Goal: Information Seeking & Learning: Find specific fact

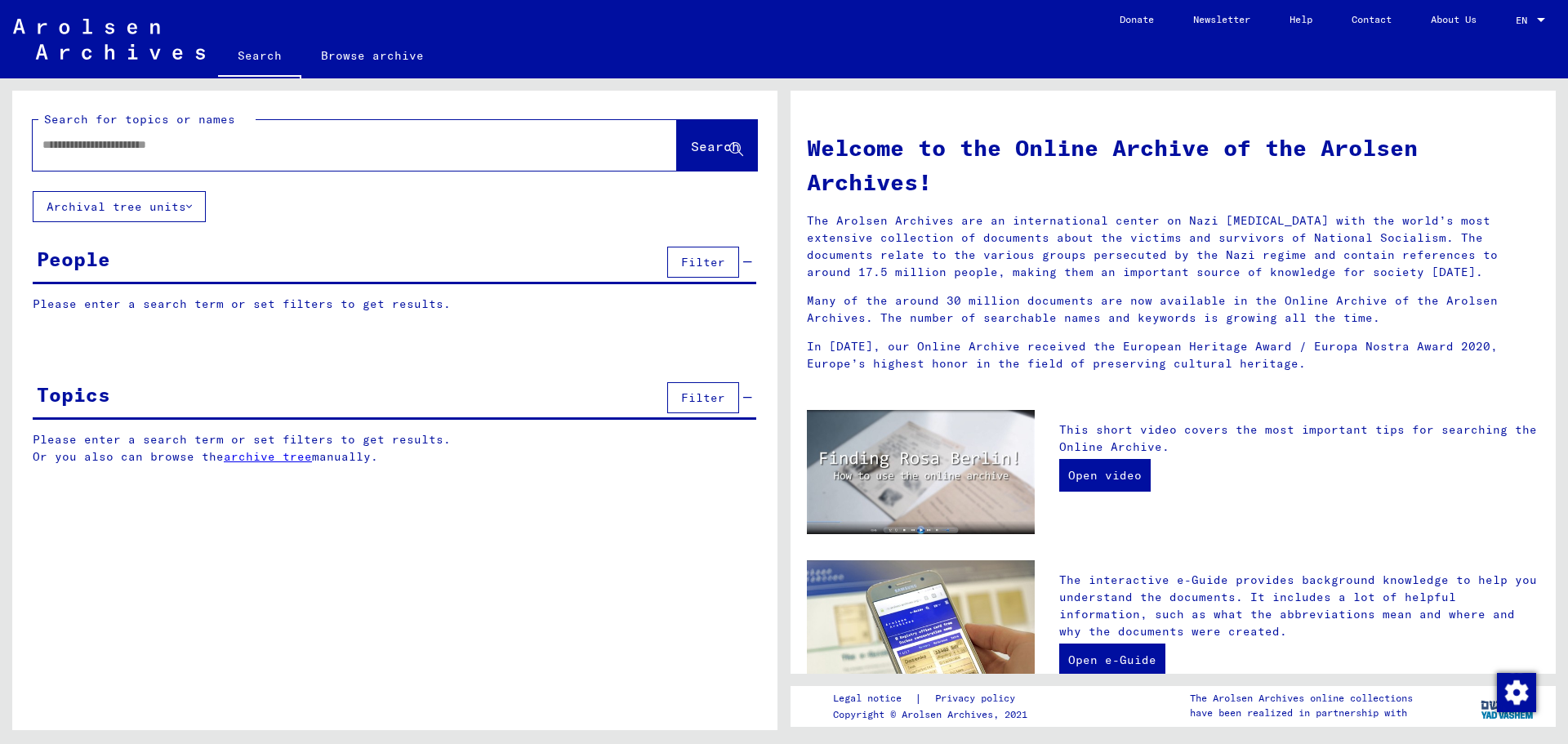
click at [119, 143] on input "text" at bounding box center [336, 145] width 586 height 17
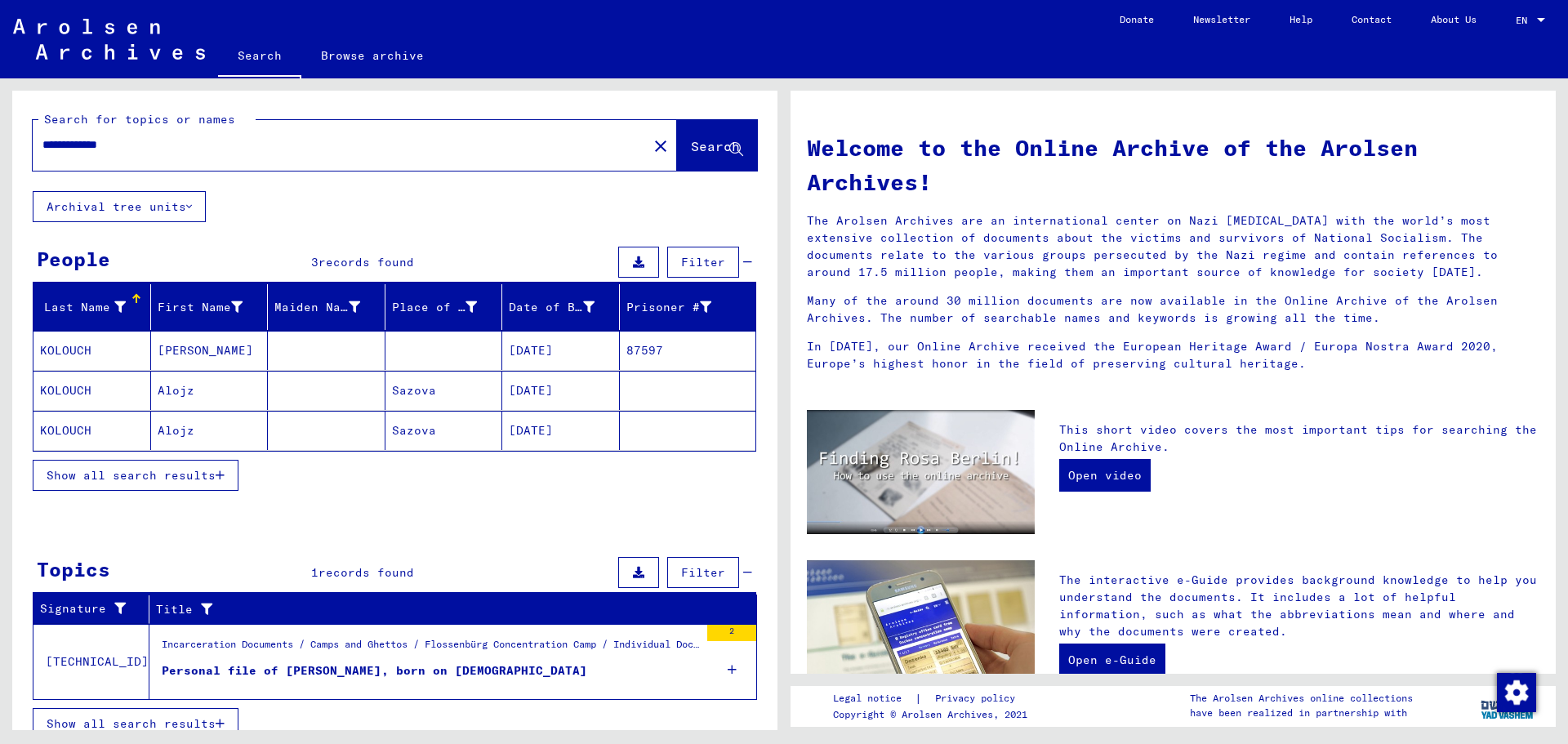
click at [539, 346] on mat-cell "[DATE]" at bounding box center [561, 350] width 117 height 39
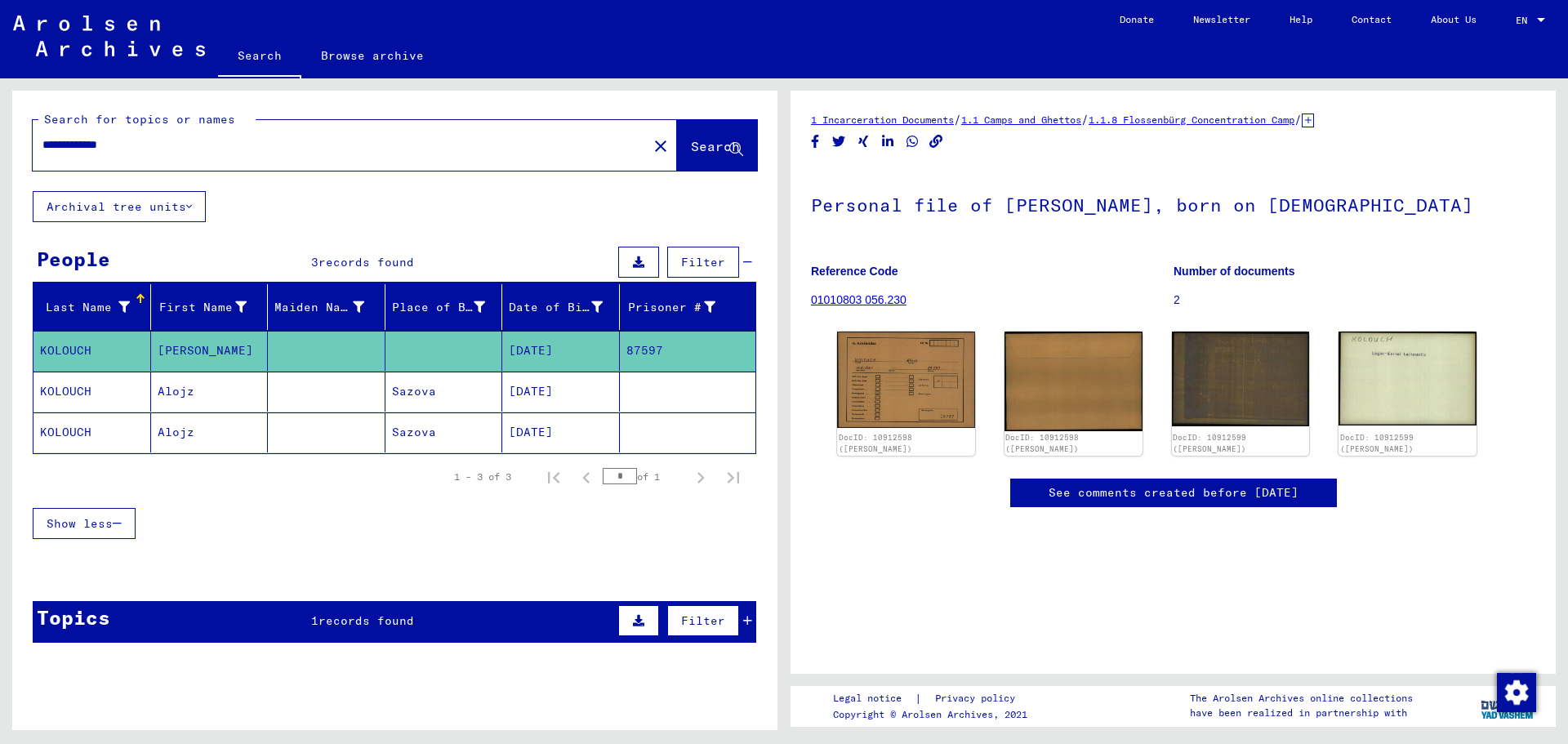
click at [525, 391] on mat-cell "[DATE]" at bounding box center [561, 392] width 117 height 40
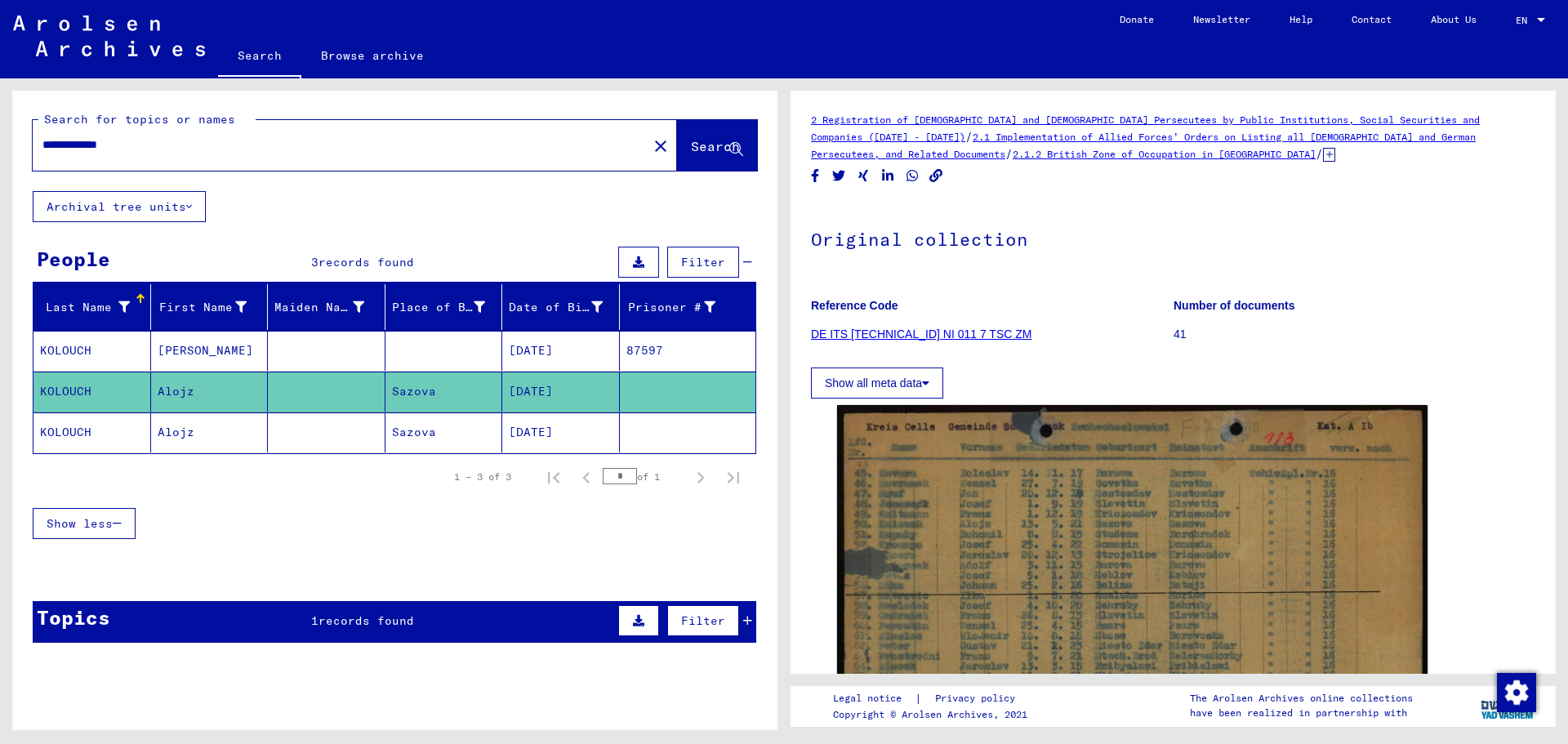
click at [508, 432] on mat-cell "[DATE]" at bounding box center [561, 433] width 117 height 40
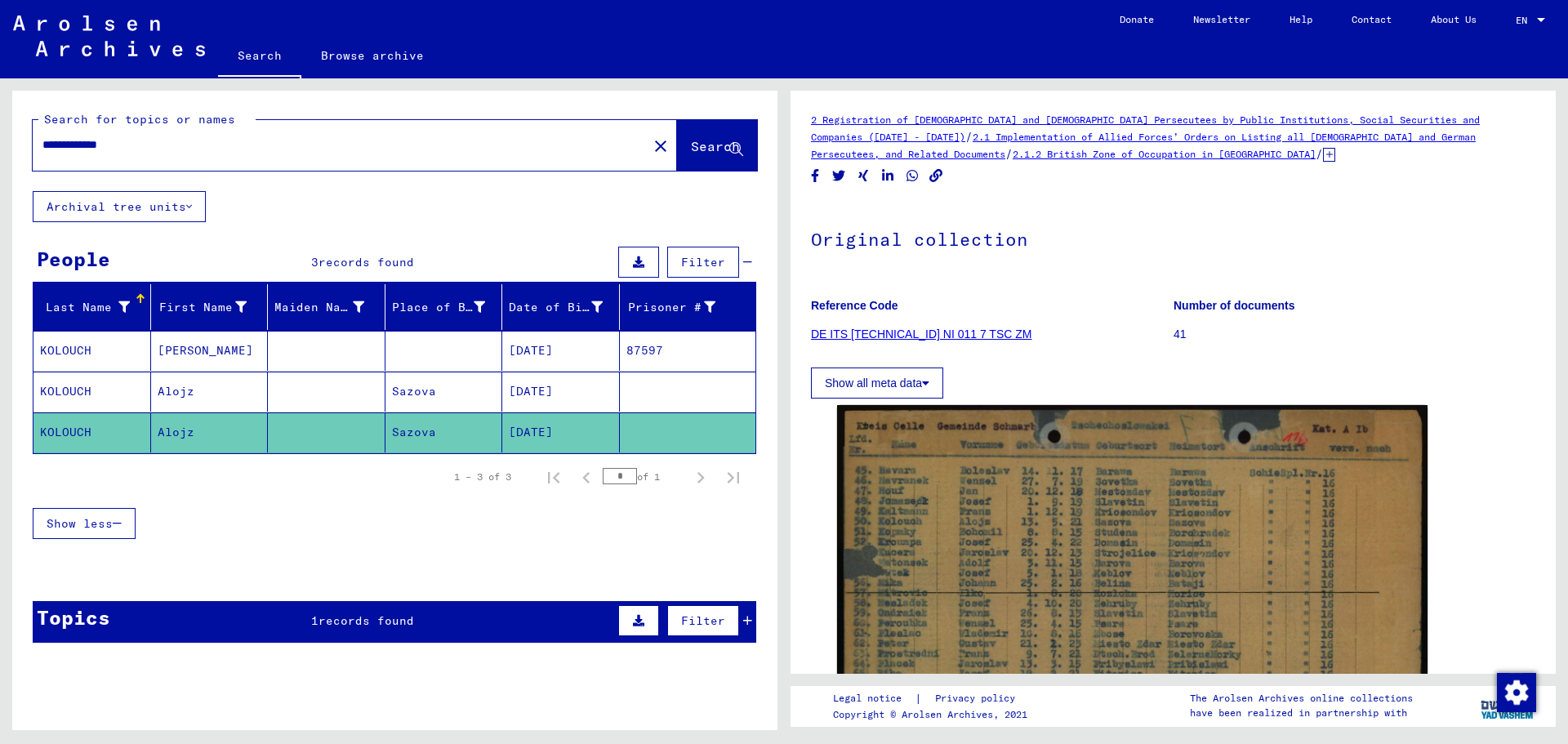
drag, startPoint x: 148, startPoint y: 148, endPoint x: 43, endPoint y: 144, distance: 105.1
click at [43, 144] on input "**********" at bounding box center [341, 145] width 596 height 17
paste input "text"
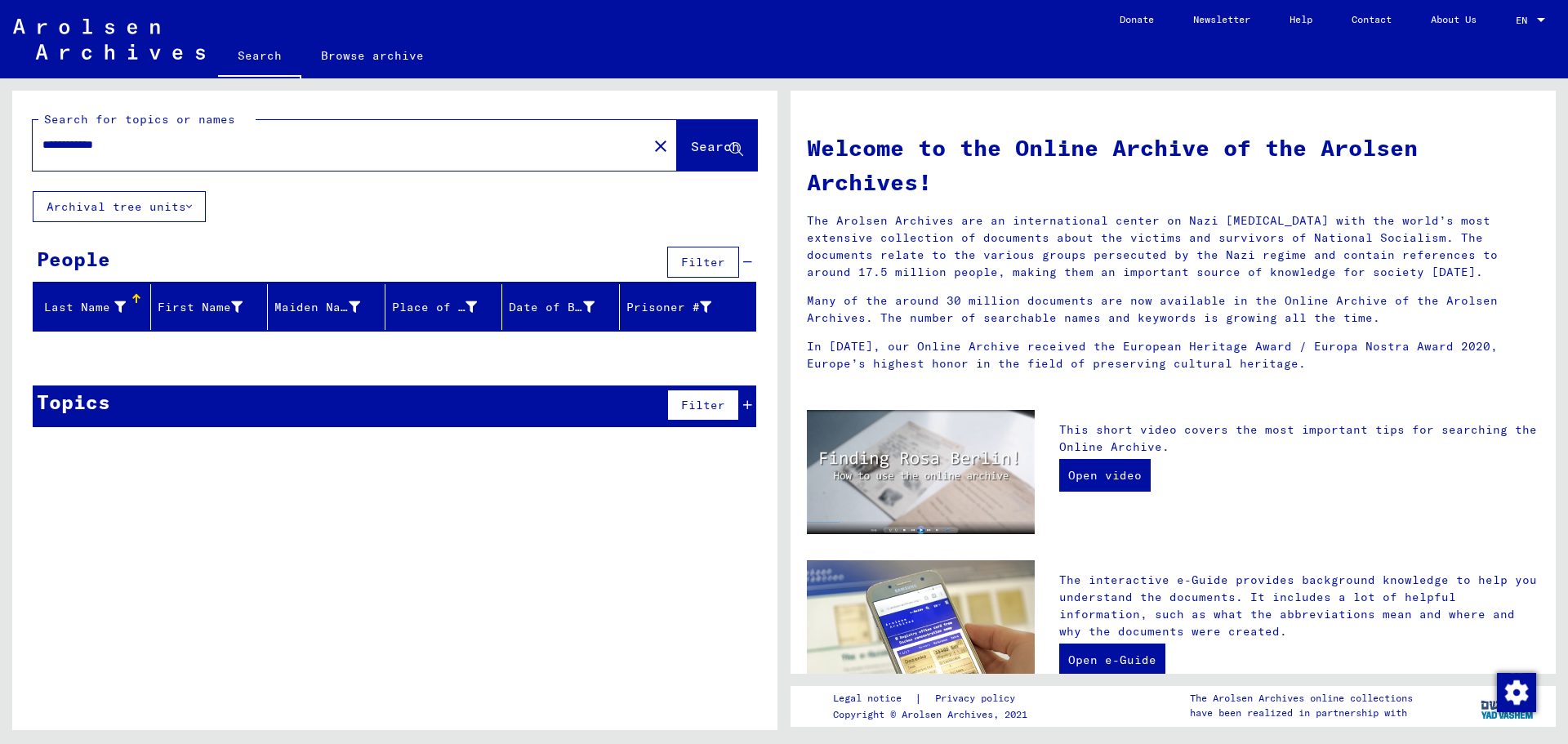
click at [106, 143] on input "**********" at bounding box center [336, 145] width 586 height 17
drag, startPoint x: 93, startPoint y: 143, endPoint x: 225, endPoint y: 164, distance: 133.7
click at [225, 164] on div "**********" at bounding box center [355, 145] width 644 height 50
type input "******"
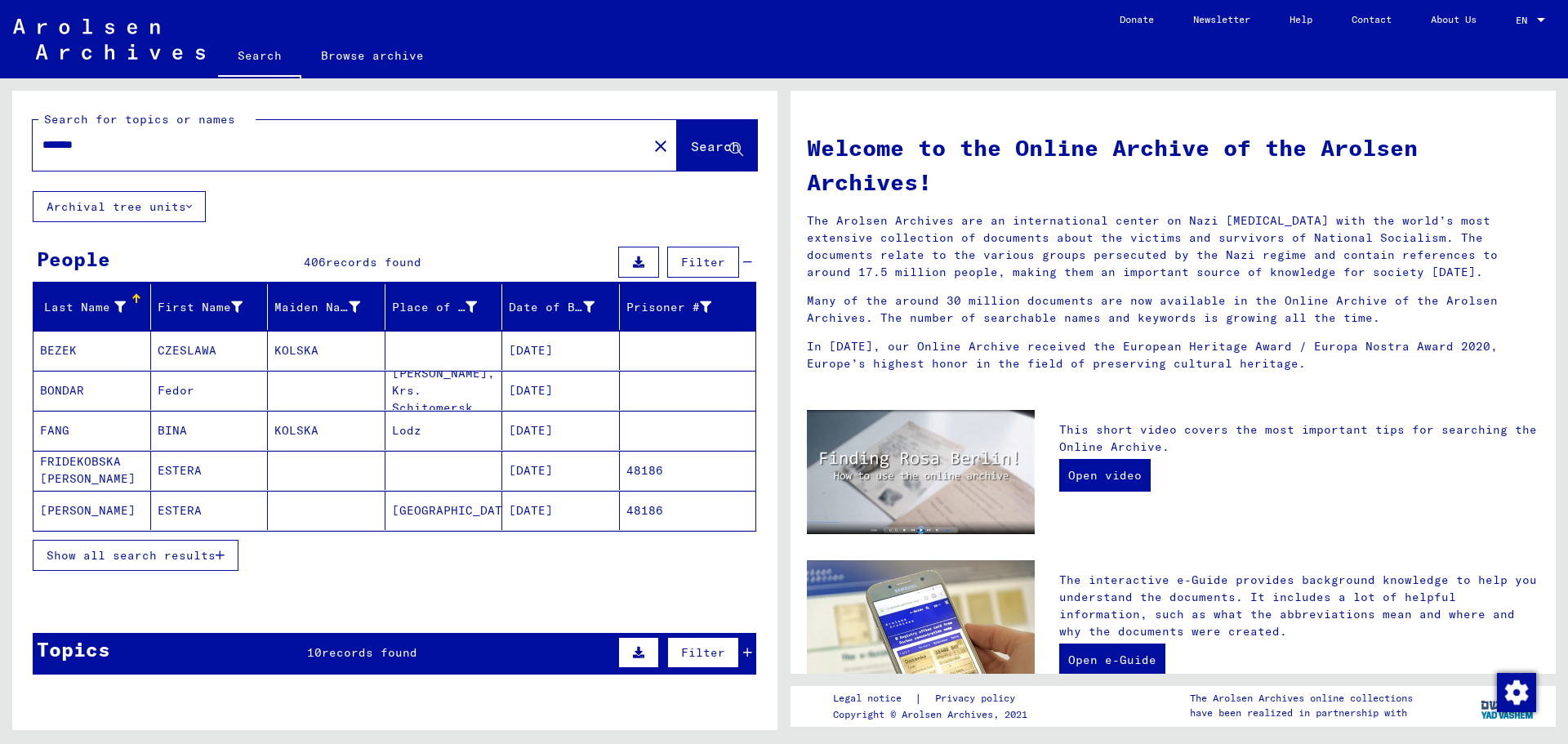
click at [149, 545] on button "Show all search results" at bounding box center [135, 554] width 206 height 31
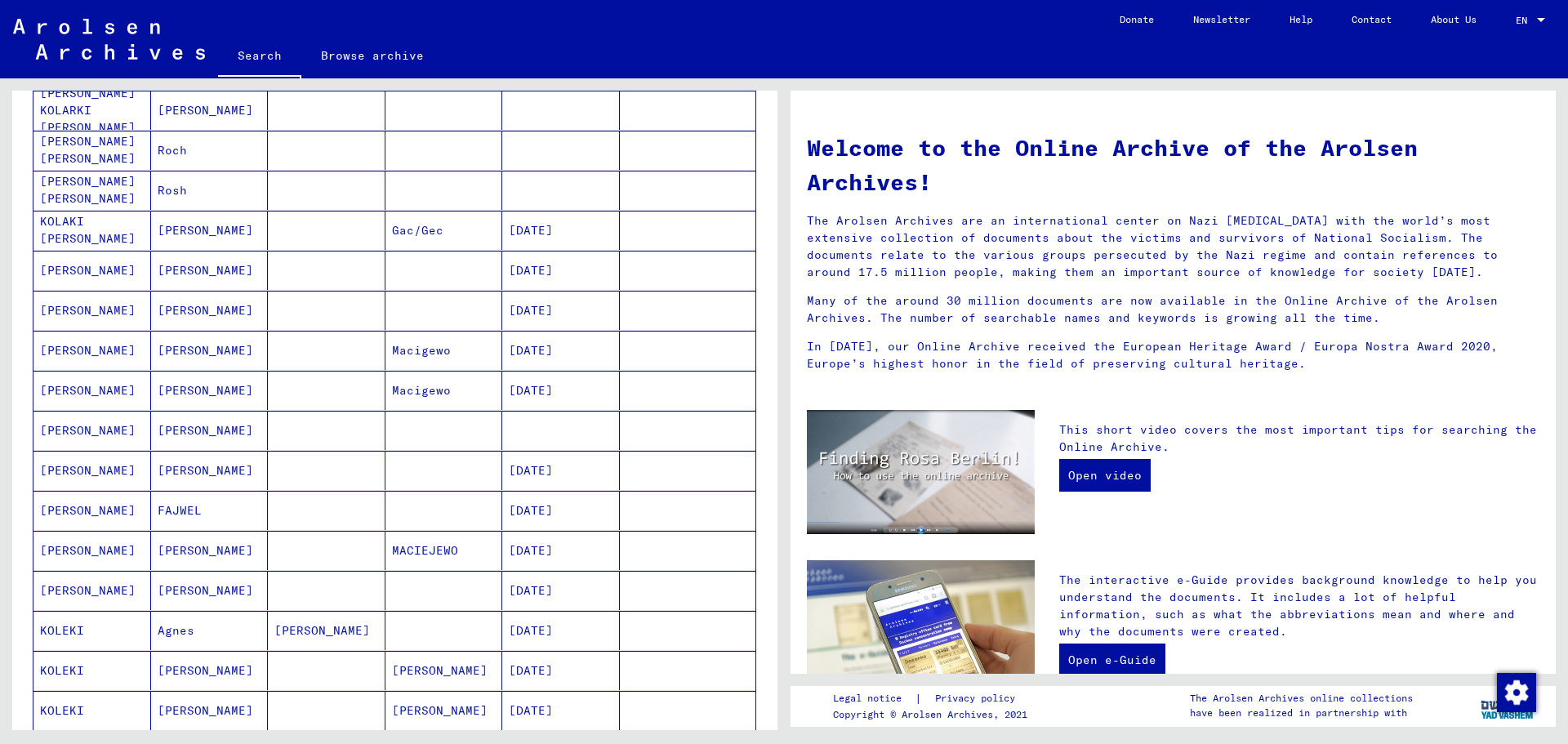
scroll to position [735, 0]
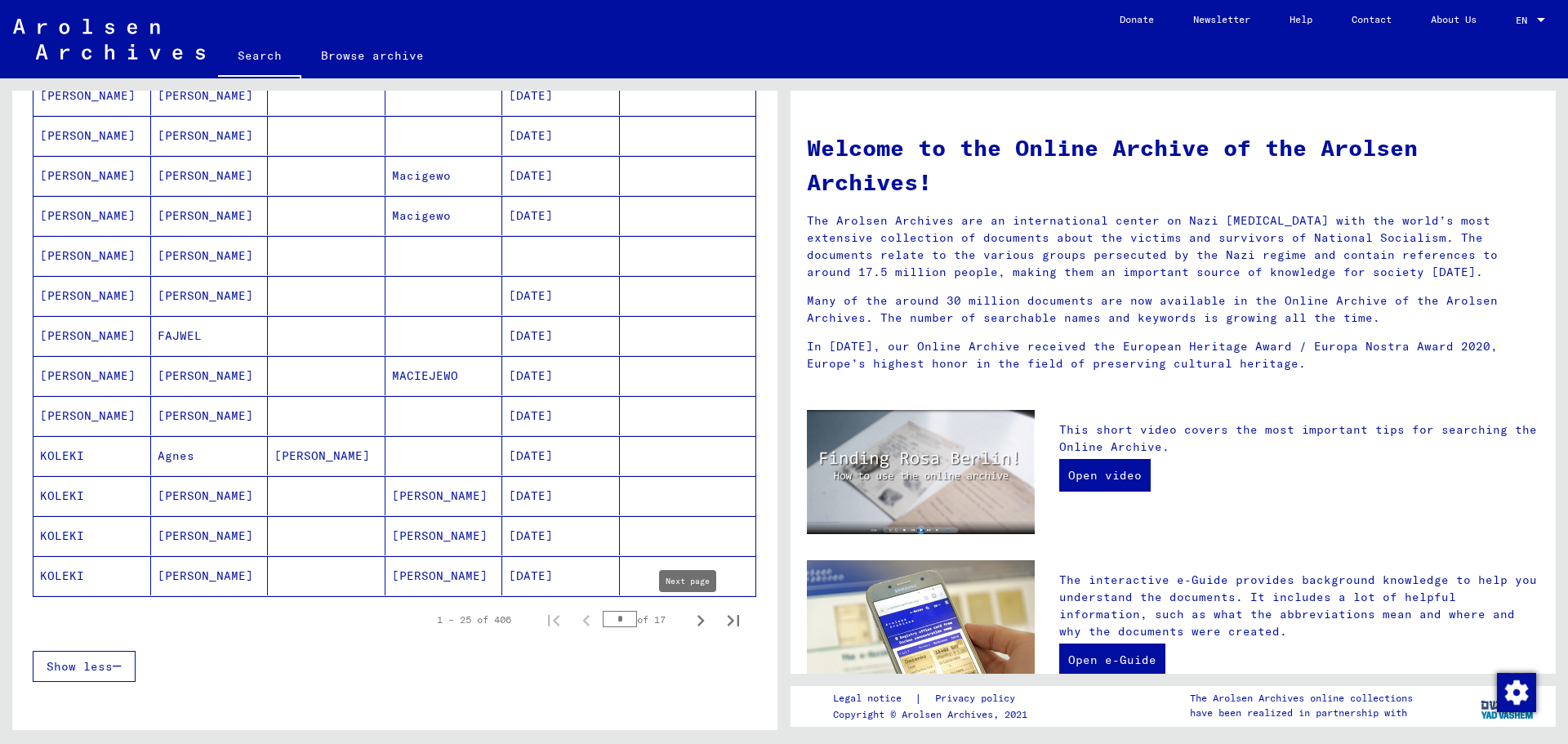
click at [690, 617] on icon "Next page" at bounding box center [701, 620] width 23 height 23
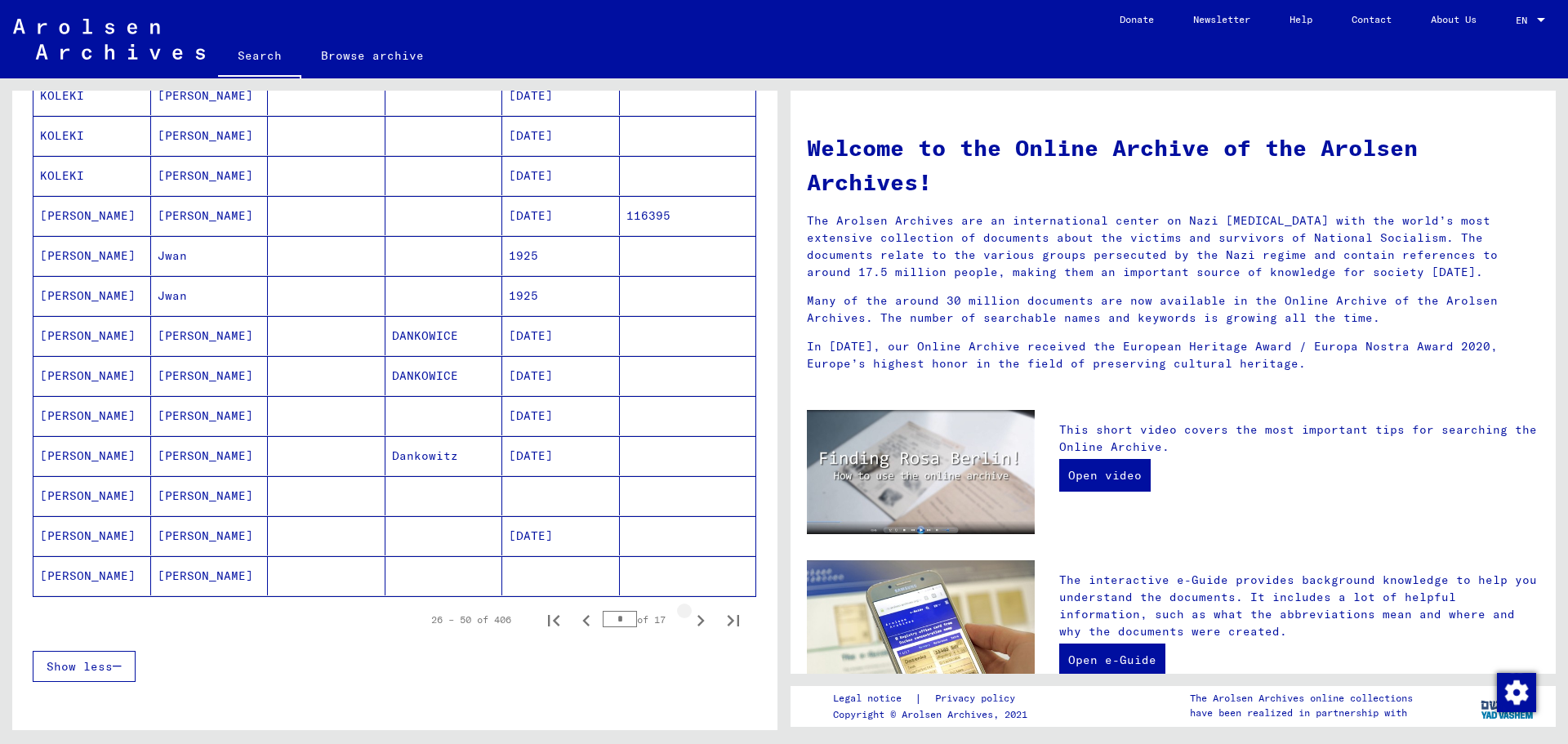
click at [690, 617] on icon "Next page" at bounding box center [701, 620] width 23 height 23
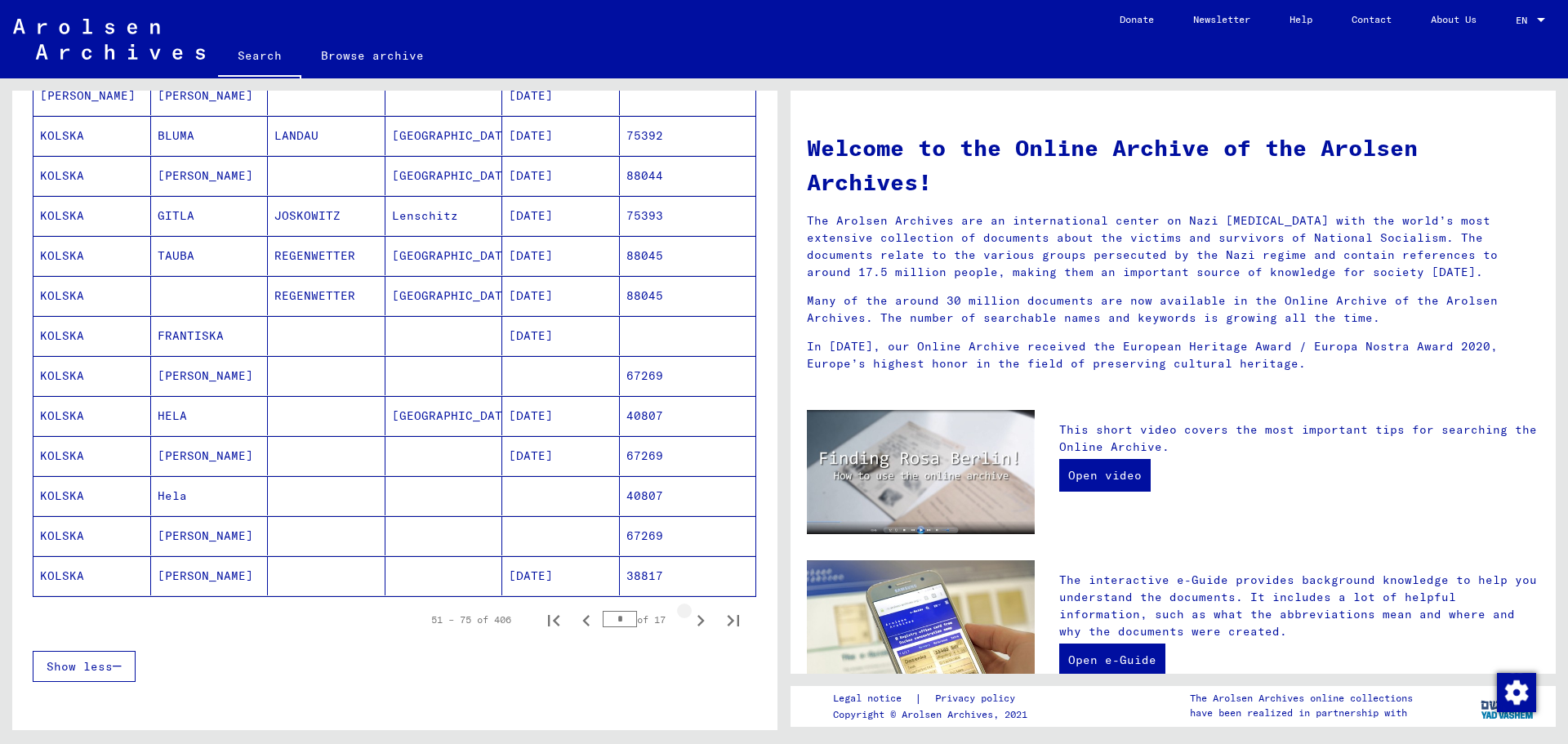
click at [690, 617] on icon "Next page" at bounding box center [701, 620] width 23 height 23
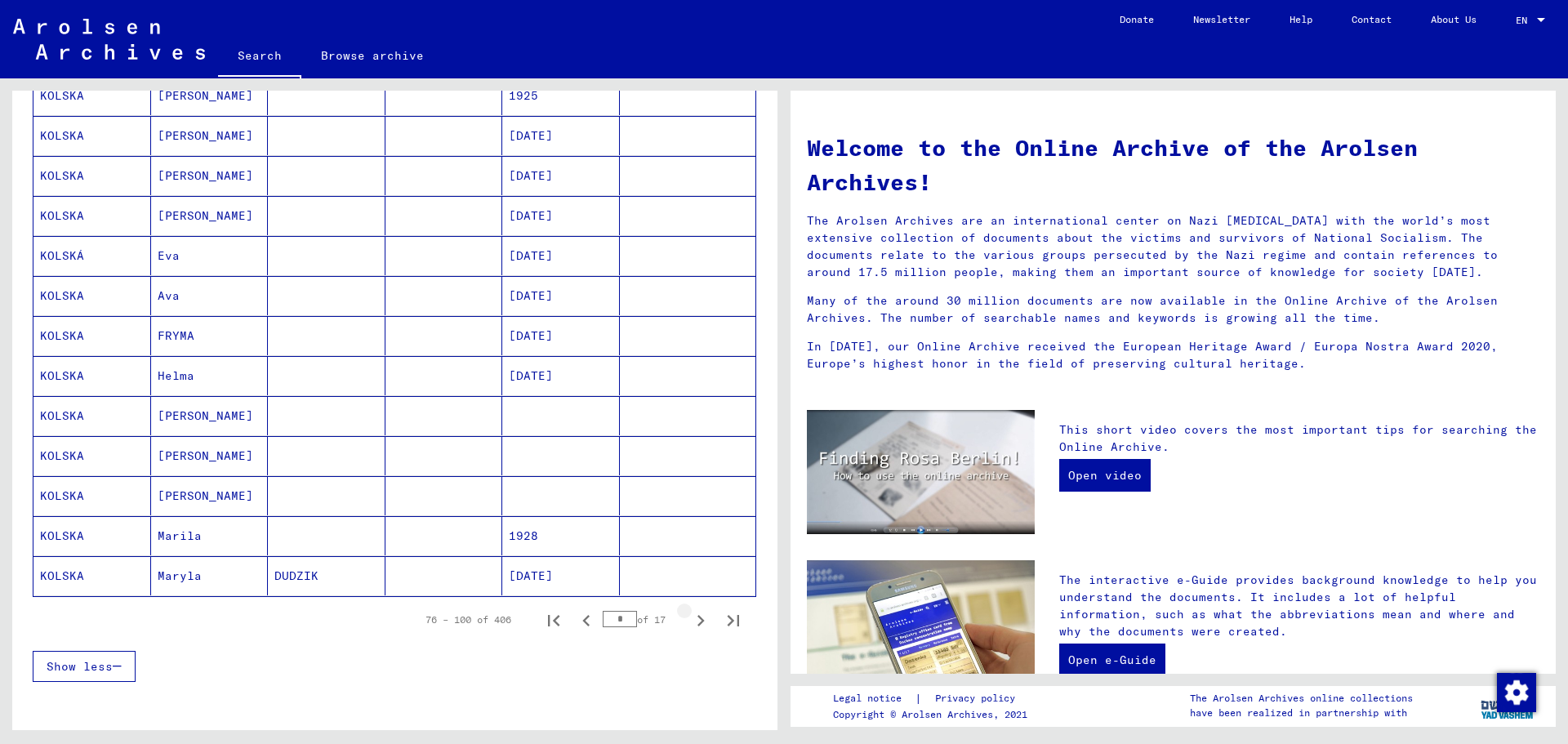
click at [690, 617] on icon "Next page" at bounding box center [701, 620] width 23 height 23
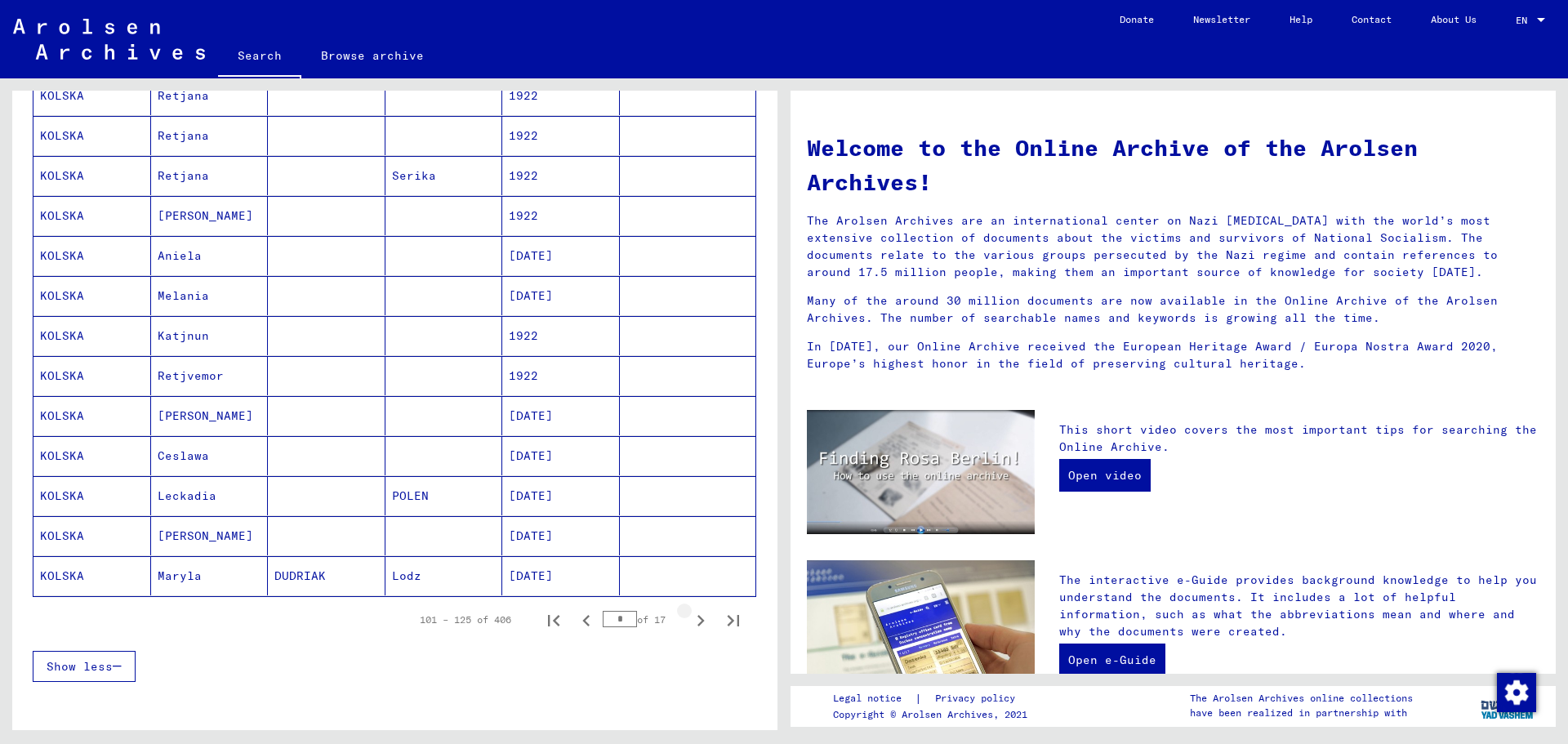
click at [690, 617] on icon "Next page" at bounding box center [701, 620] width 23 height 23
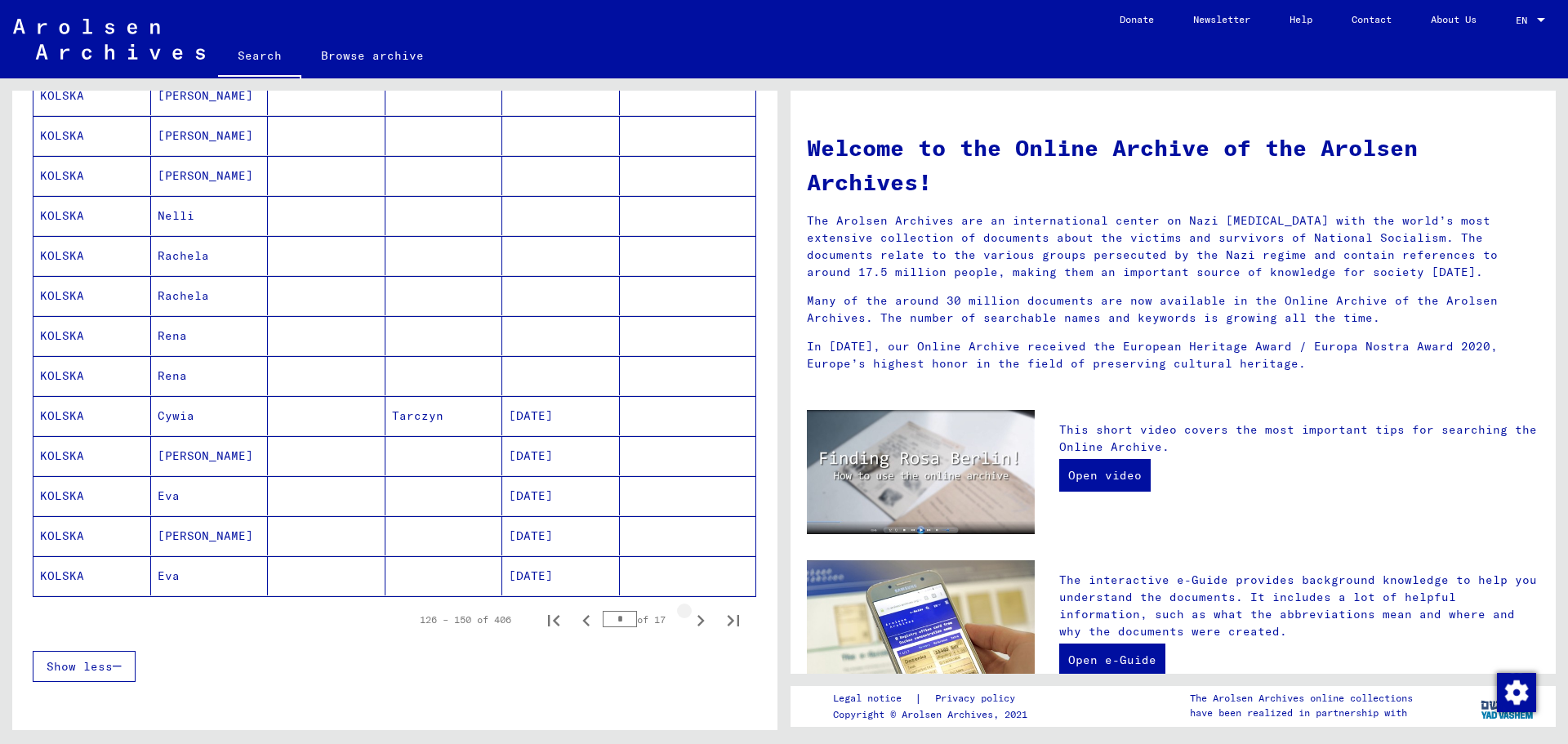
click at [690, 617] on icon "Next page" at bounding box center [701, 620] width 23 height 23
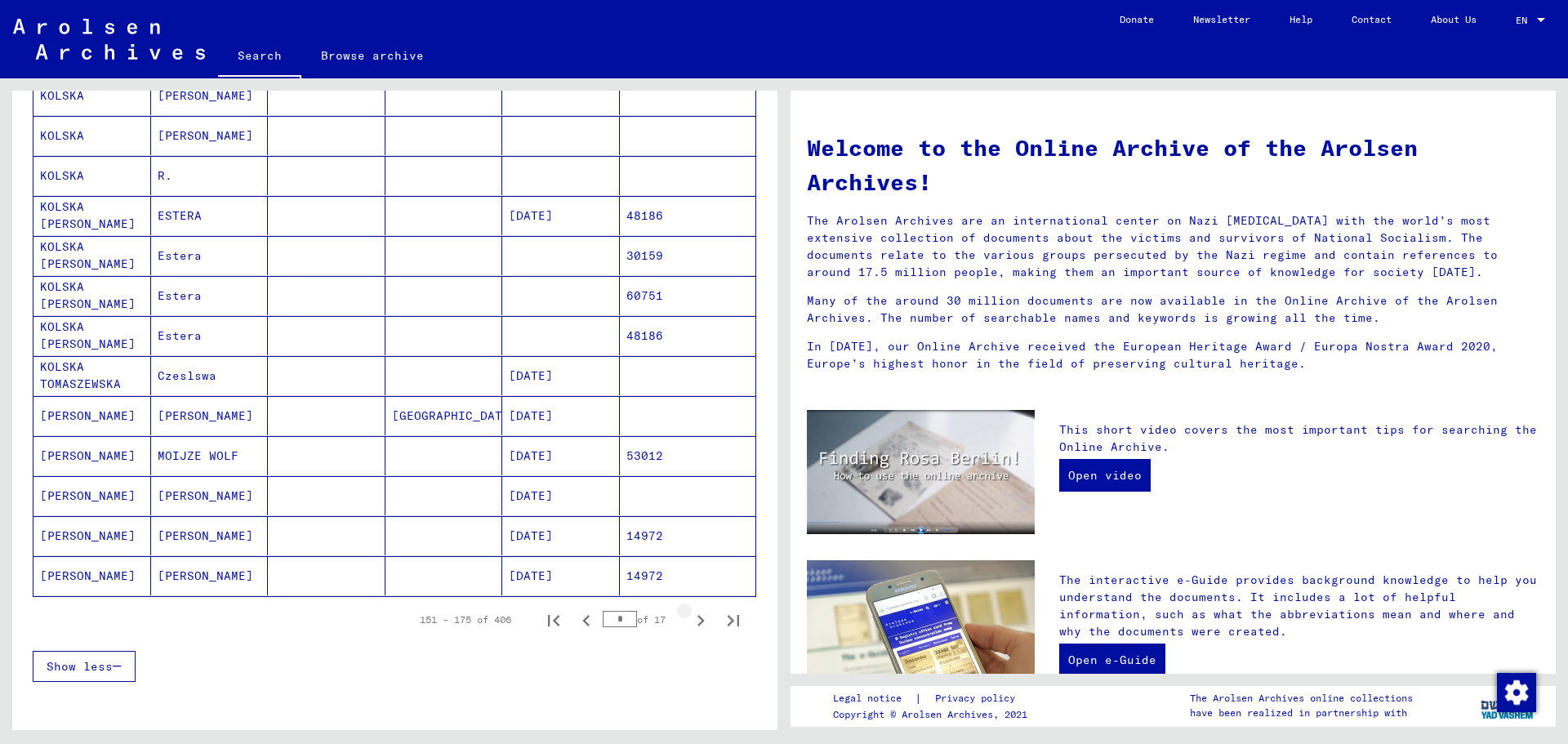
click at [690, 617] on icon "Next page" at bounding box center [701, 620] width 23 height 23
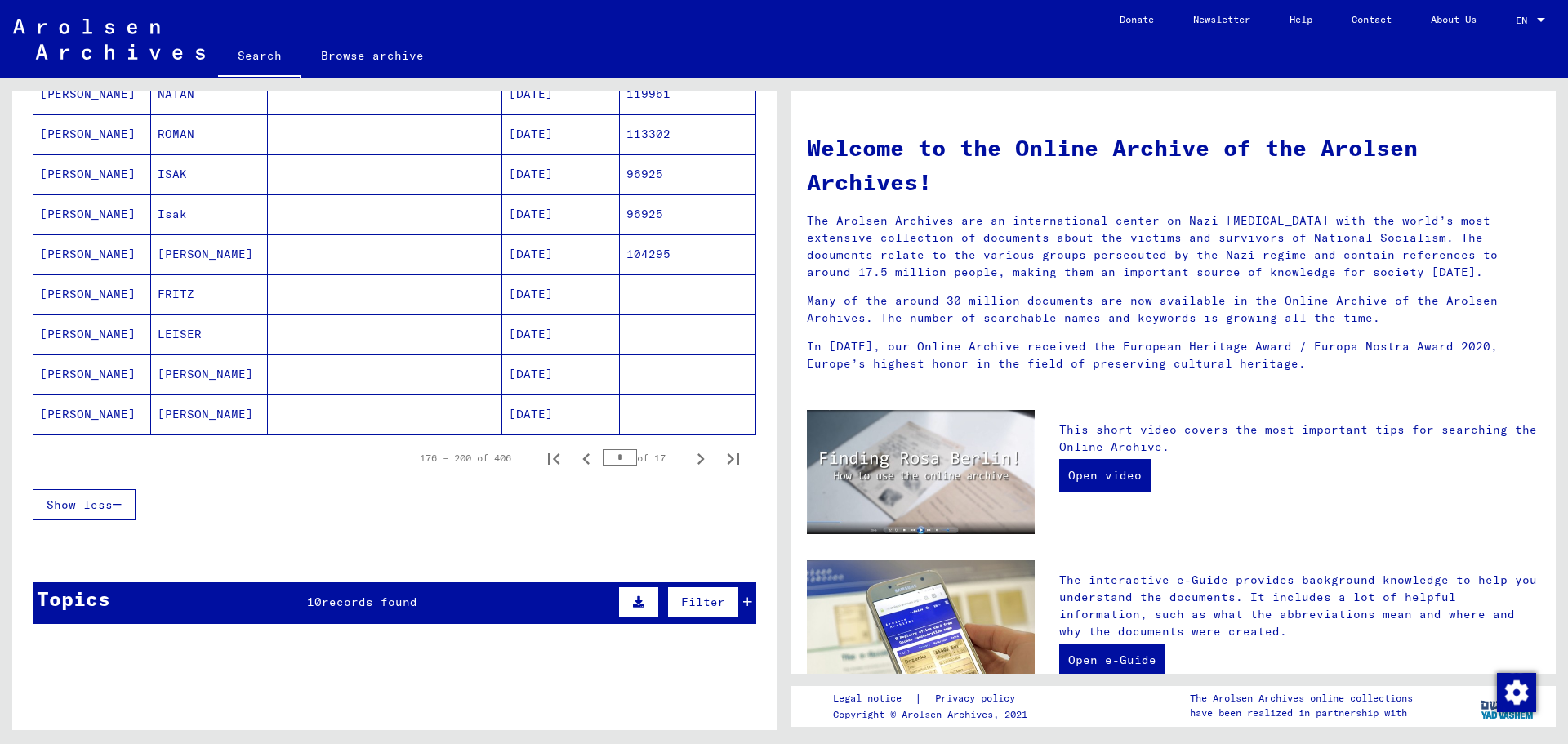
scroll to position [898, 0]
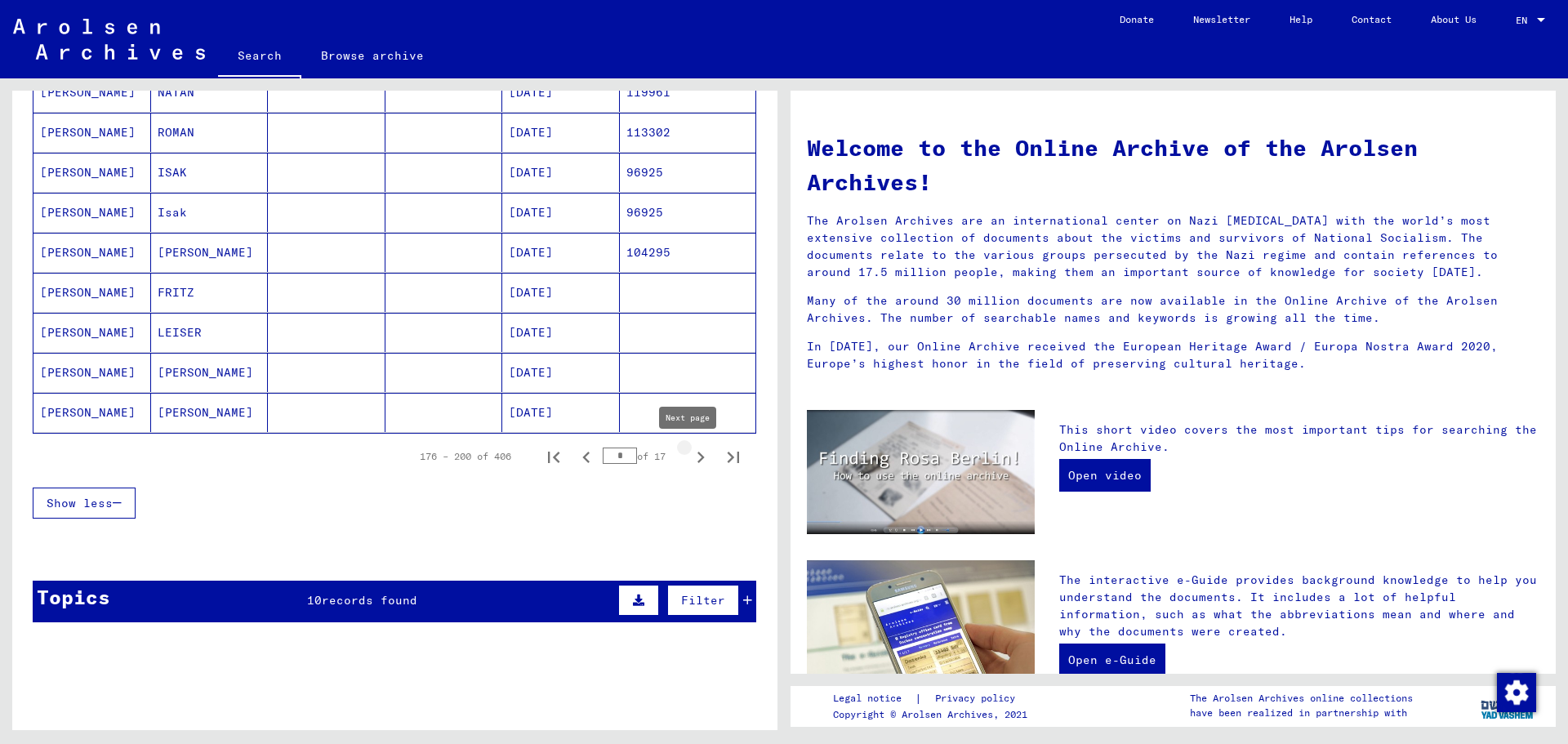
click at [690, 451] on icon "Next page" at bounding box center [701, 456] width 23 height 23
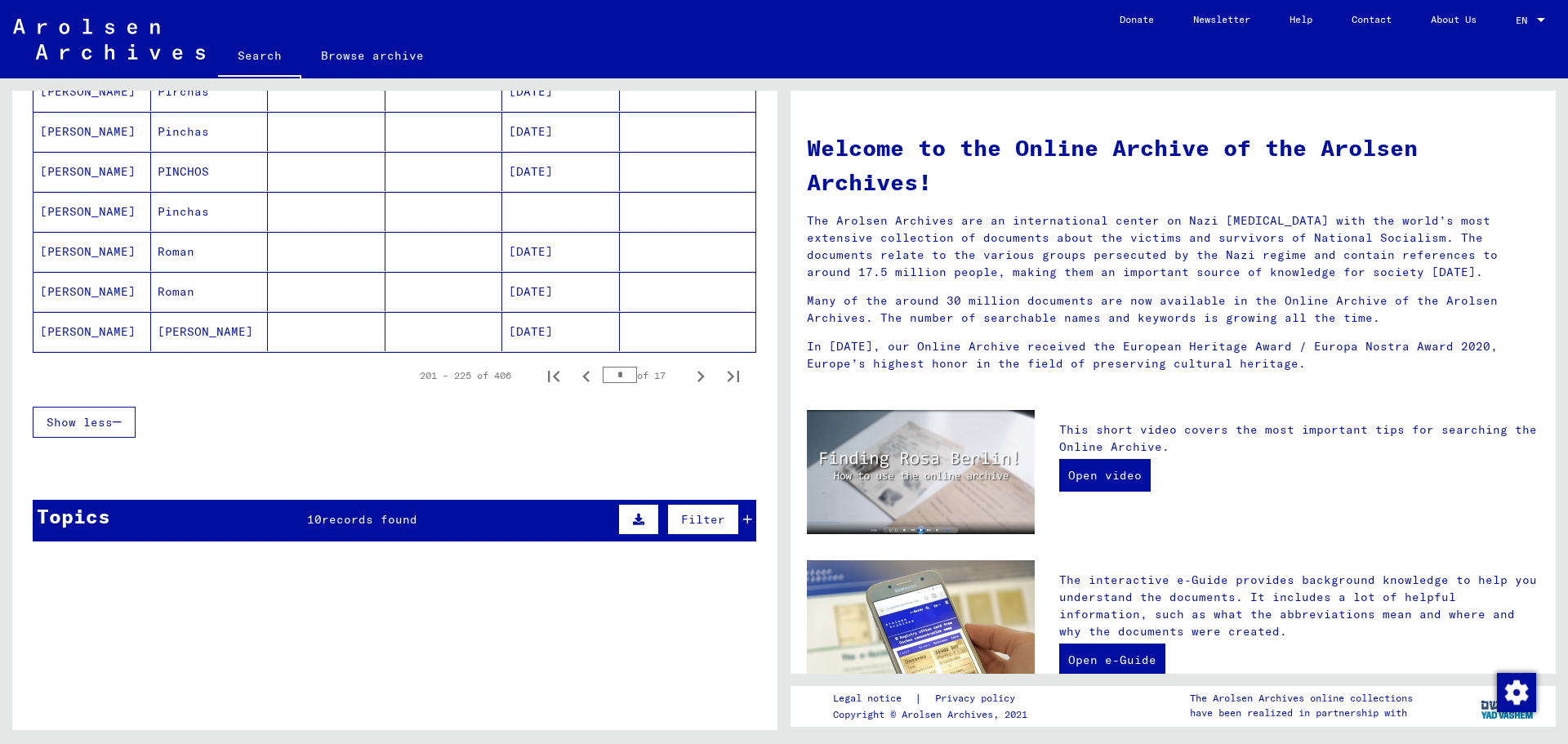
scroll to position [980, 0]
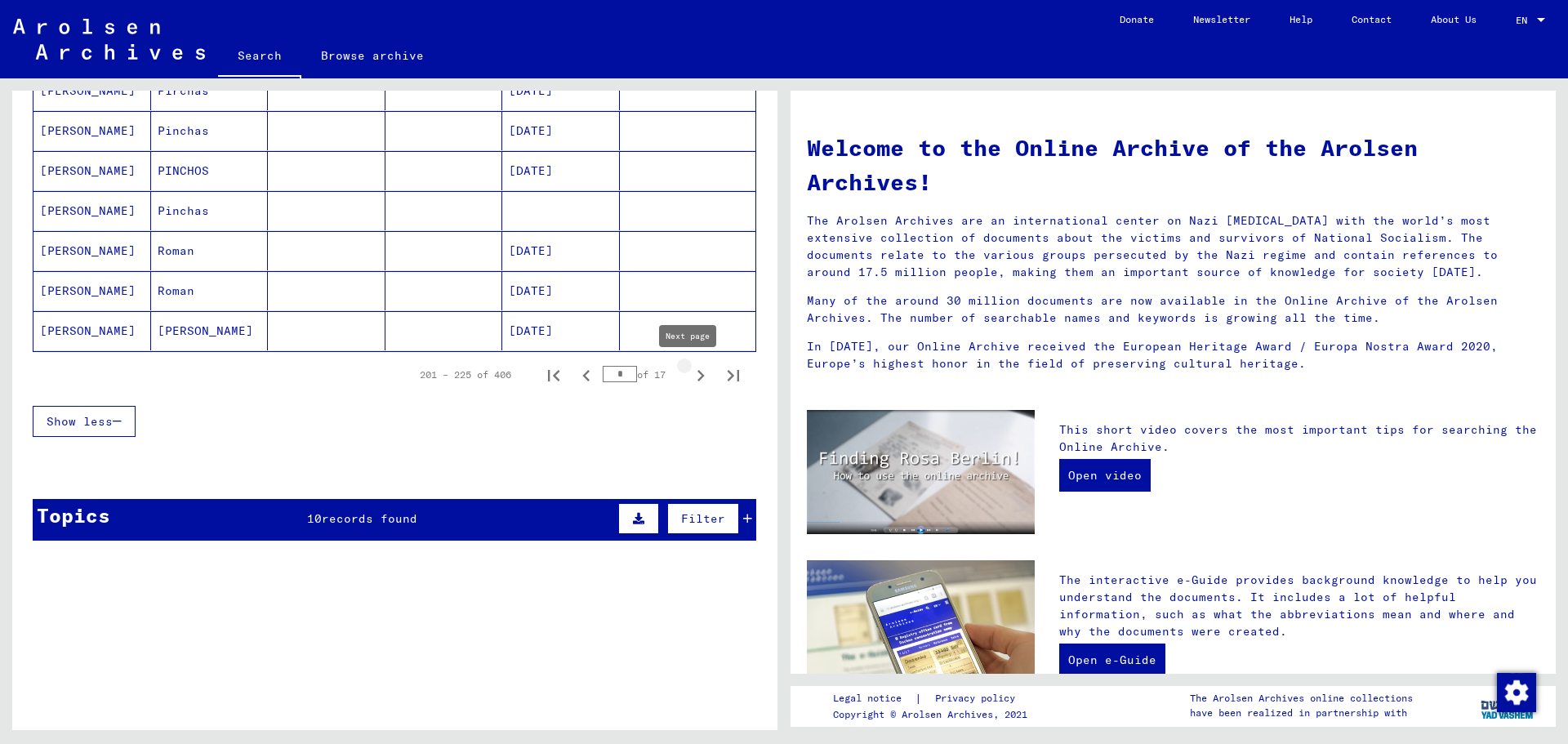
click at [690, 368] on icon "Next page" at bounding box center [701, 375] width 23 height 23
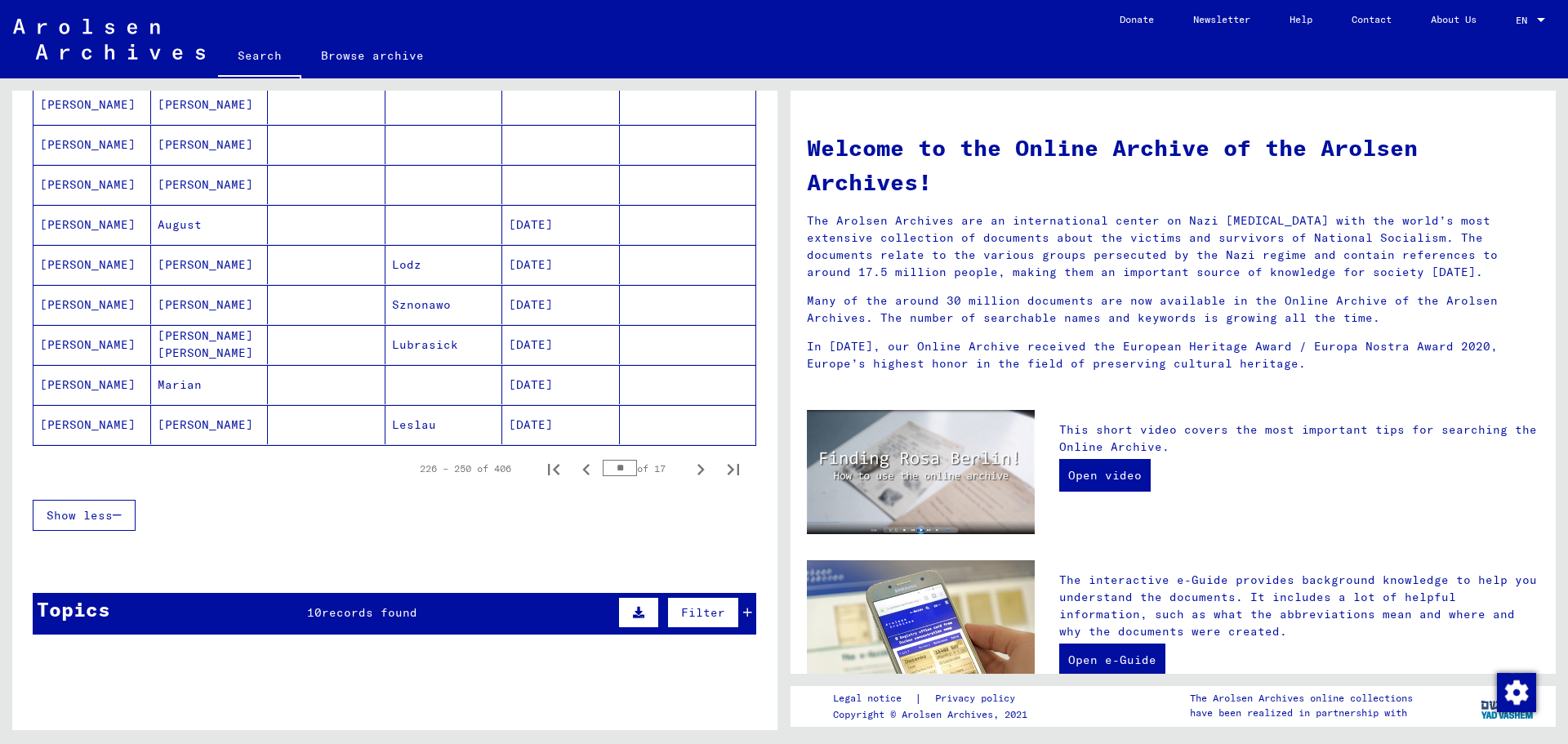
scroll to position [898, 0]
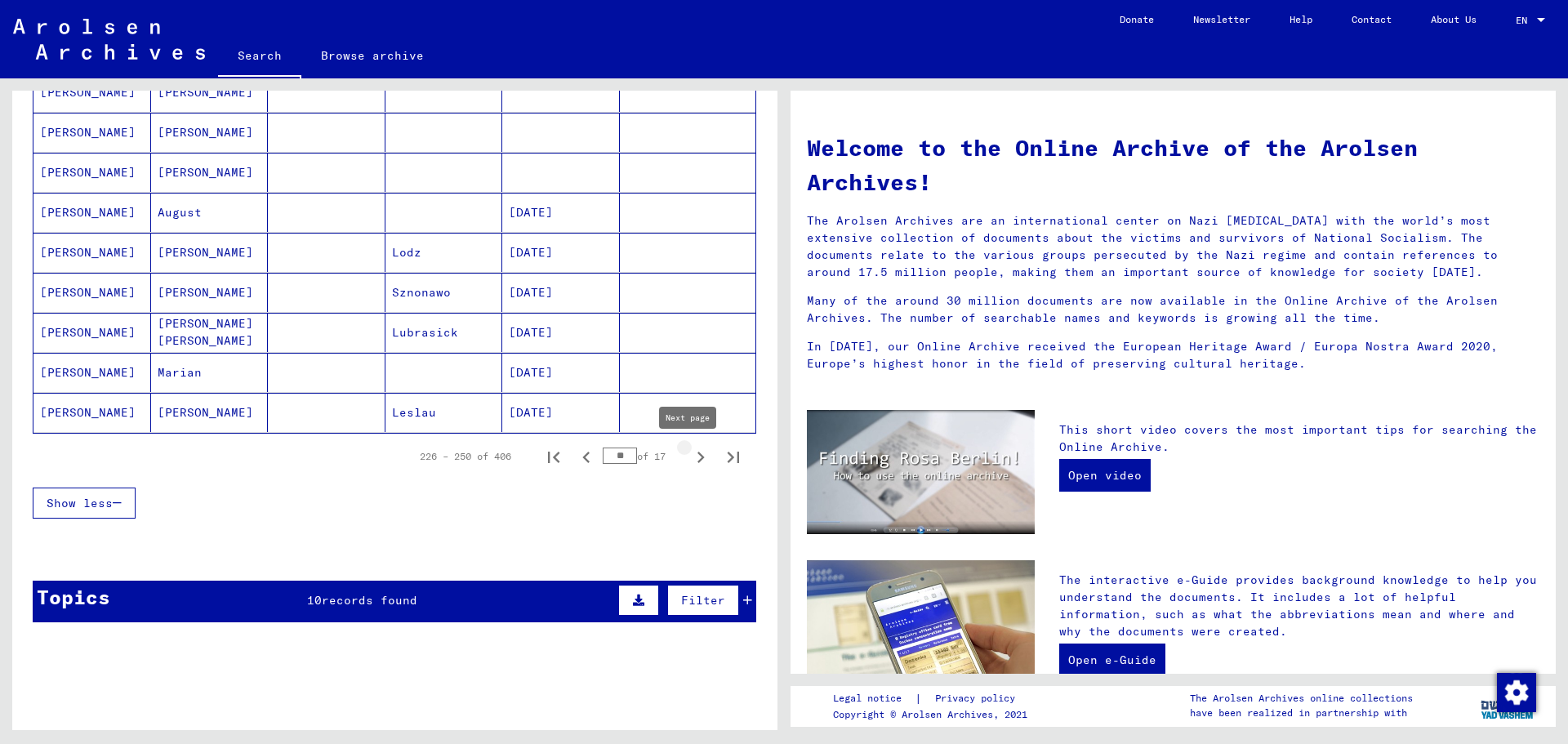
click at [690, 445] on icon "Next page" at bounding box center [701, 456] width 23 height 23
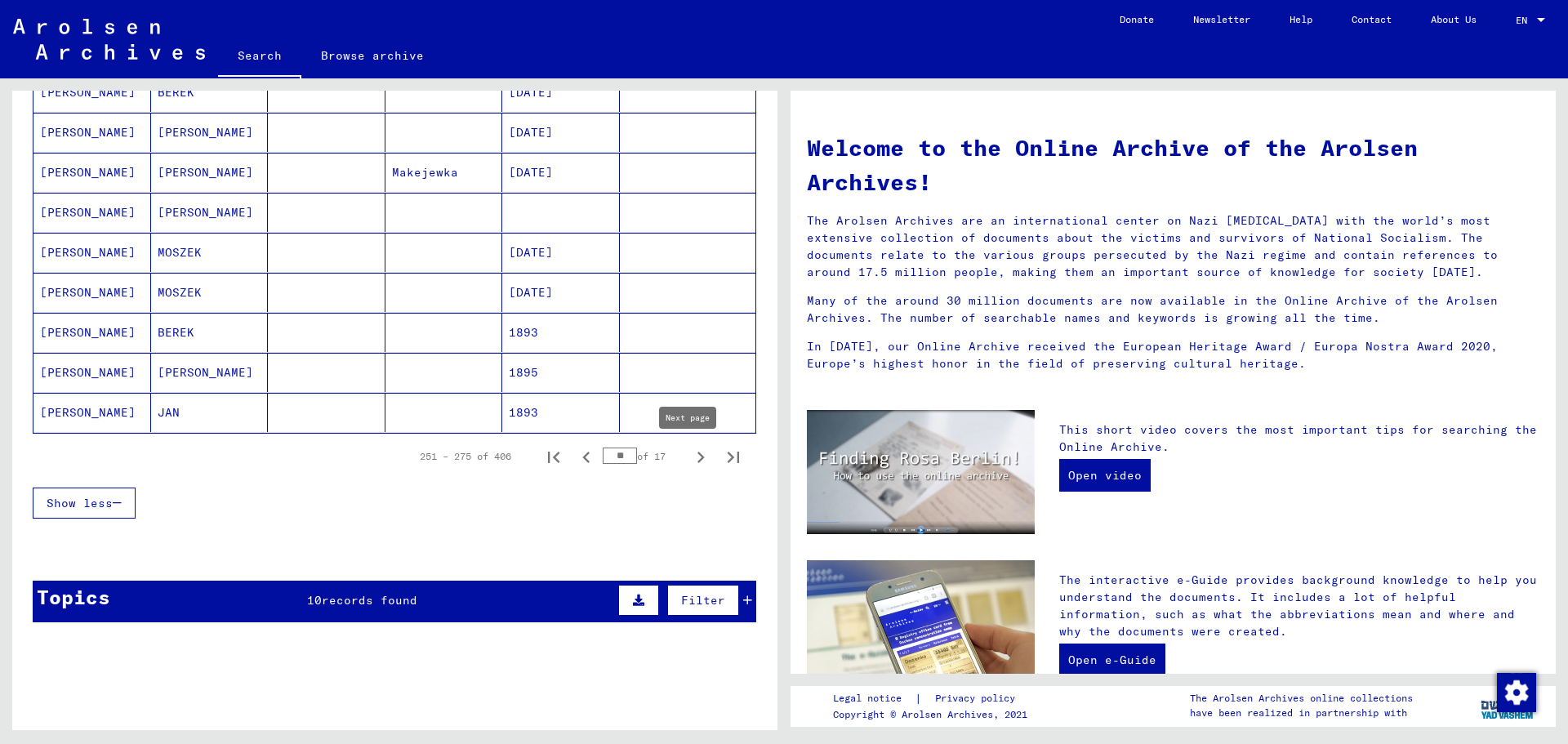
click at [690, 452] on icon "Next page" at bounding box center [701, 456] width 23 height 23
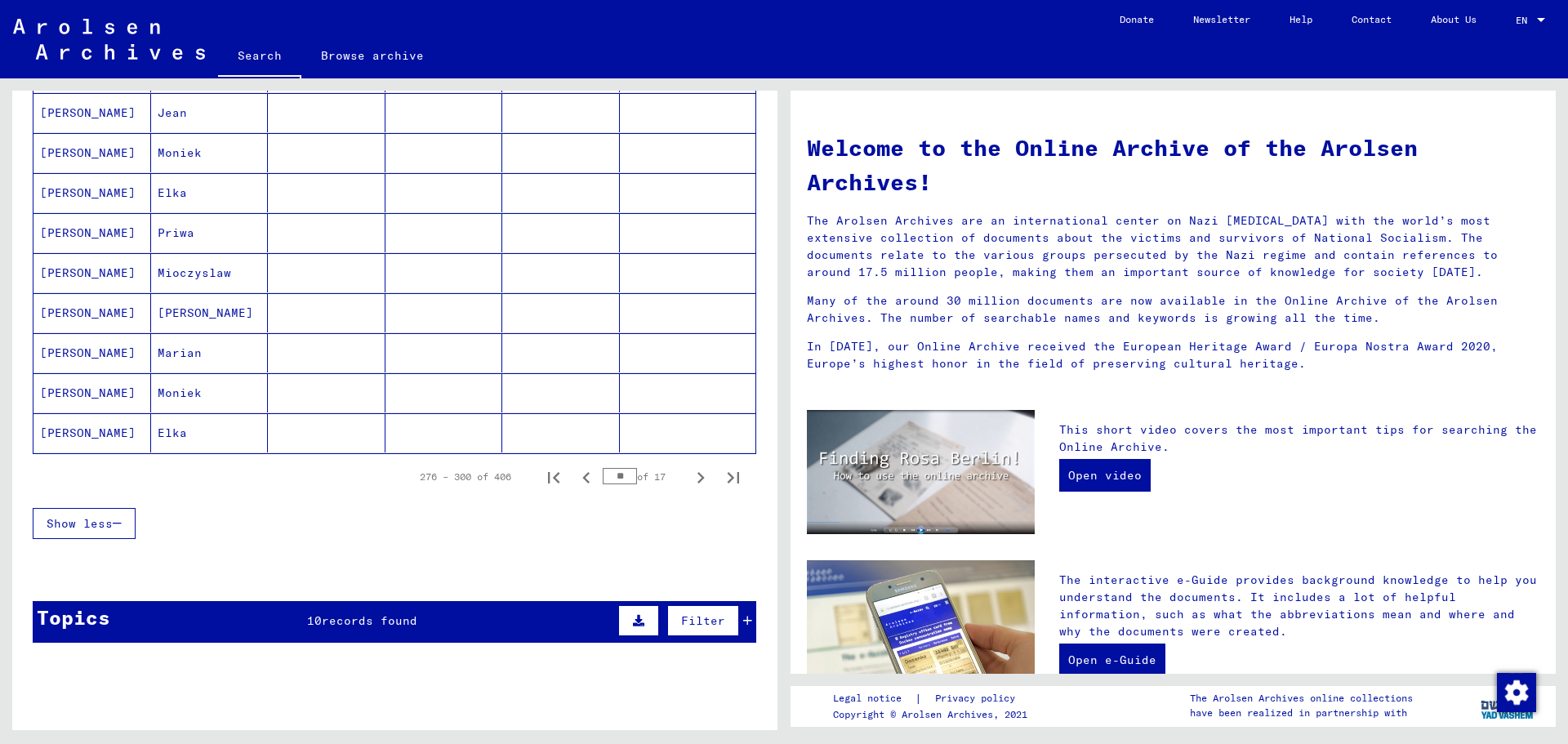
scroll to position [980, 0]
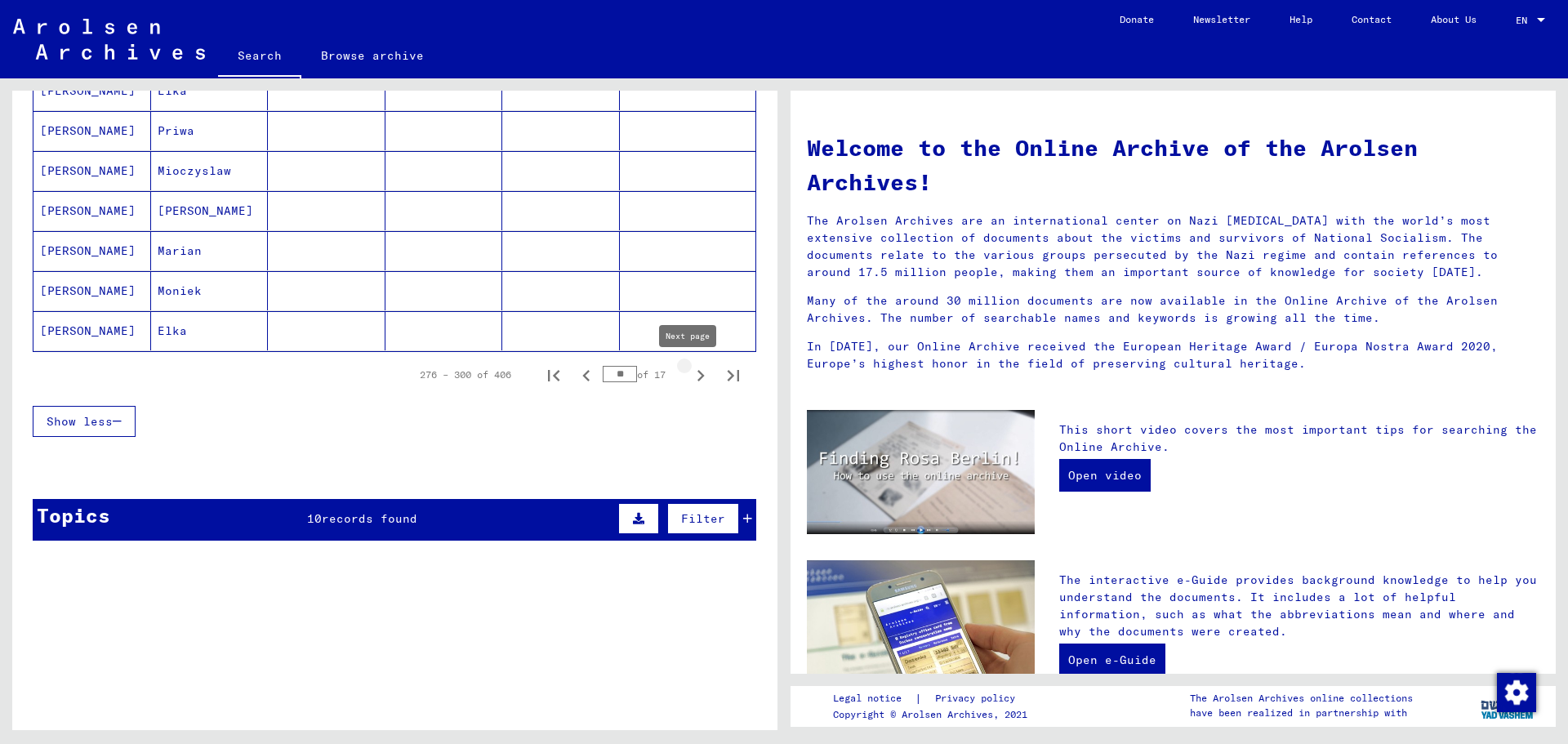
click at [690, 372] on icon "Next page" at bounding box center [701, 375] width 23 height 23
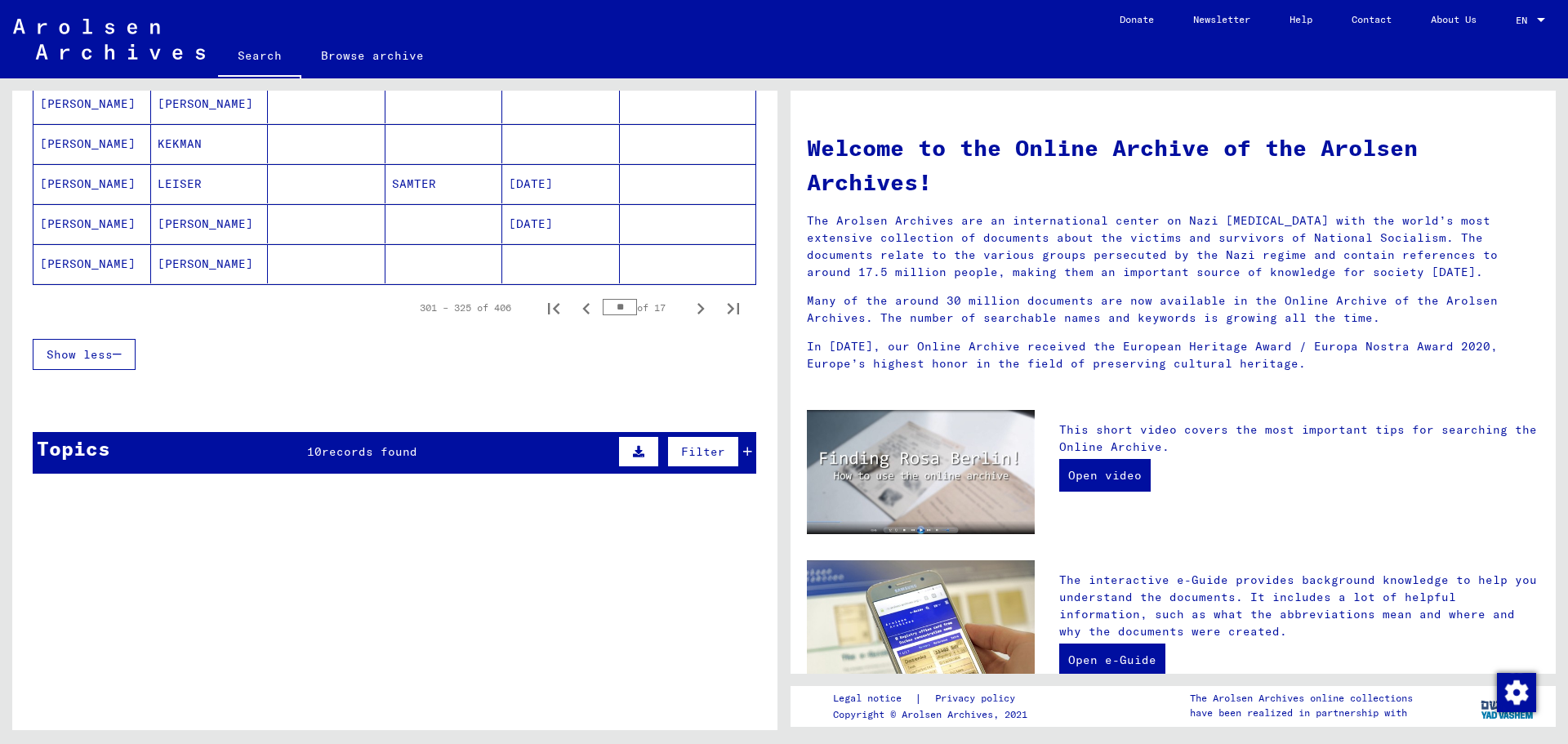
scroll to position [1061, 0]
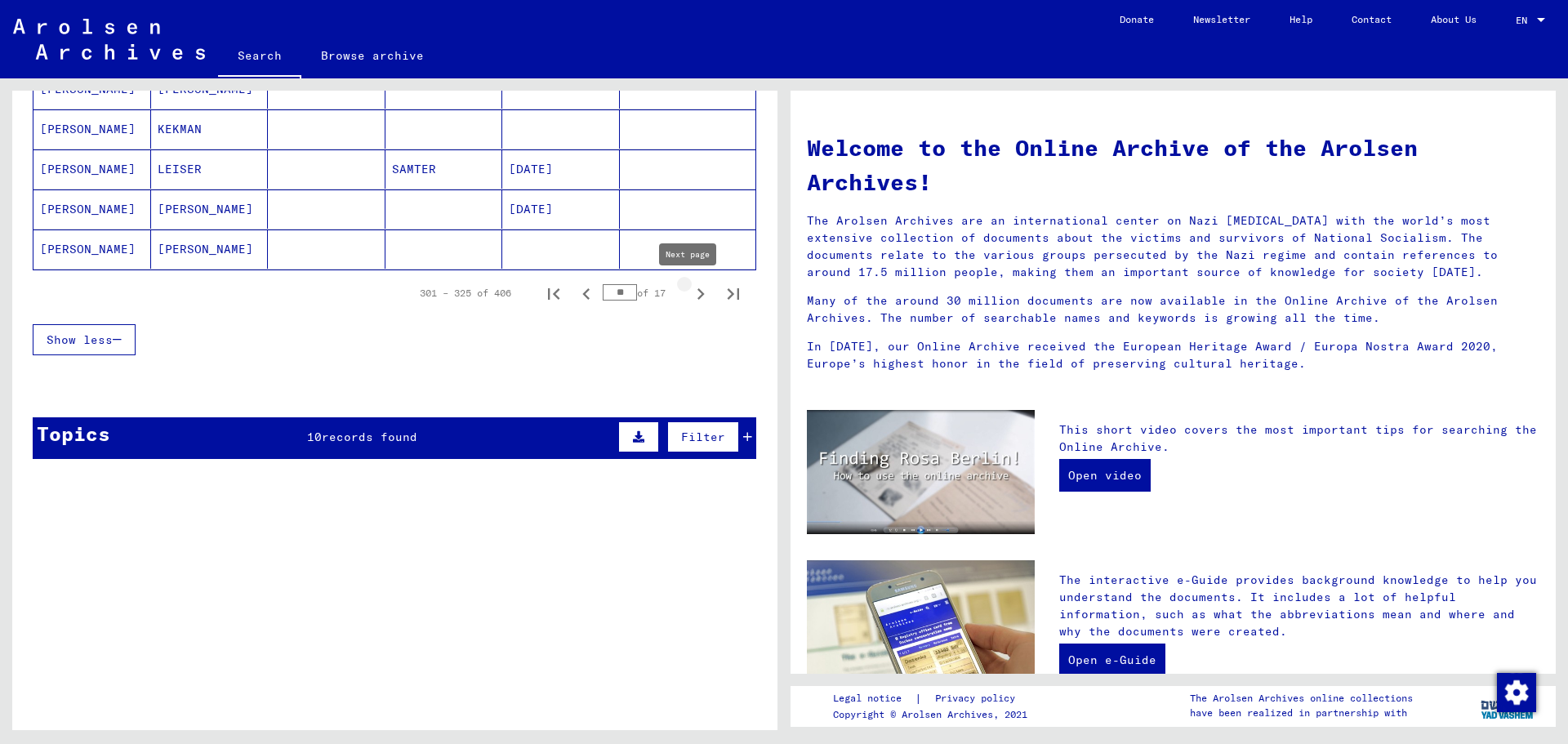
click at [690, 290] on icon "Next page" at bounding box center [701, 294] width 23 height 23
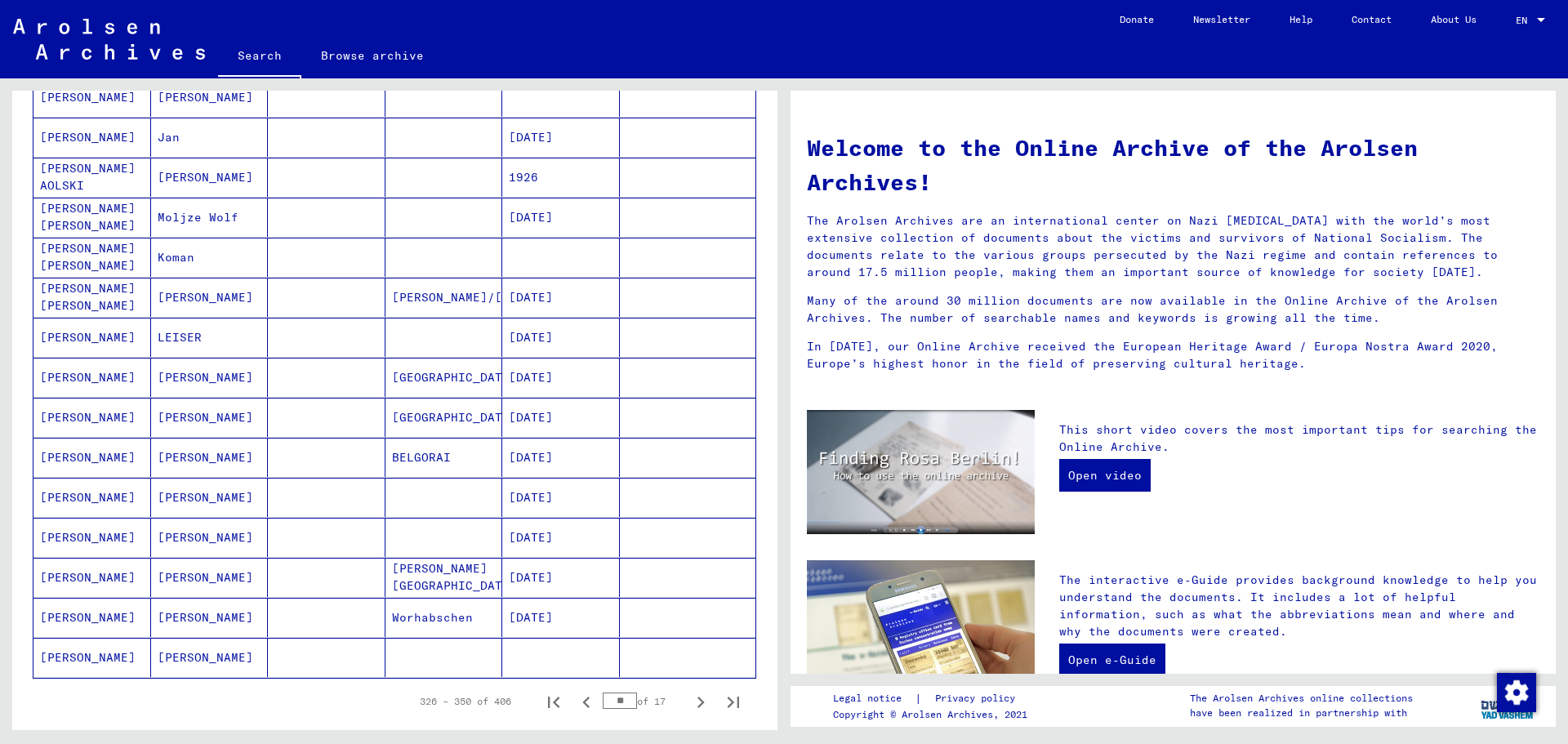
scroll to position [980, 0]
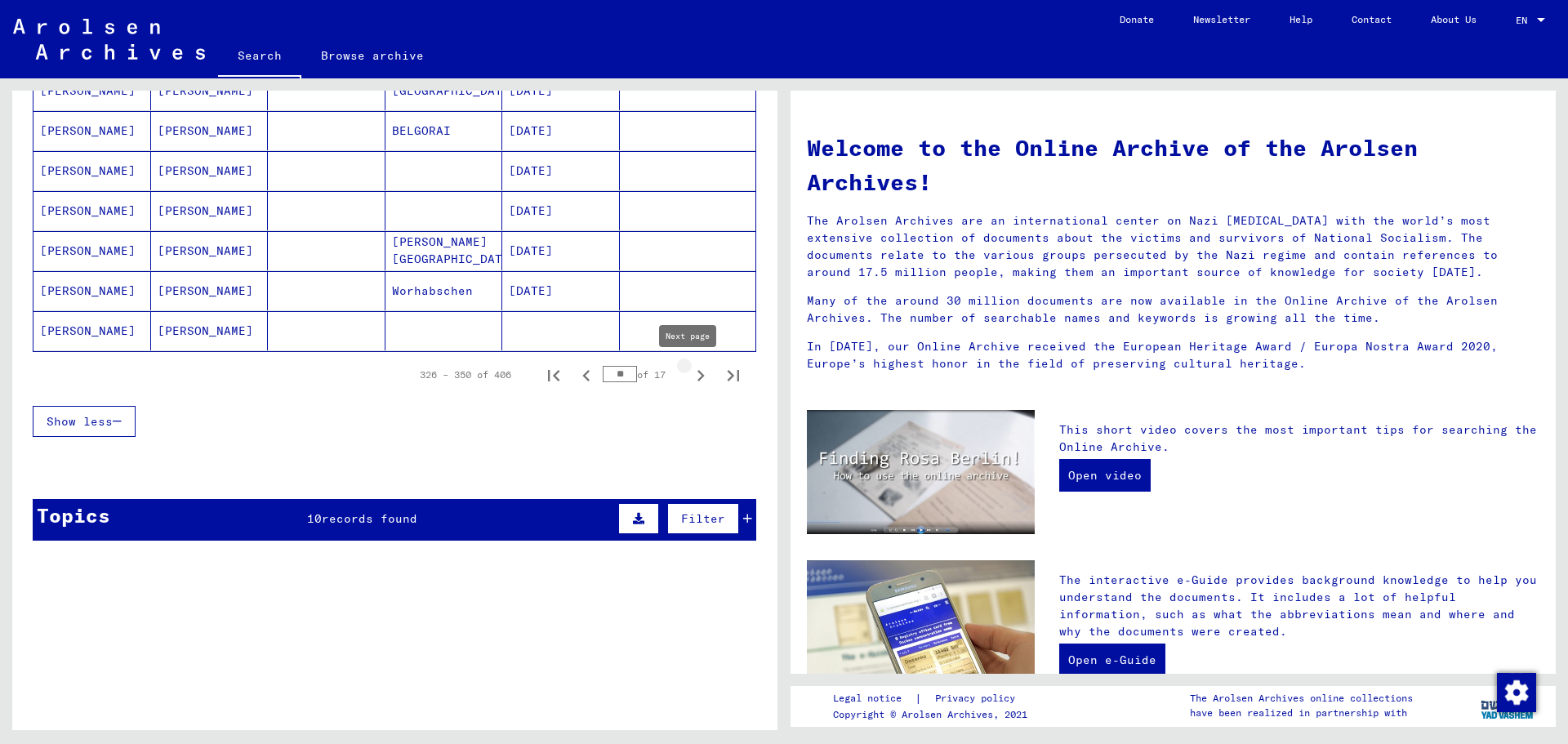
click at [697, 372] on icon "Next page" at bounding box center [701, 376] width 8 height 12
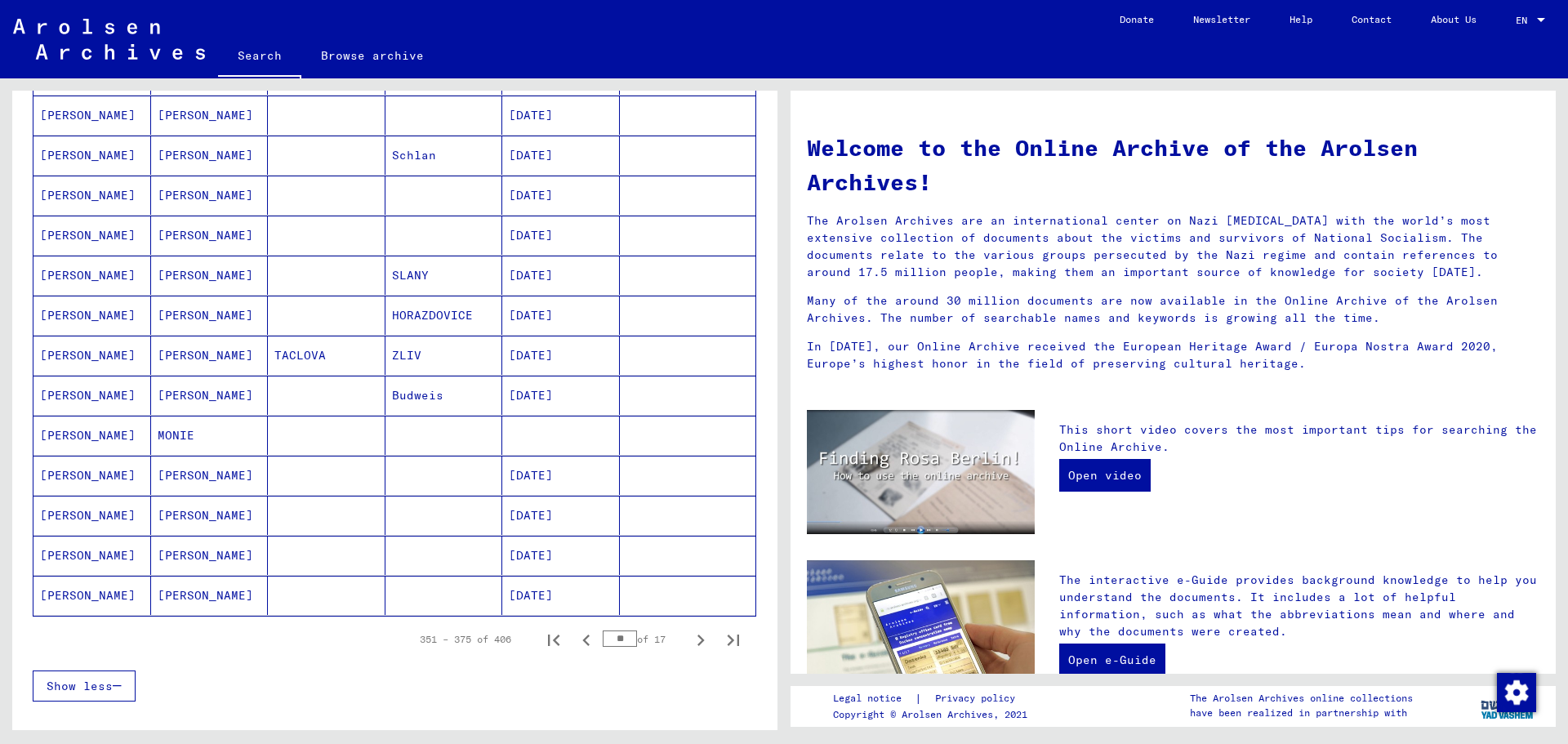
scroll to position [735, 0]
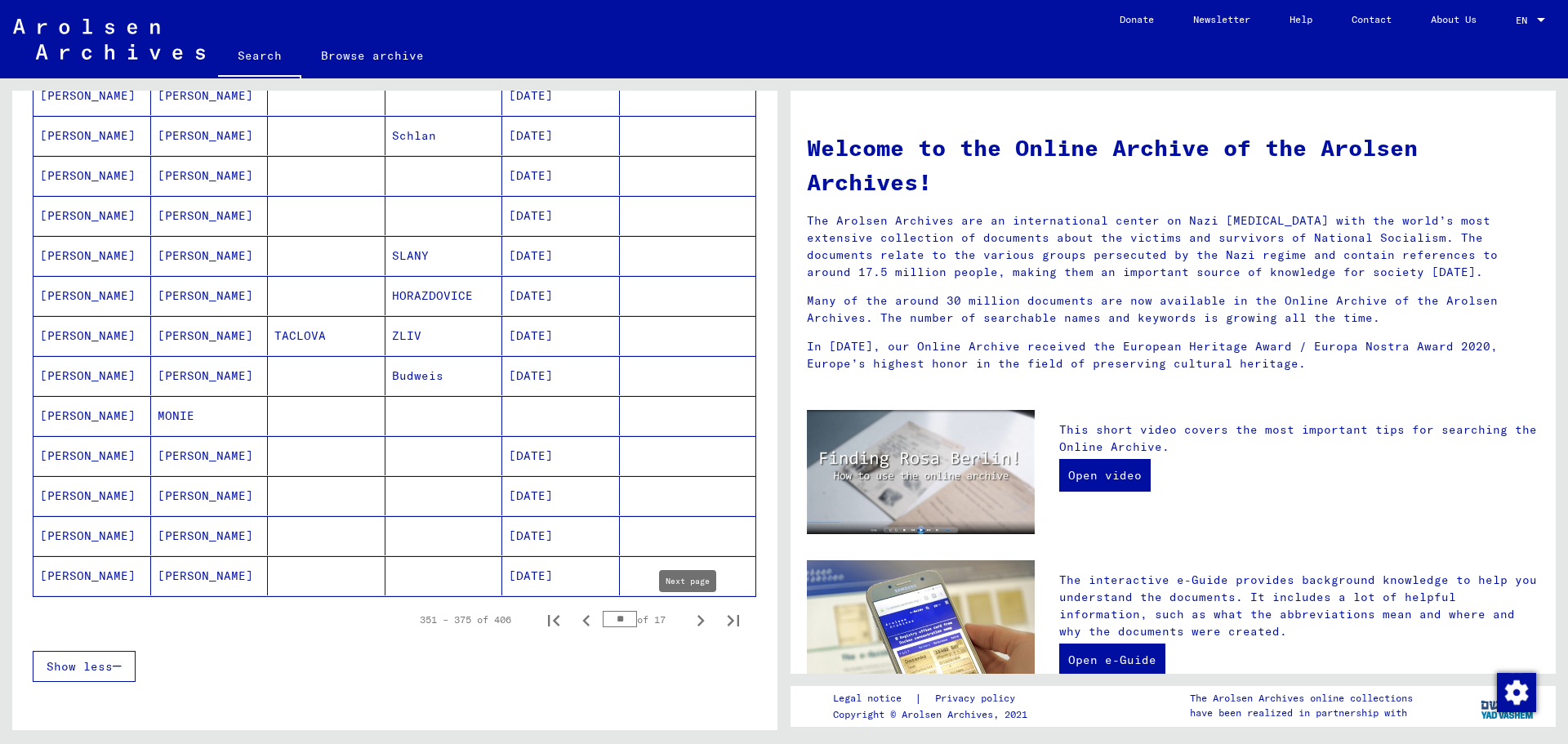
click at [690, 613] on icon "Next page" at bounding box center [701, 620] width 23 height 23
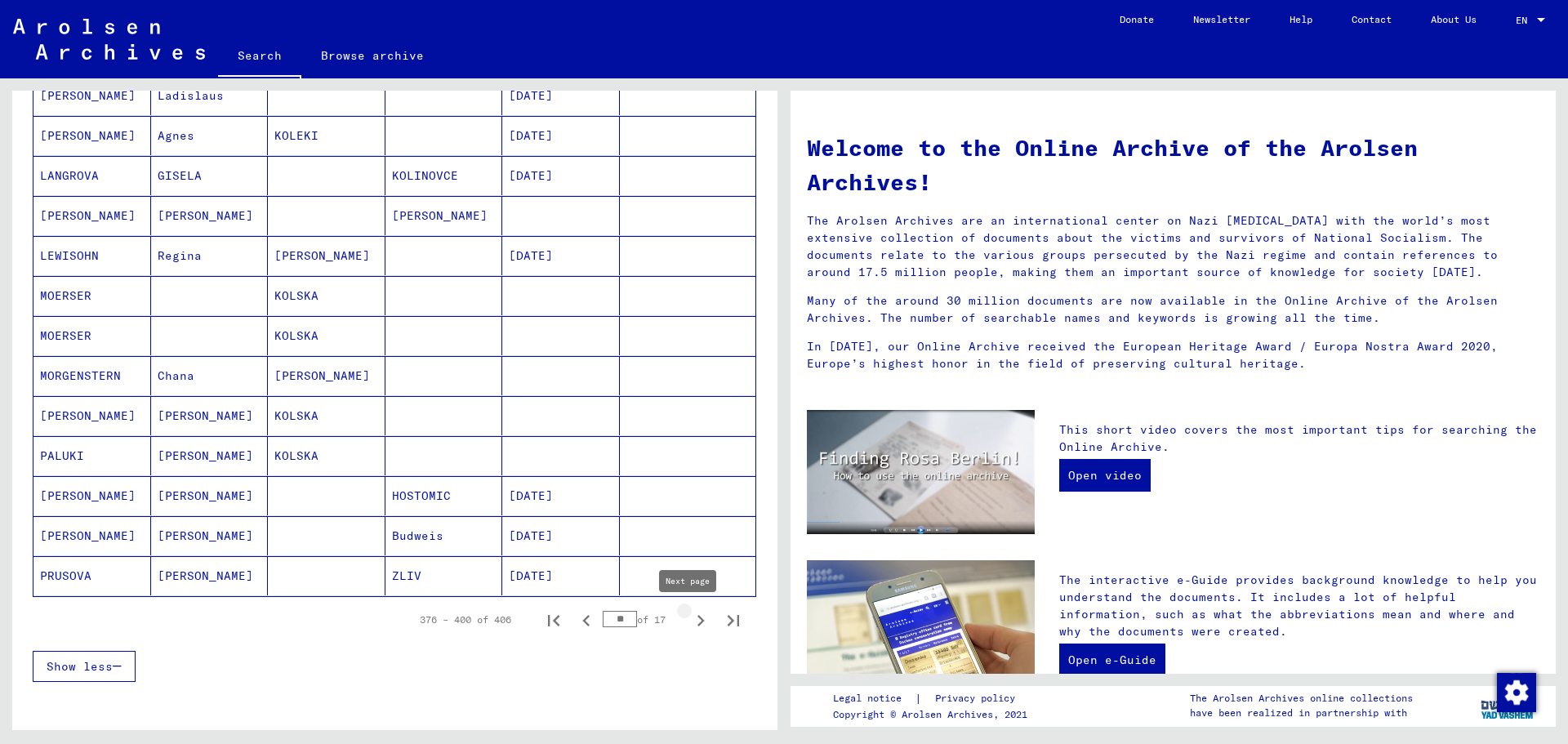
click at [690, 616] on icon "Next page" at bounding box center [701, 620] width 23 height 23
type input "**"
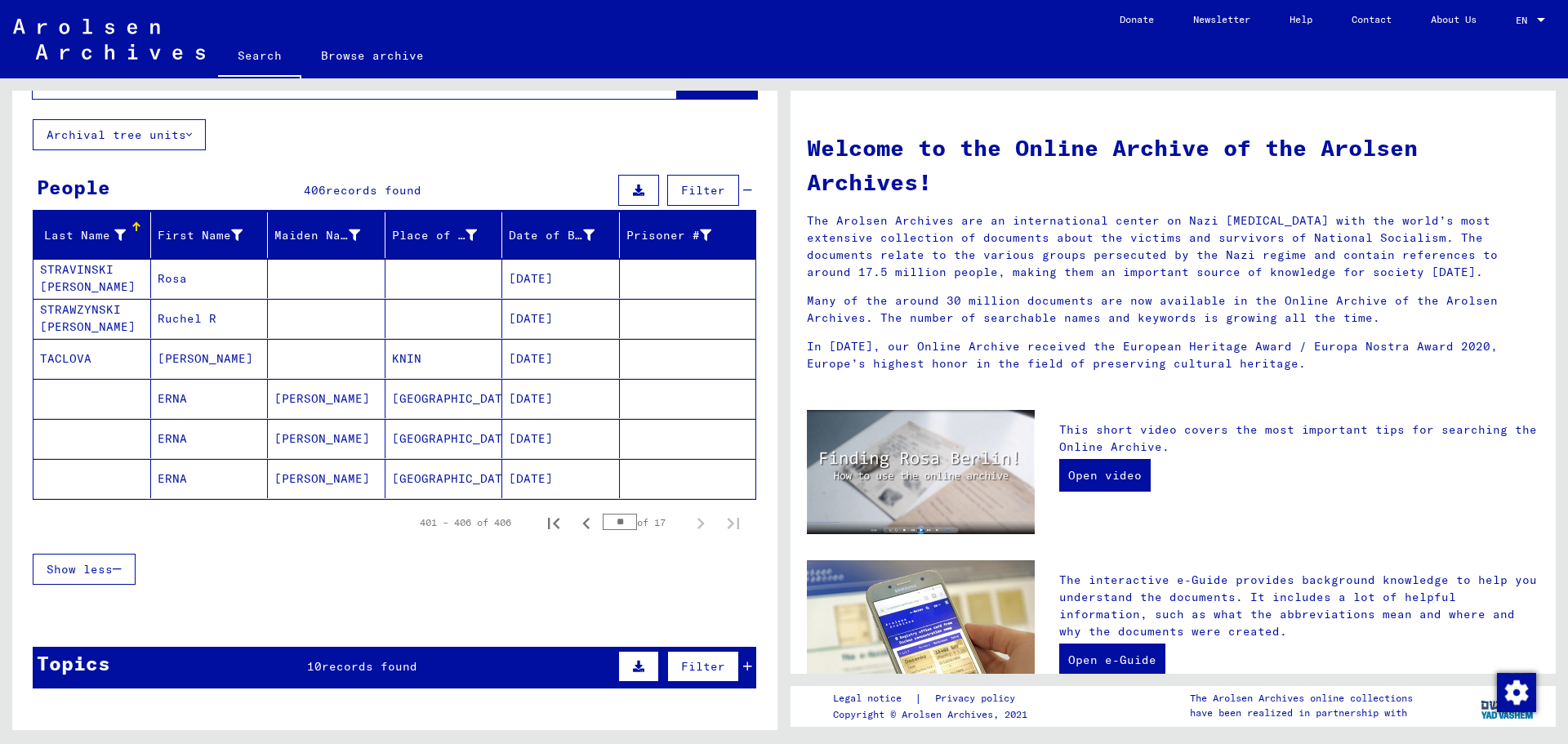
scroll to position [0, 0]
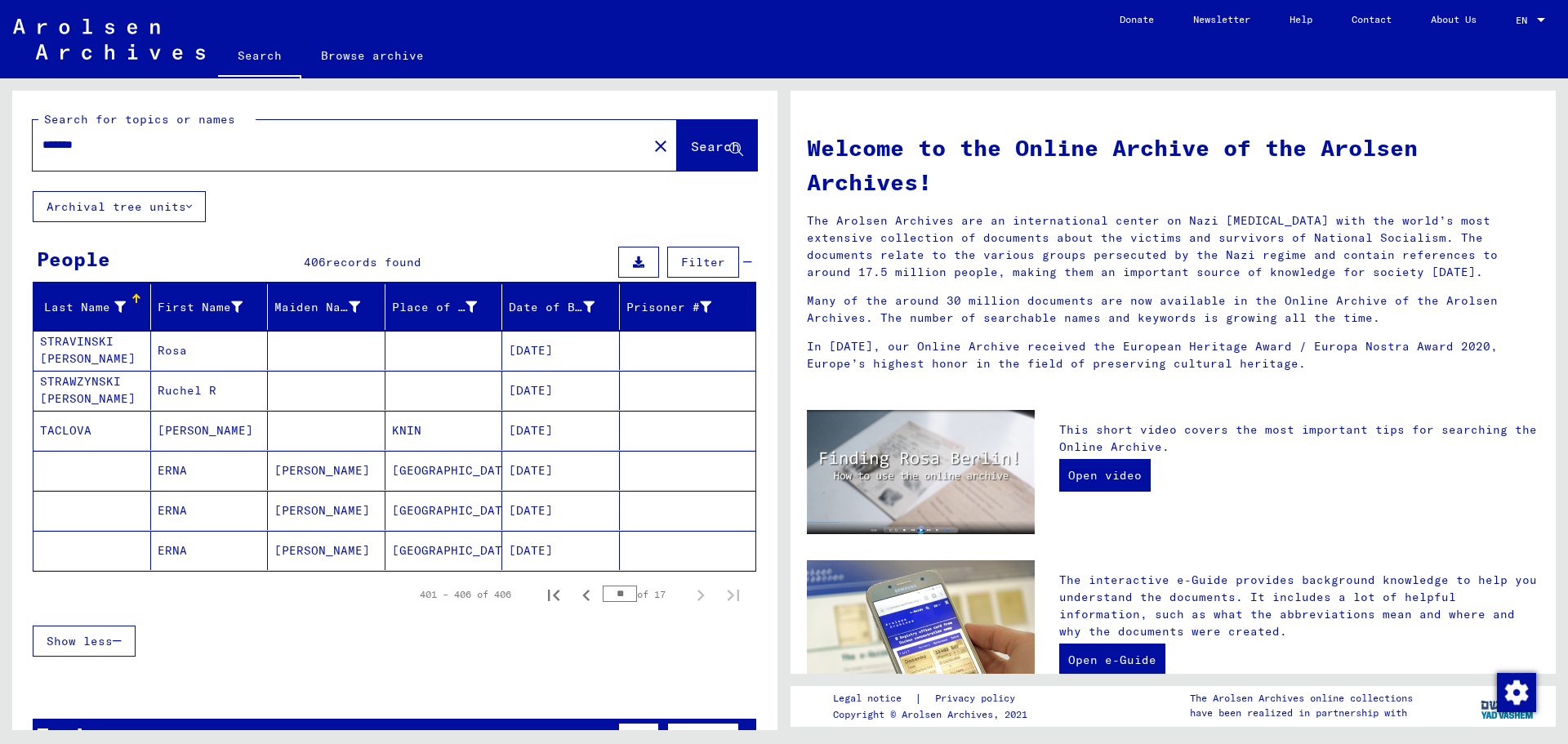
drag, startPoint x: 118, startPoint y: 153, endPoint x: 26, endPoint y: 139, distance: 93.1
click at [26, 139] on div "Search for topics or names ****** close Search" at bounding box center [395, 141] width 765 height 101
click at [122, 145] on input "******" at bounding box center [336, 145] width 586 height 17
drag, startPoint x: 121, startPoint y: 145, endPoint x: 35, endPoint y: 138, distance: 86.3
click at [35, 138] on div "******" at bounding box center [331, 145] width 596 height 37
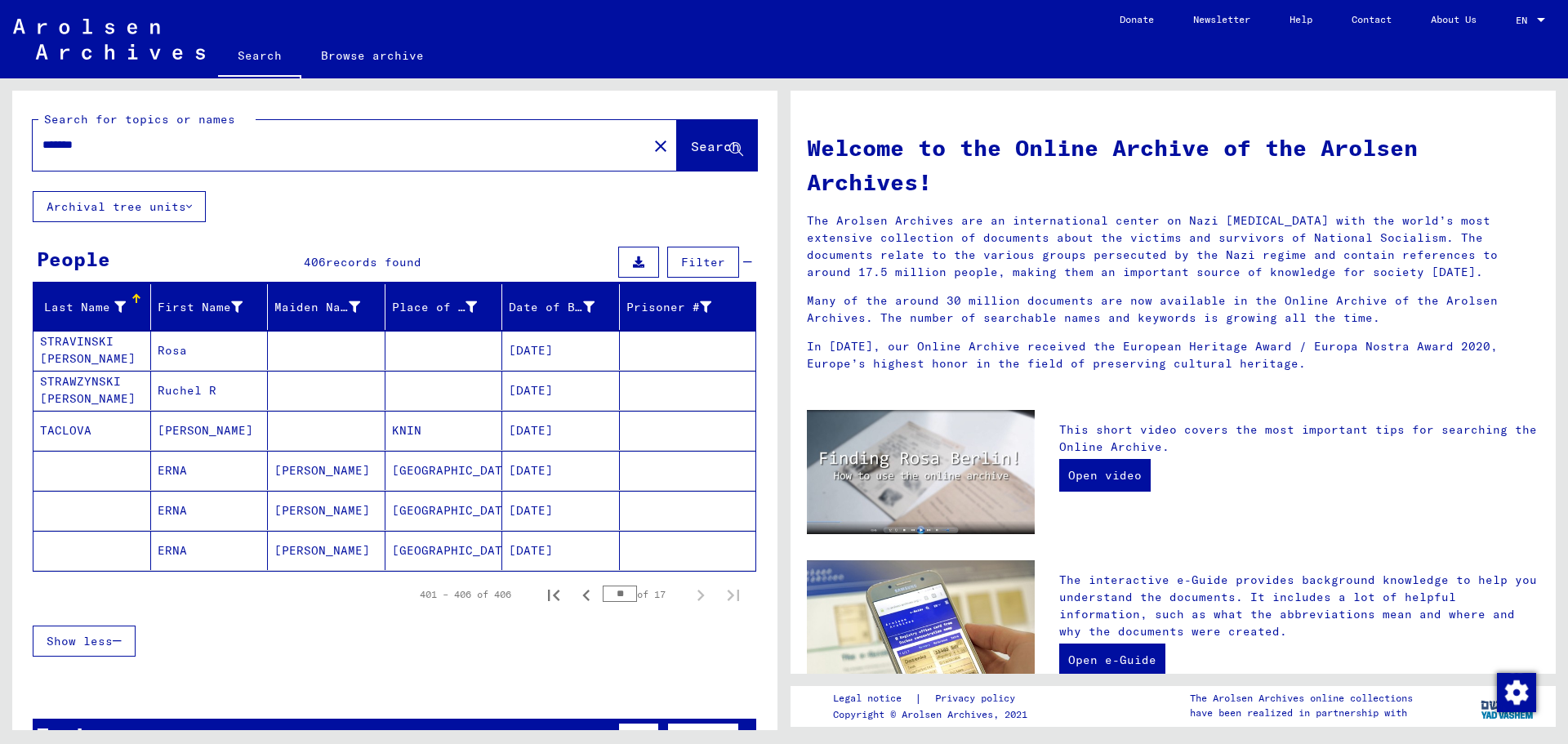
paste input "*"
type input "**********"
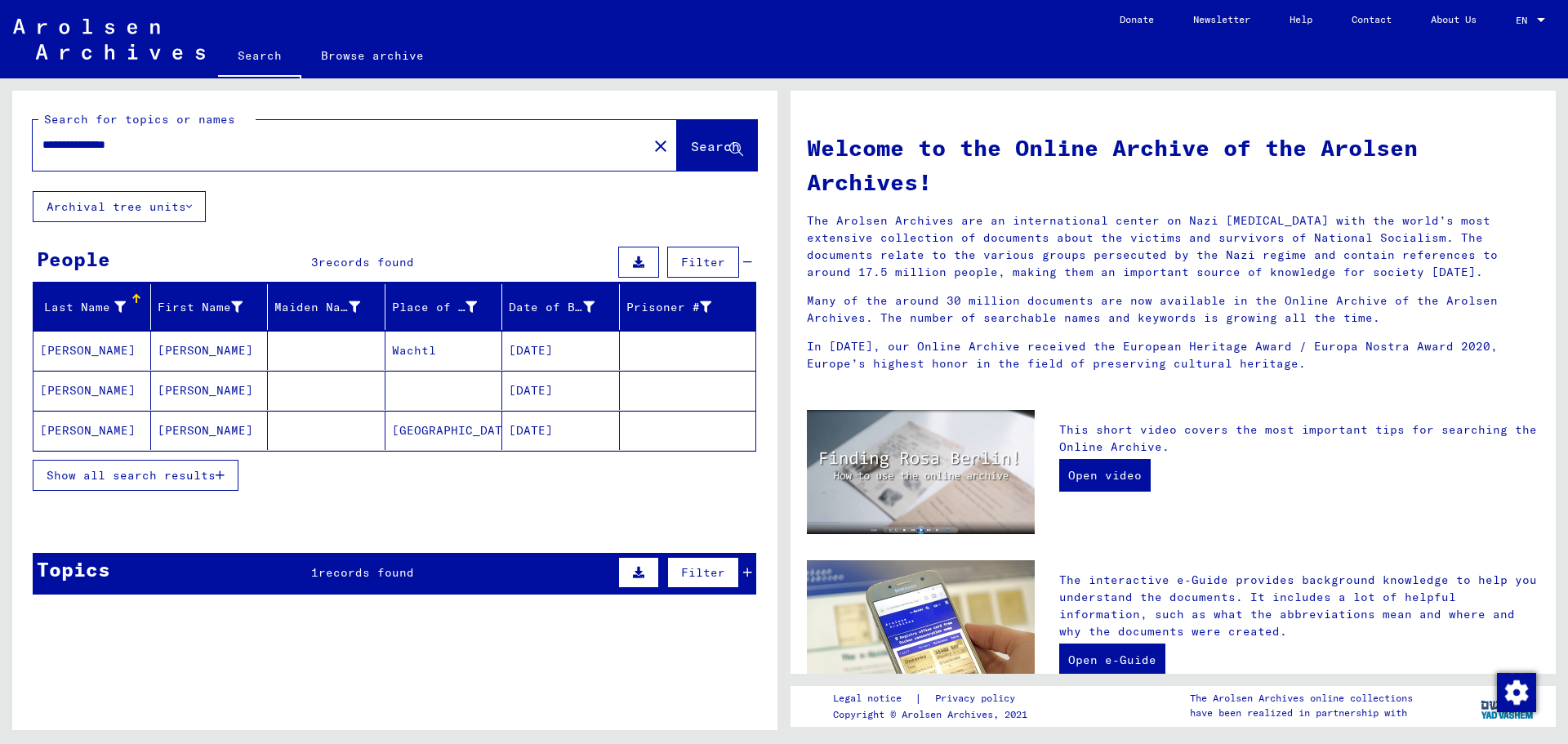
click at [122, 470] on span "Show all search results" at bounding box center [130, 476] width 169 height 15
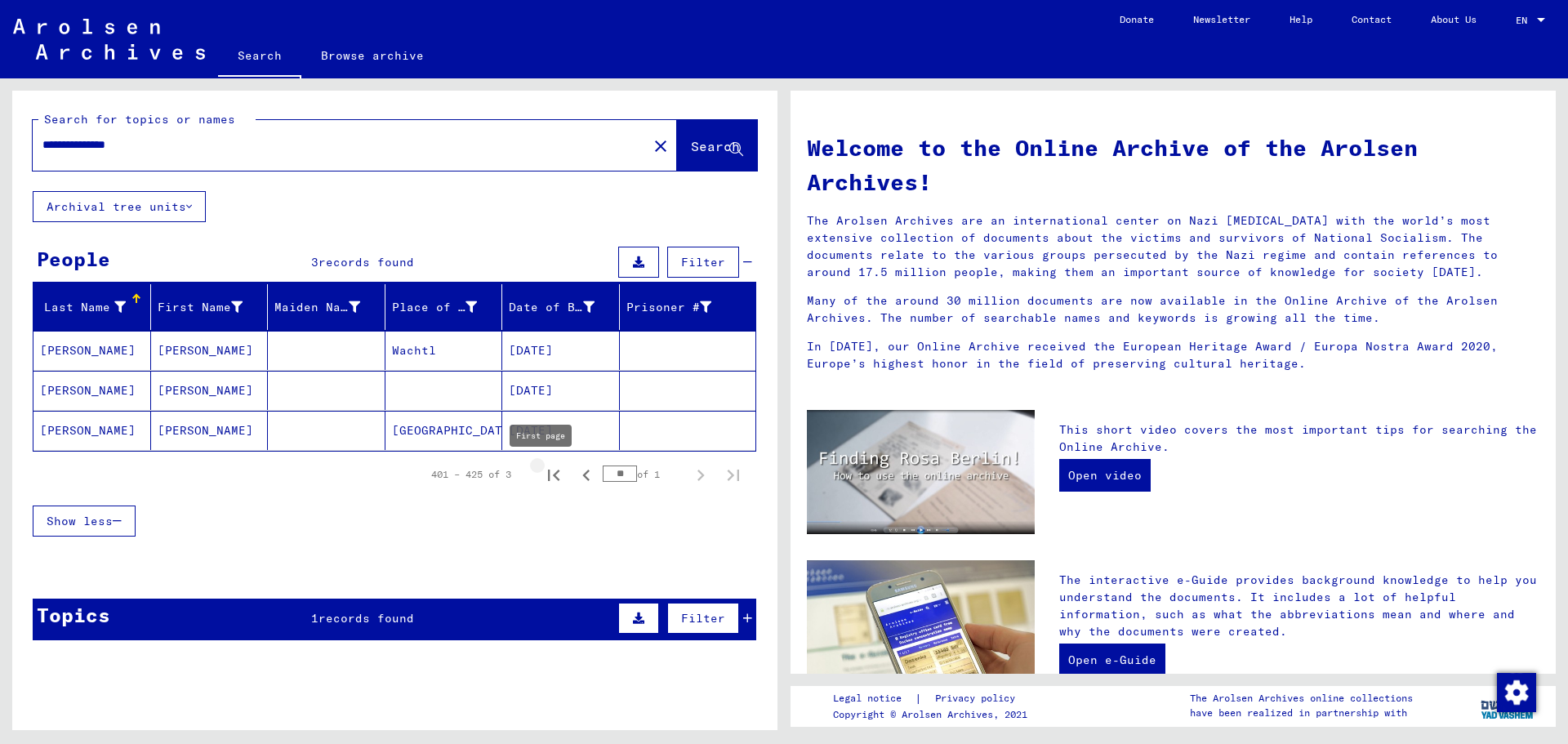
click at [550, 472] on icon "First page" at bounding box center [553, 475] width 23 height 23
type input "*"
drag, startPoint x: 169, startPoint y: 149, endPoint x: 34, endPoint y: 143, distance: 135.1
click at [34, 143] on div "**********" at bounding box center [331, 145] width 596 height 37
paste input "text"
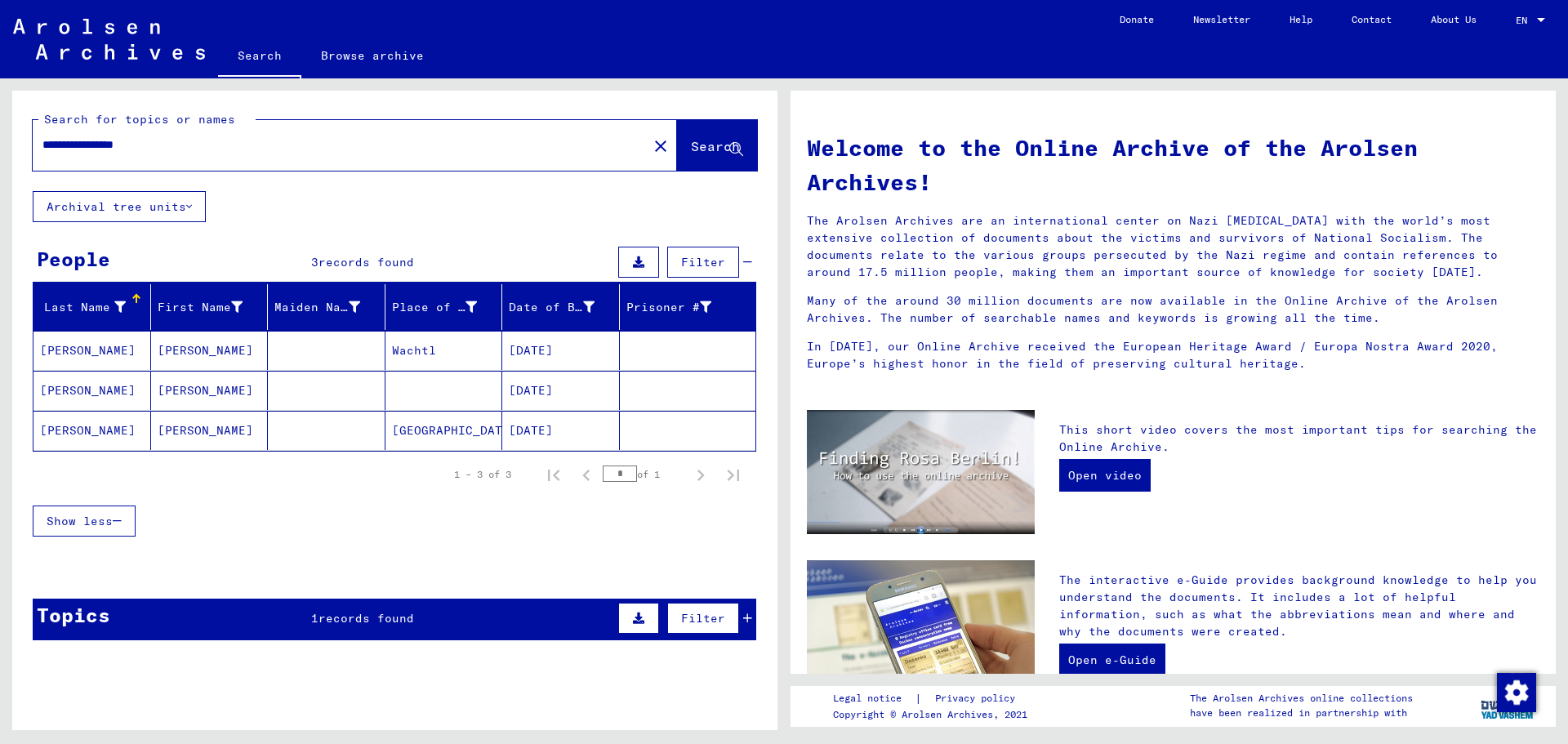
type input "**********"
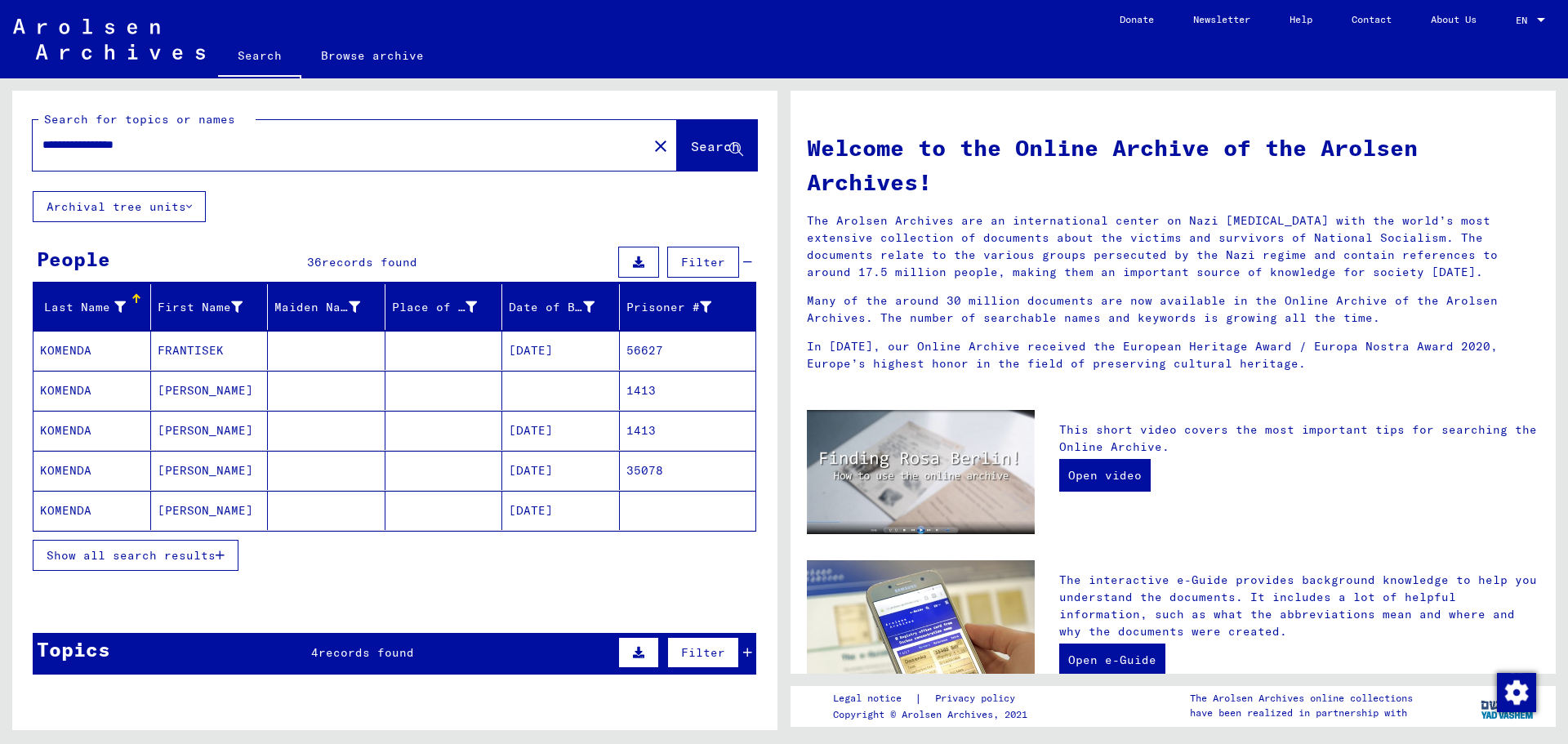
click at [168, 549] on span "Show all search results" at bounding box center [130, 555] width 169 height 15
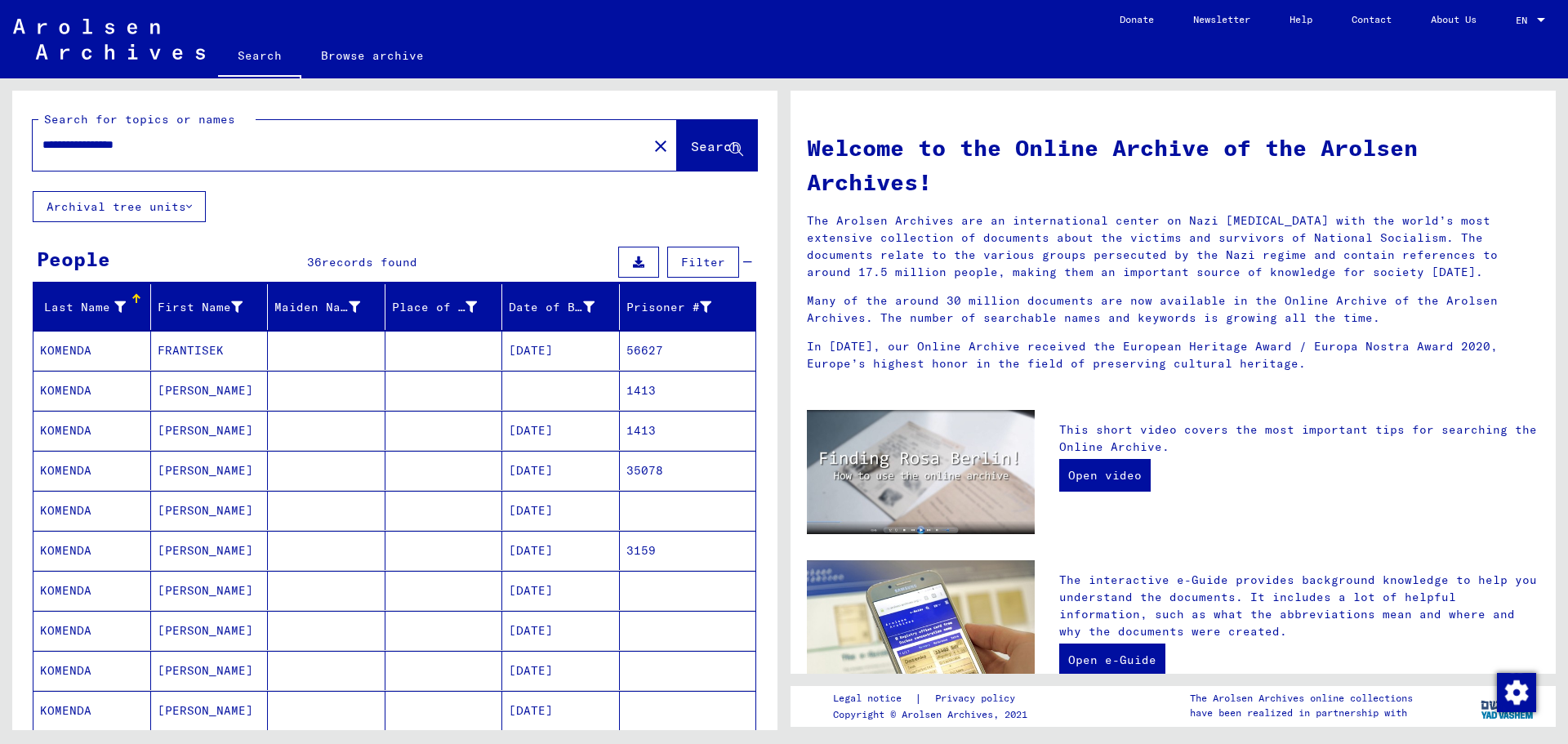
click at [561, 346] on mat-cell "[DATE]" at bounding box center [561, 350] width 117 height 39
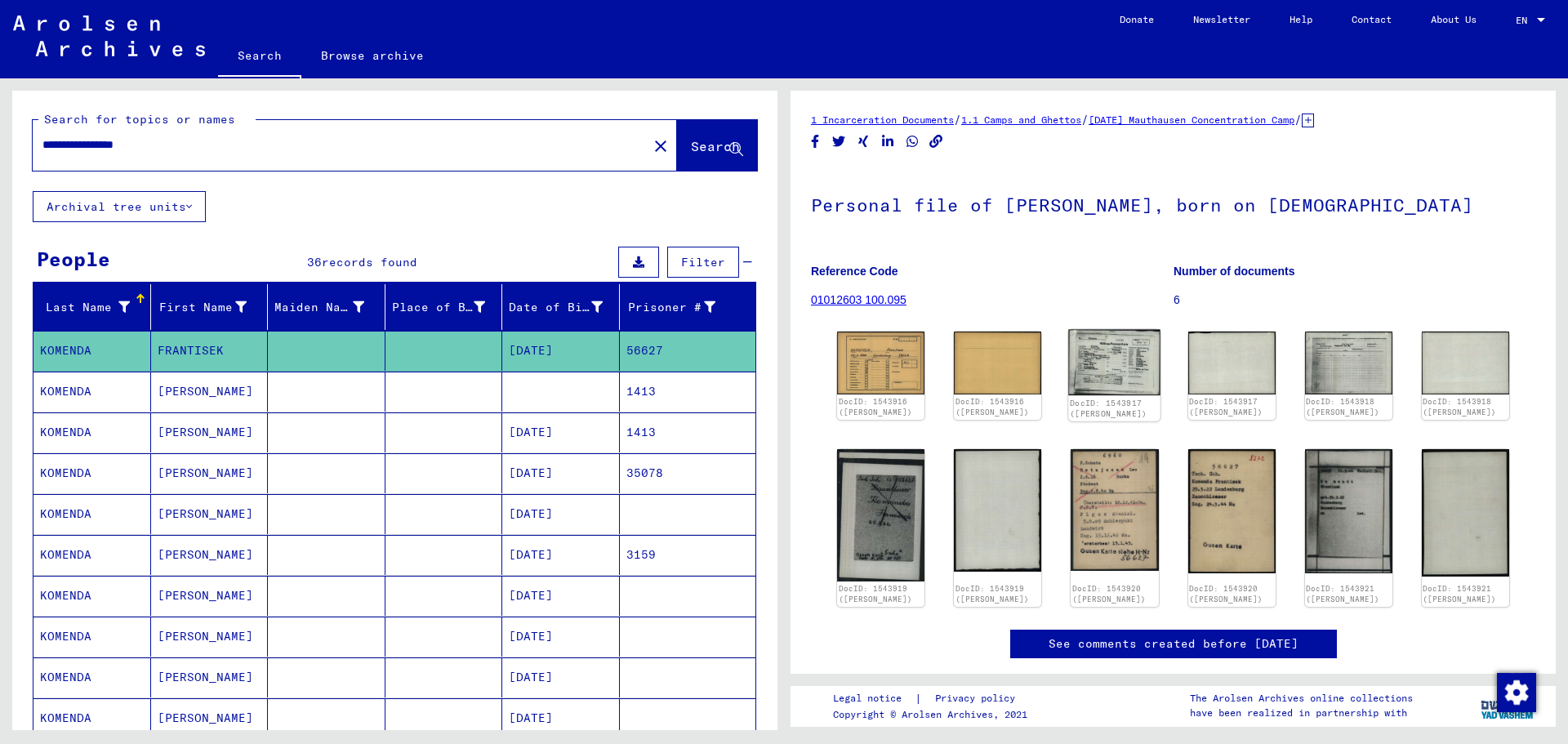
click at [1114, 362] on img at bounding box center [1115, 362] width 92 height 65
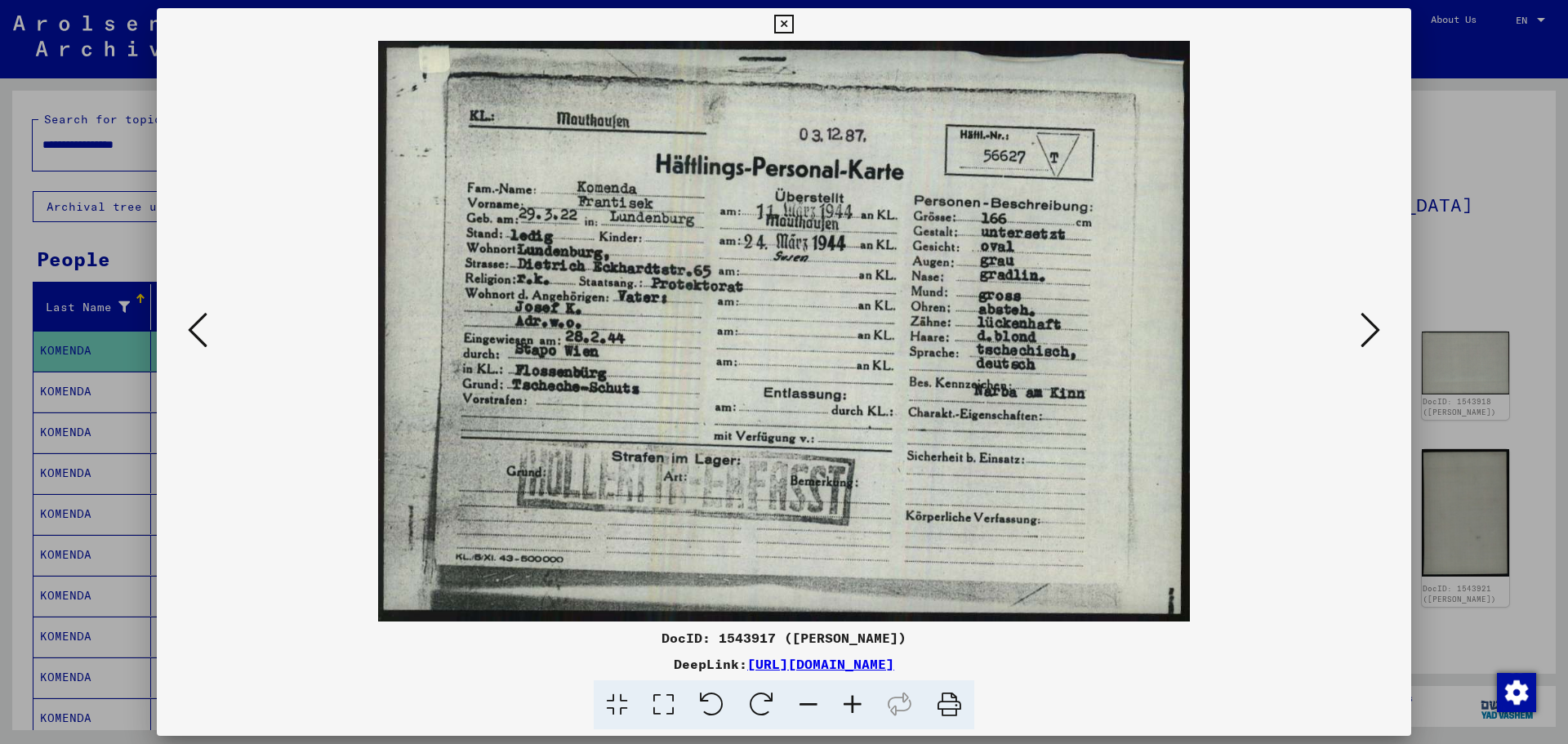
click at [1528, 449] on div at bounding box center [784, 372] width 1568 height 744
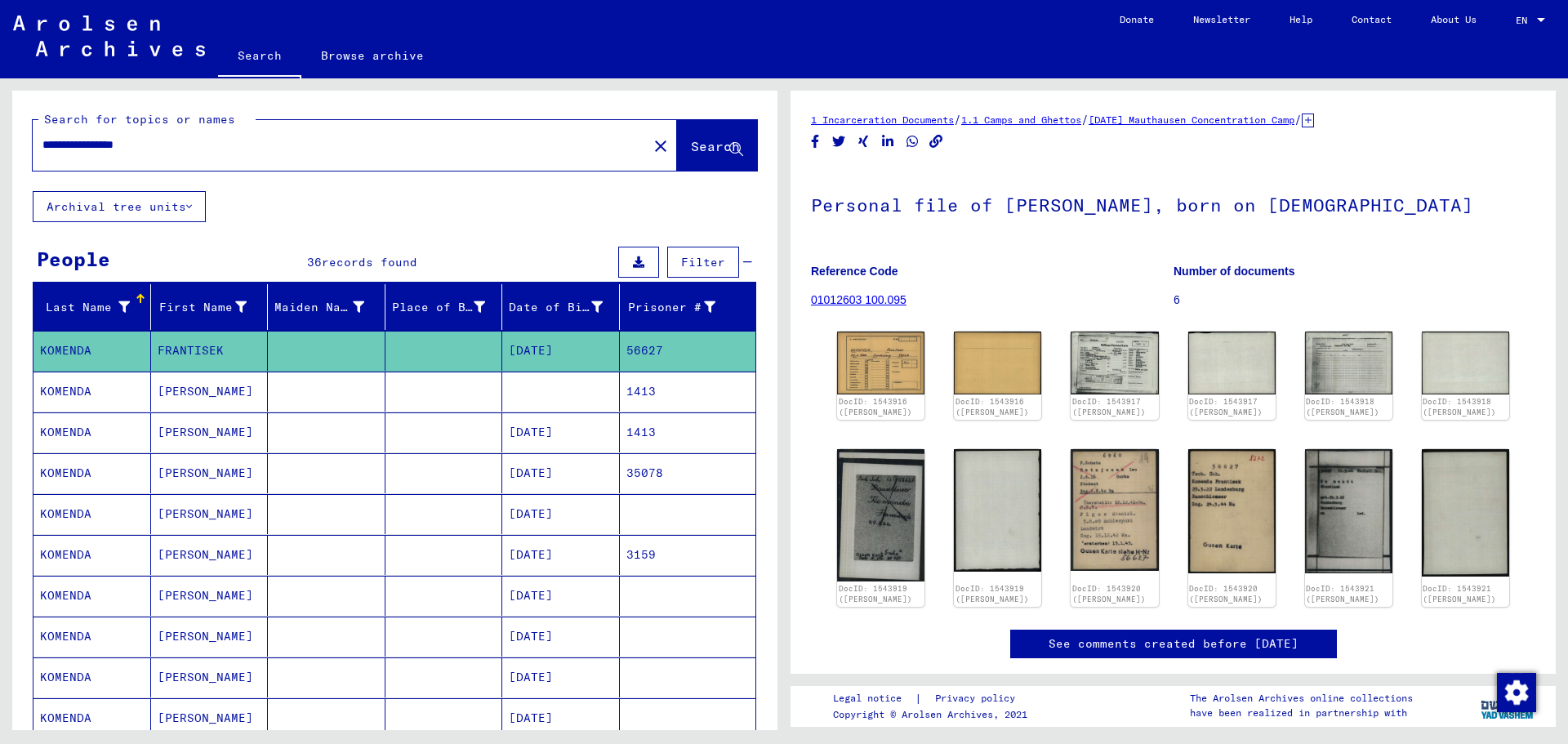
click at [563, 550] on mat-cell "[DATE]" at bounding box center [561, 555] width 117 height 40
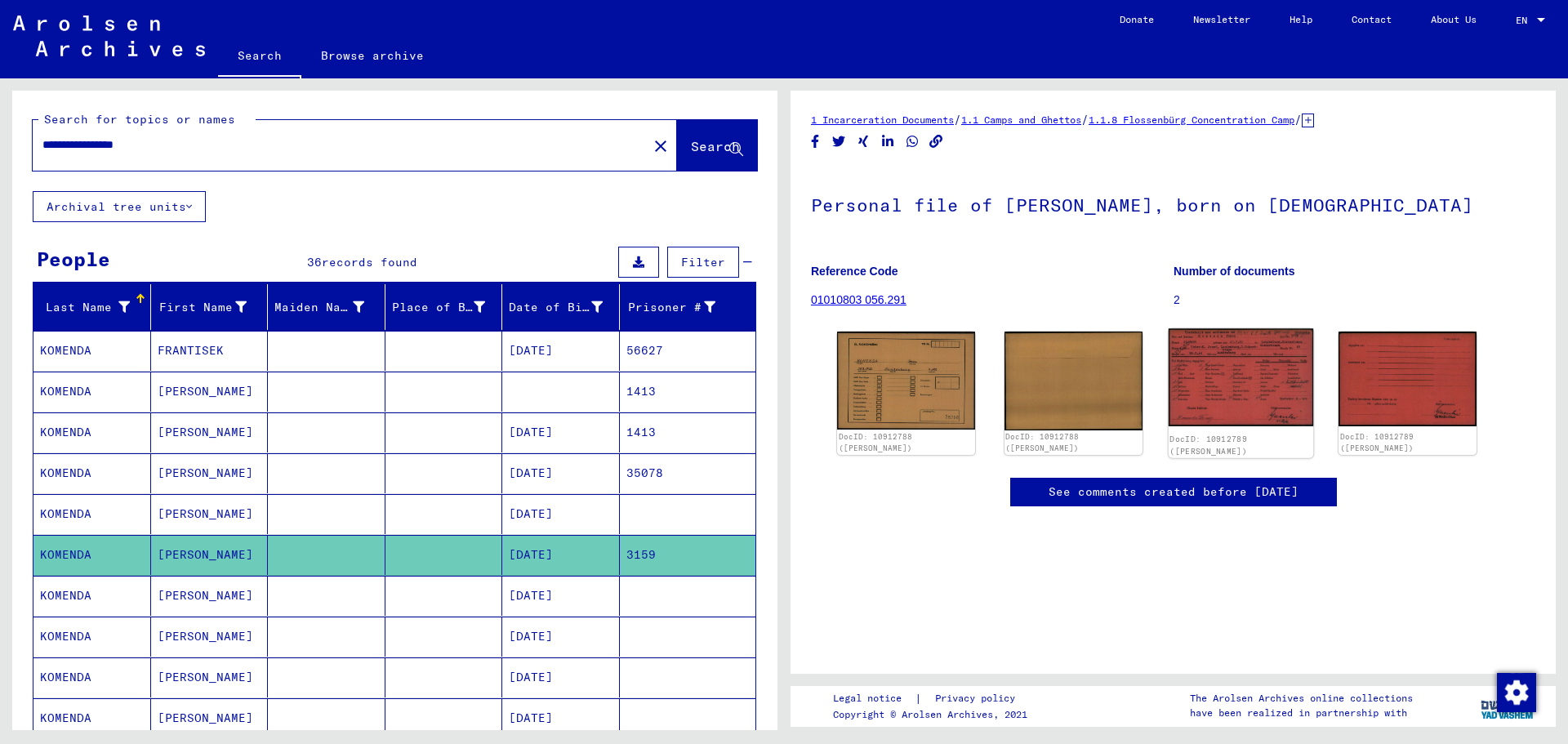
click at [1227, 370] on img at bounding box center [1240, 377] width 144 height 98
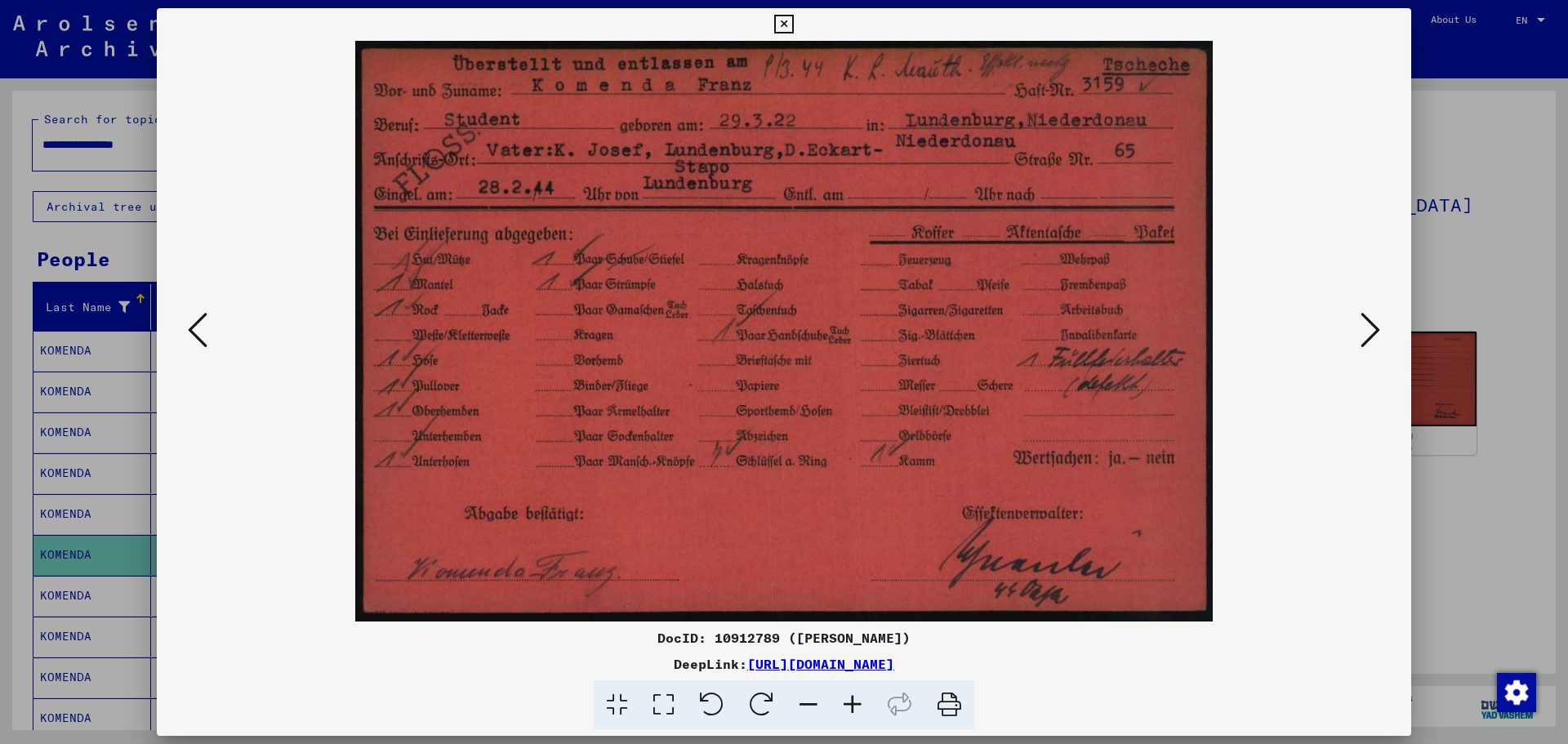
click at [1466, 242] on div at bounding box center [784, 372] width 1568 height 744
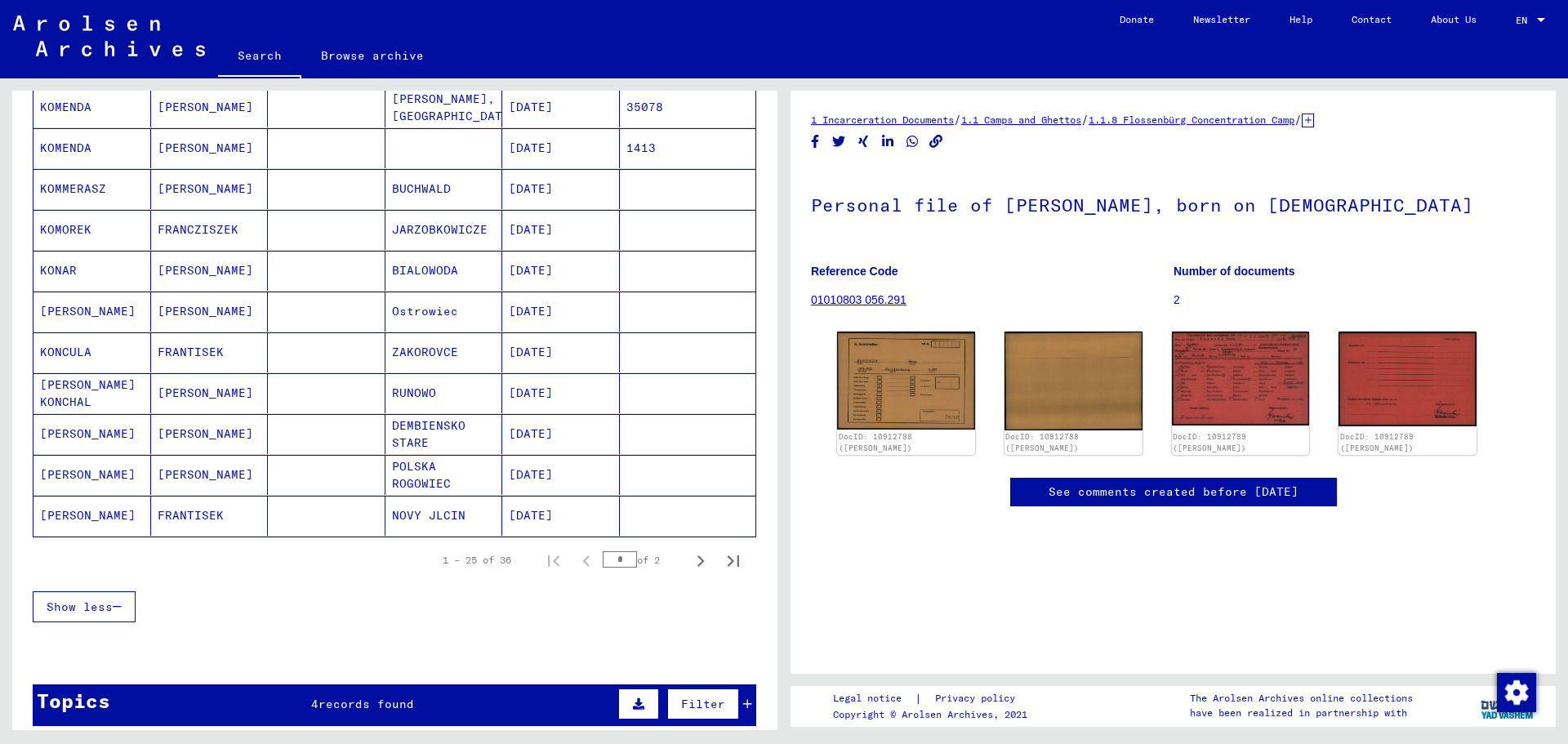
scroll to position [816, 0]
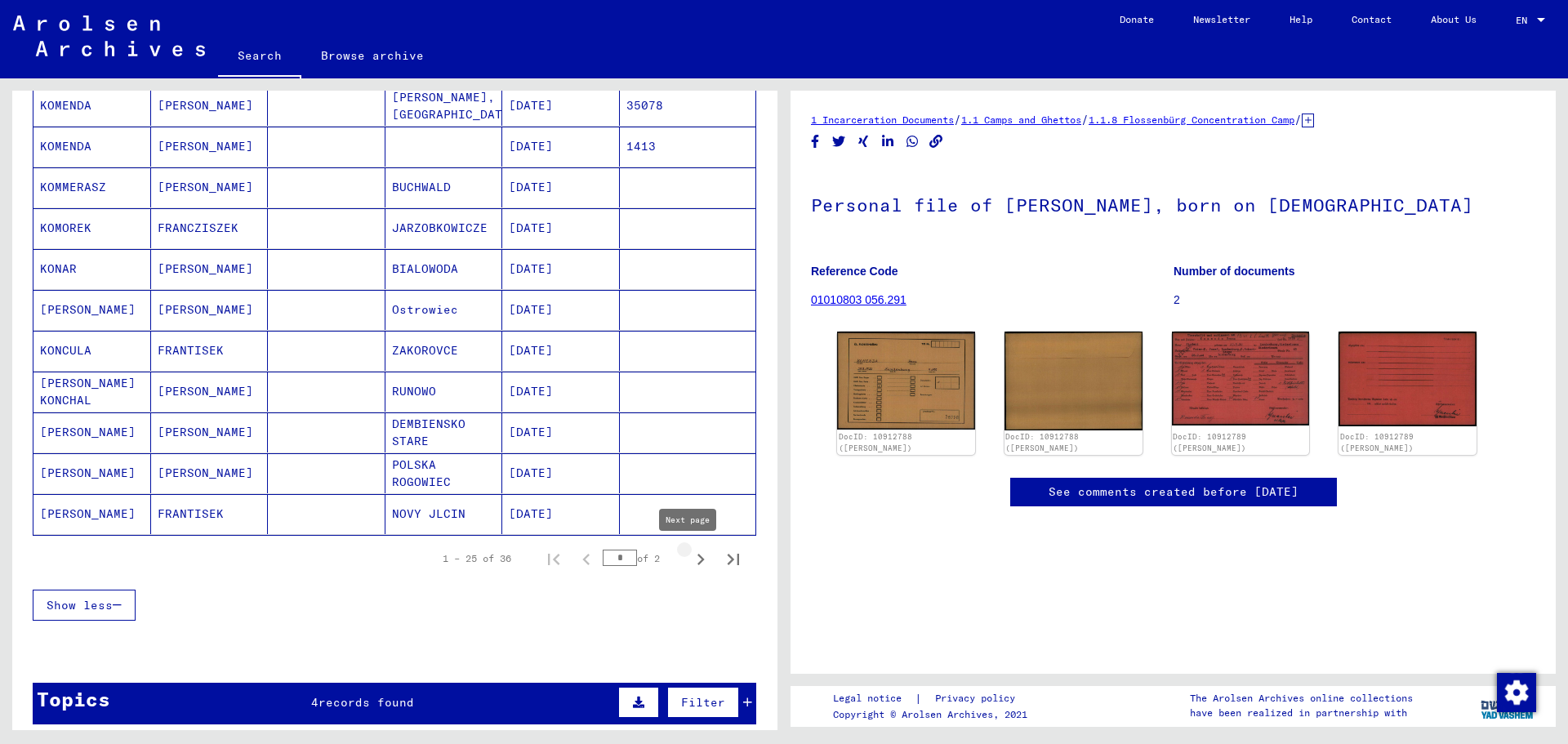
click at [690, 554] on icon "Next page" at bounding box center [701, 559] width 23 height 23
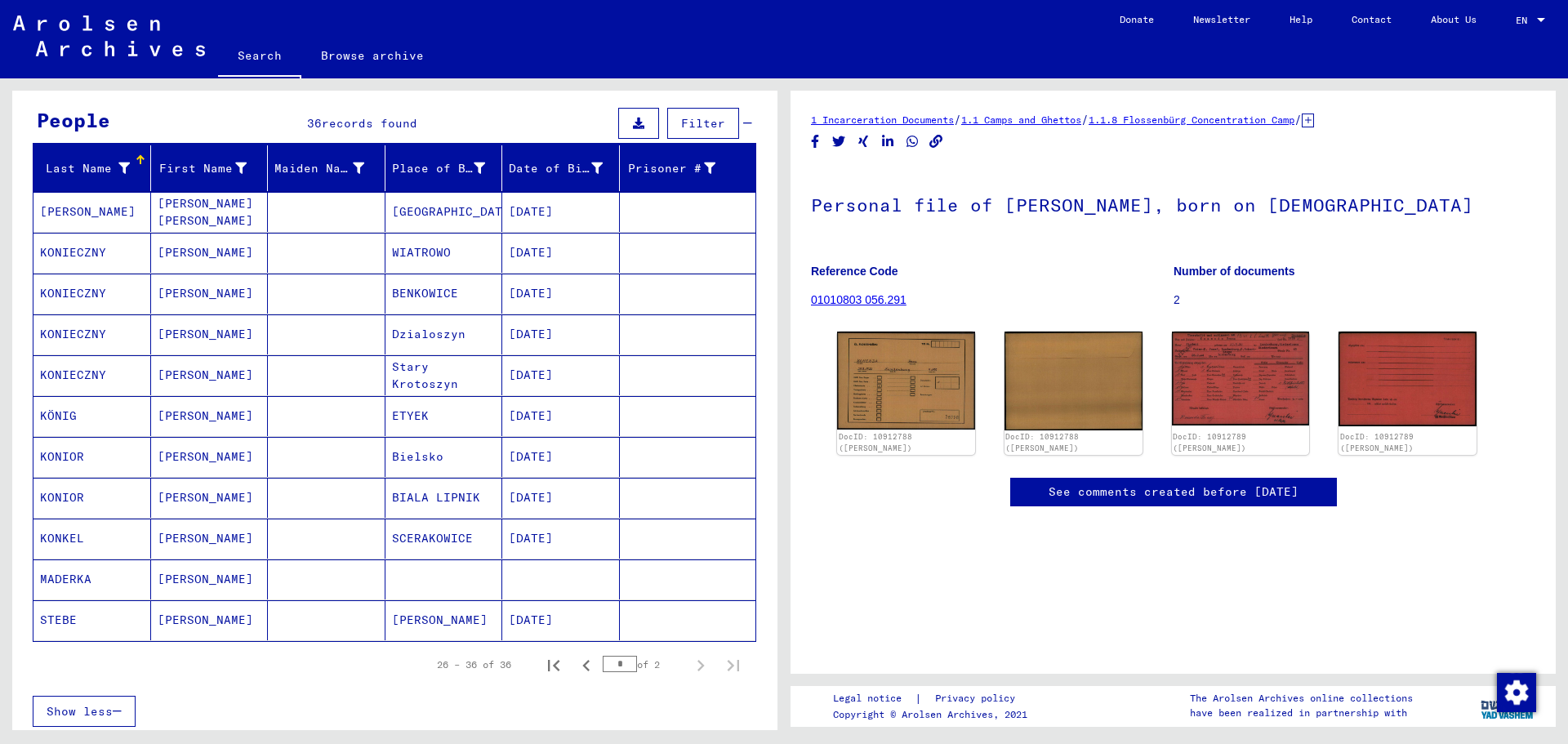
scroll to position [115, 0]
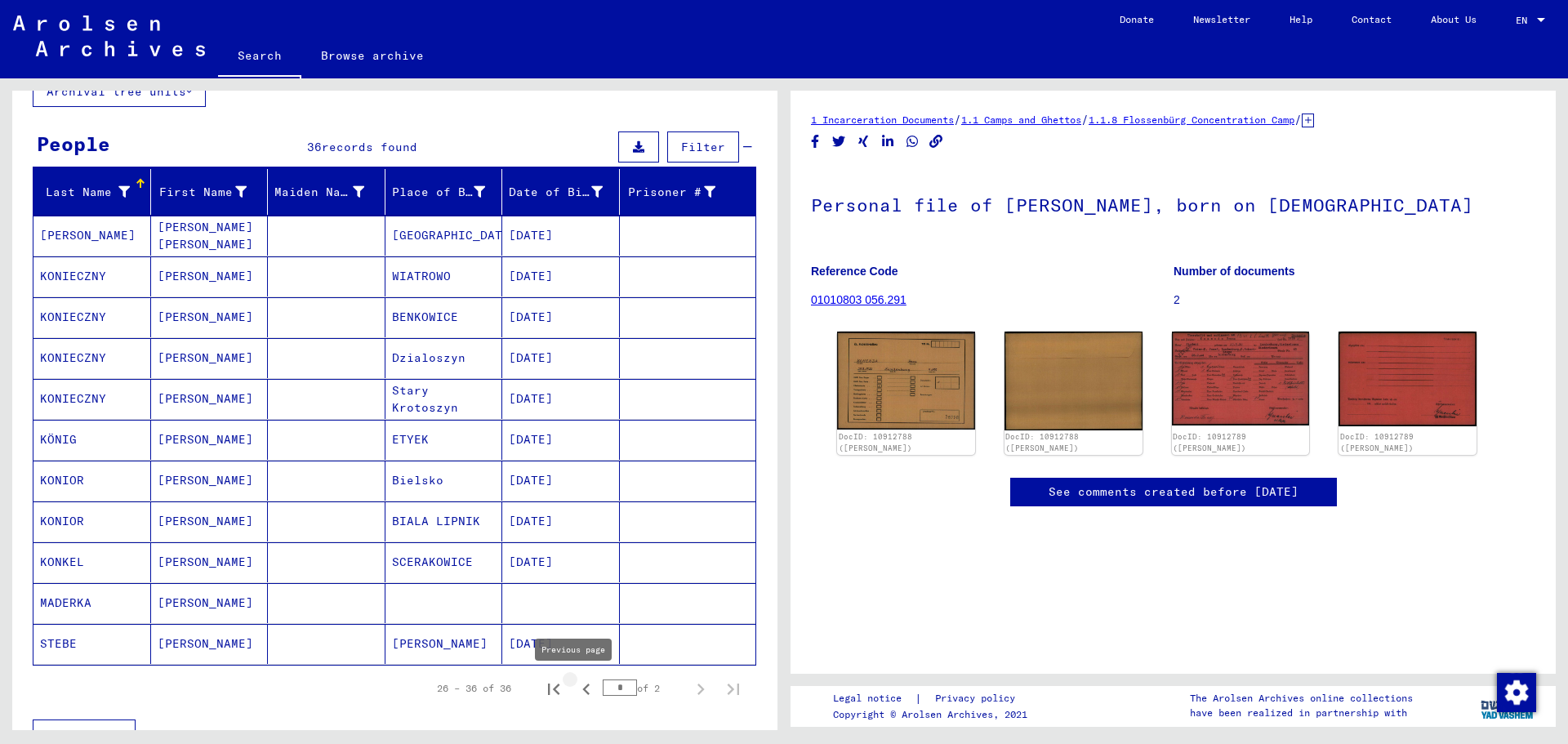
click at [582, 689] on icon "Previous page" at bounding box center [586, 689] width 8 height 12
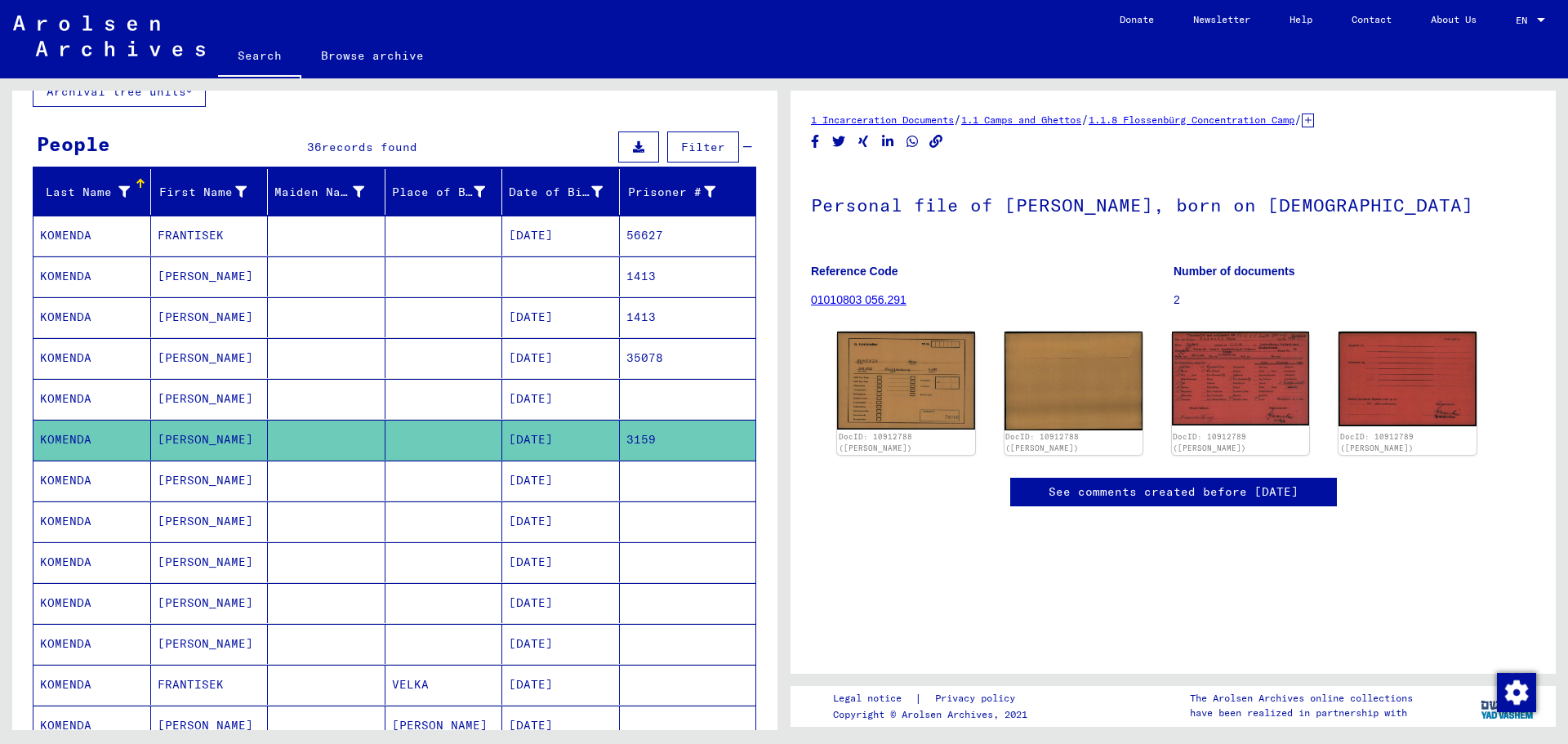
click at [548, 229] on mat-cell "[DATE]" at bounding box center [561, 236] width 117 height 40
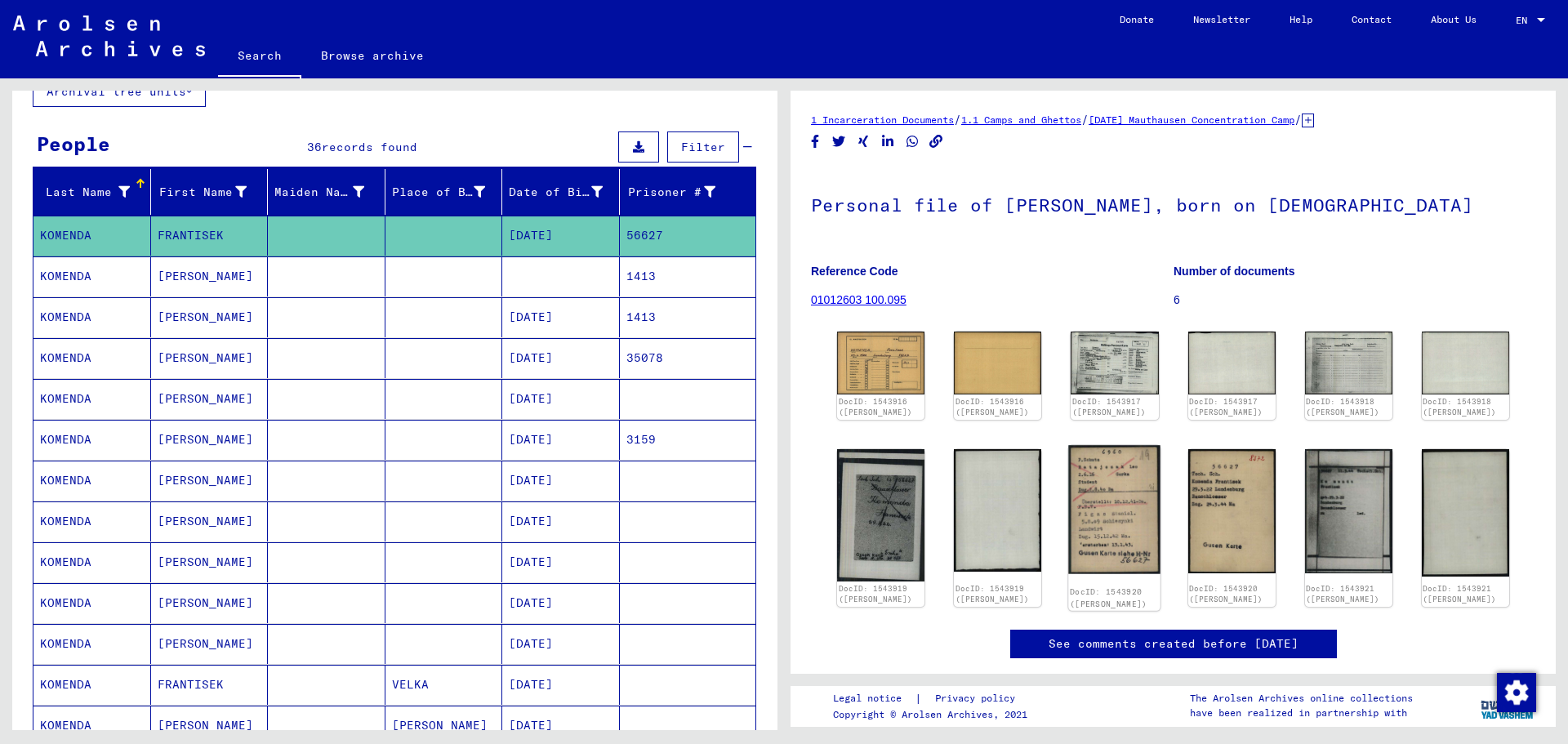
click at [1101, 544] on img at bounding box center [1115, 508] width 92 height 128
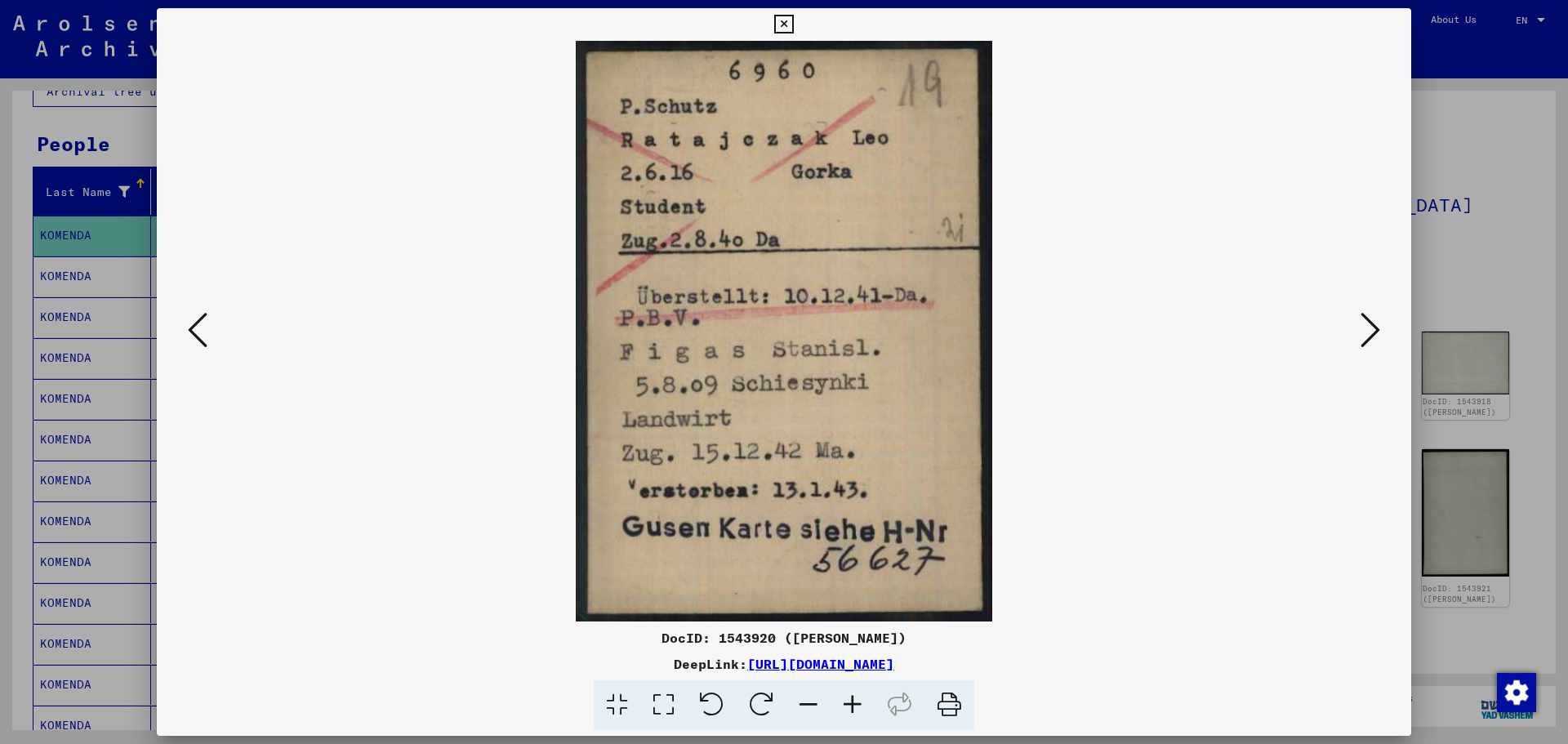
click at [1372, 329] on icon at bounding box center [1370, 330] width 19 height 39
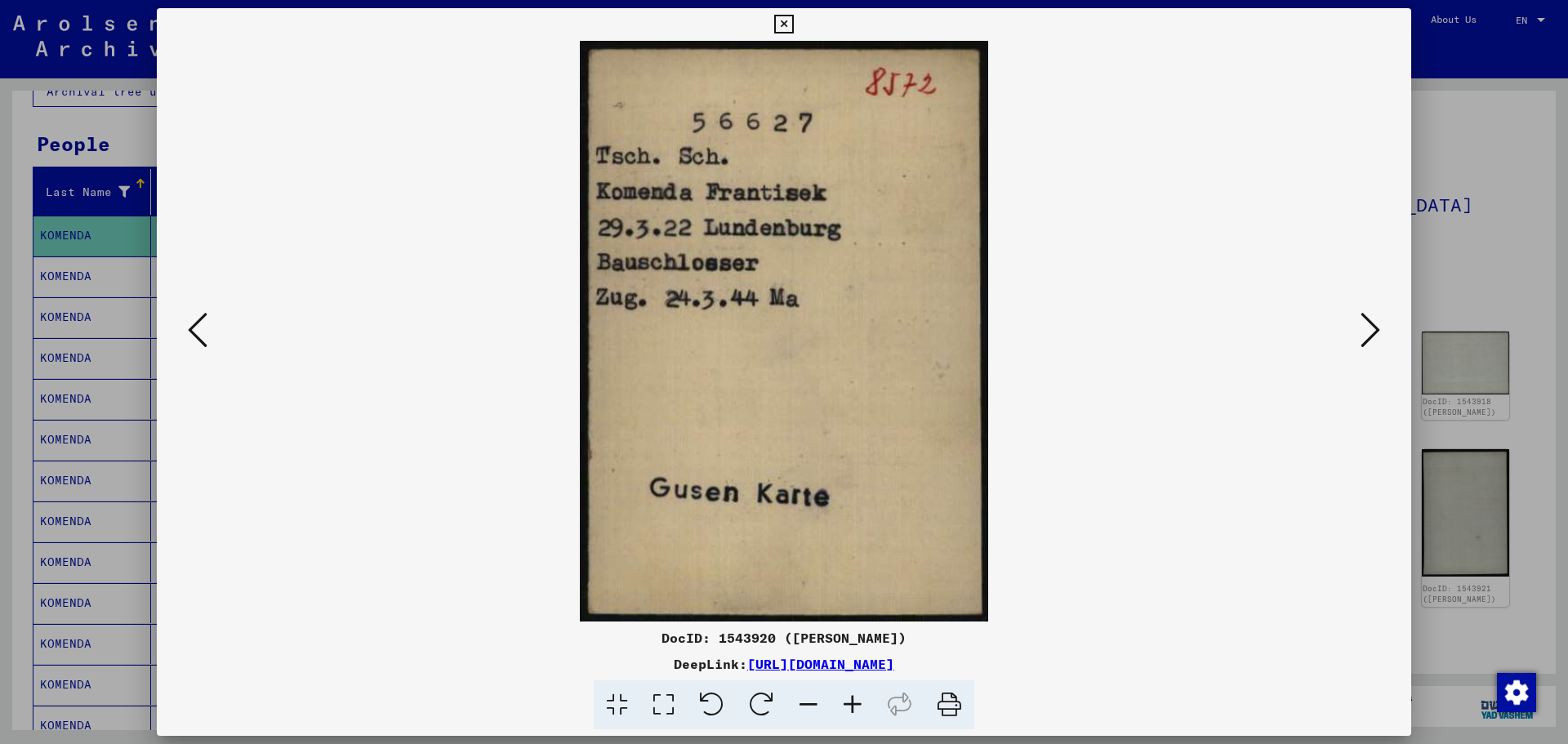
click at [1434, 299] on div at bounding box center [784, 372] width 1568 height 744
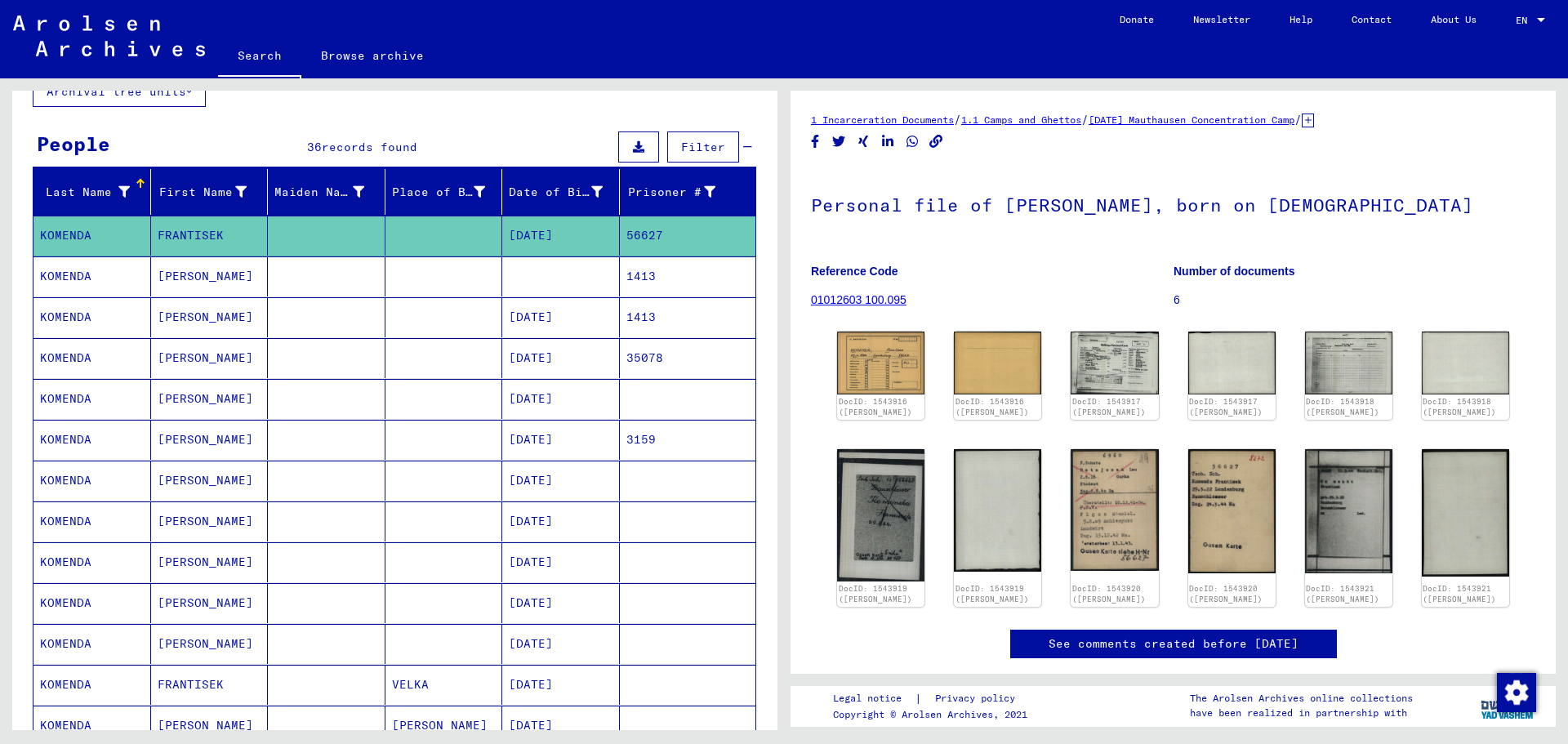
click at [555, 393] on mat-cell "[DATE]" at bounding box center [561, 399] width 117 height 40
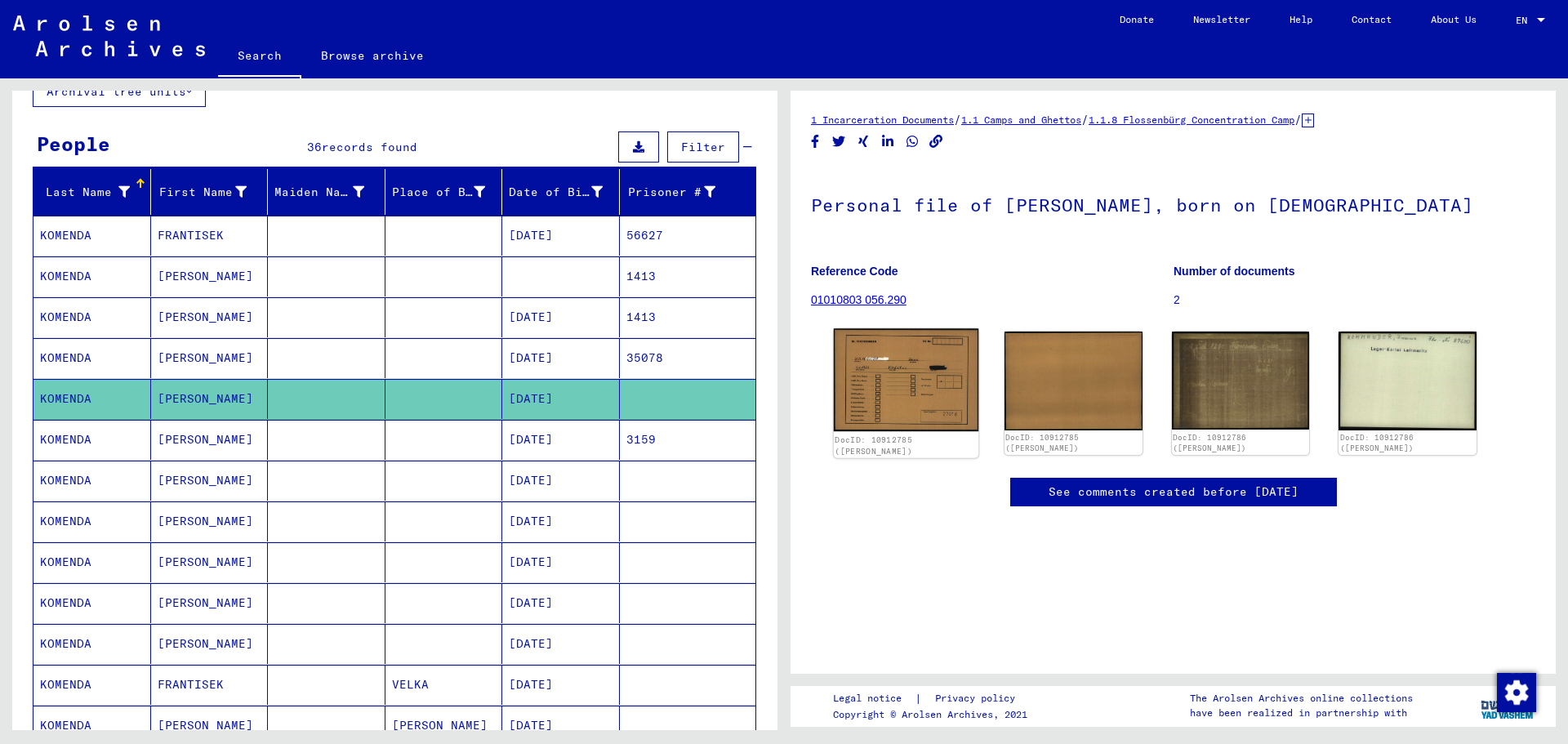
click at [878, 374] on img at bounding box center [906, 379] width 144 height 103
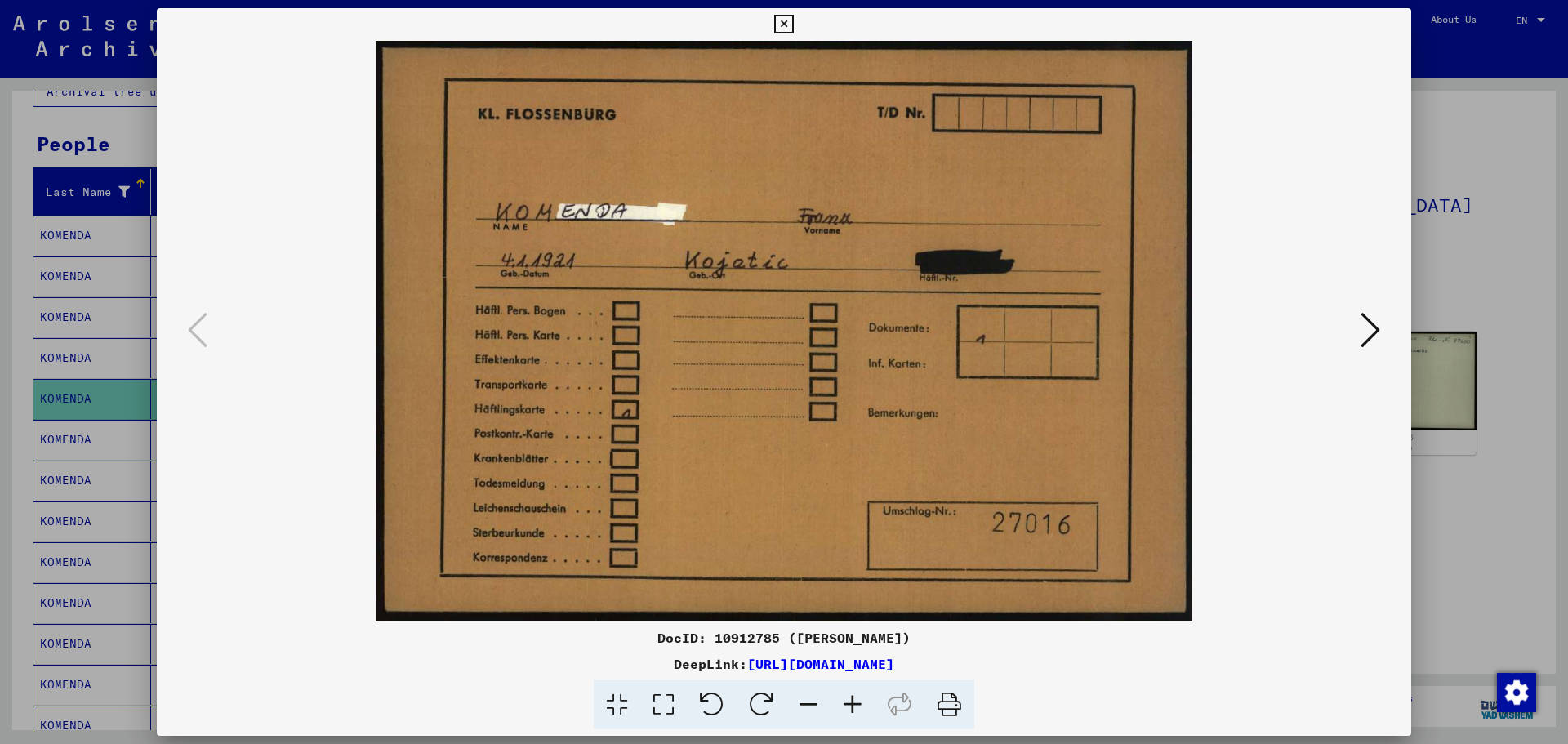
click at [1365, 332] on icon at bounding box center [1370, 330] width 19 height 39
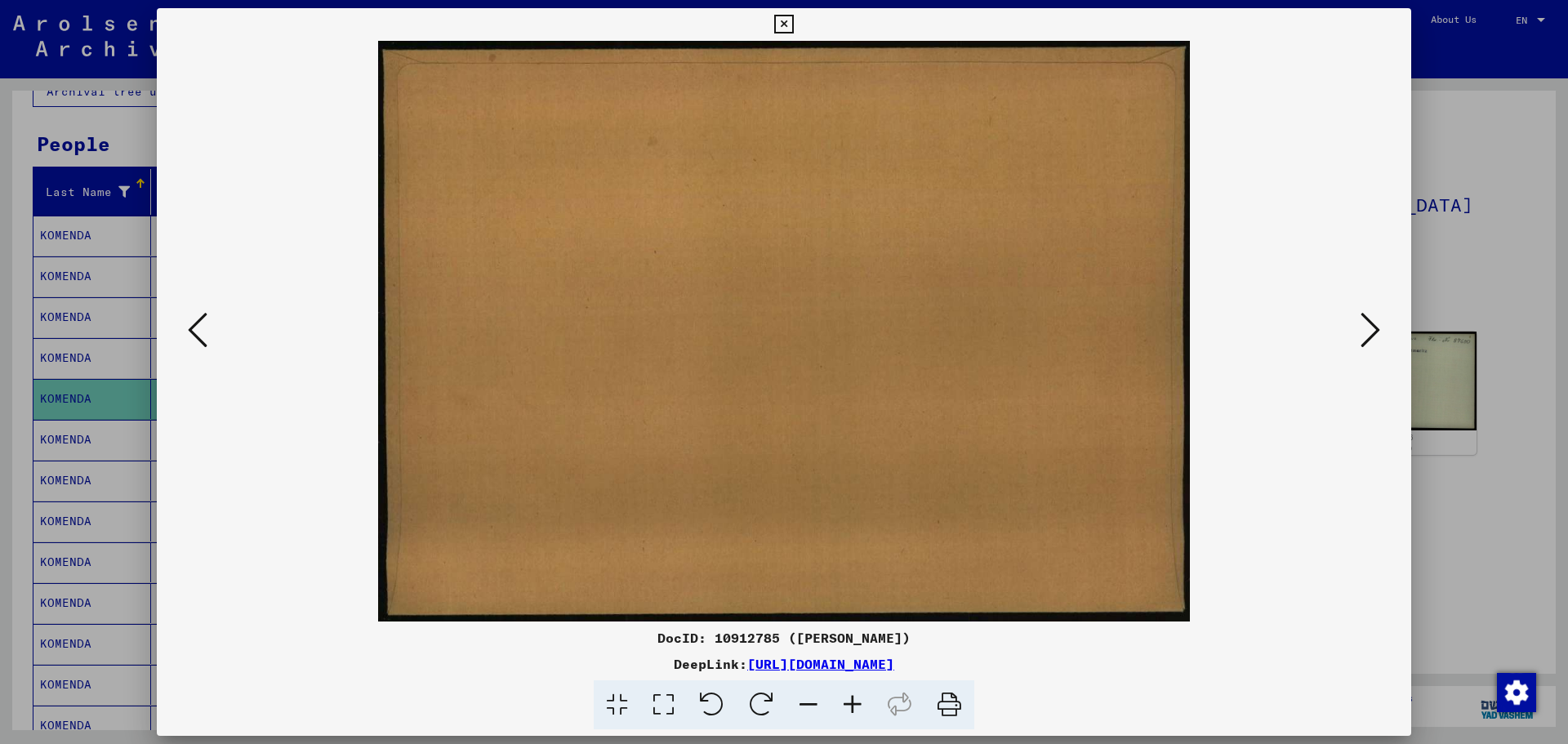
click at [1365, 332] on icon at bounding box center [1370, 330] width 19 height 39
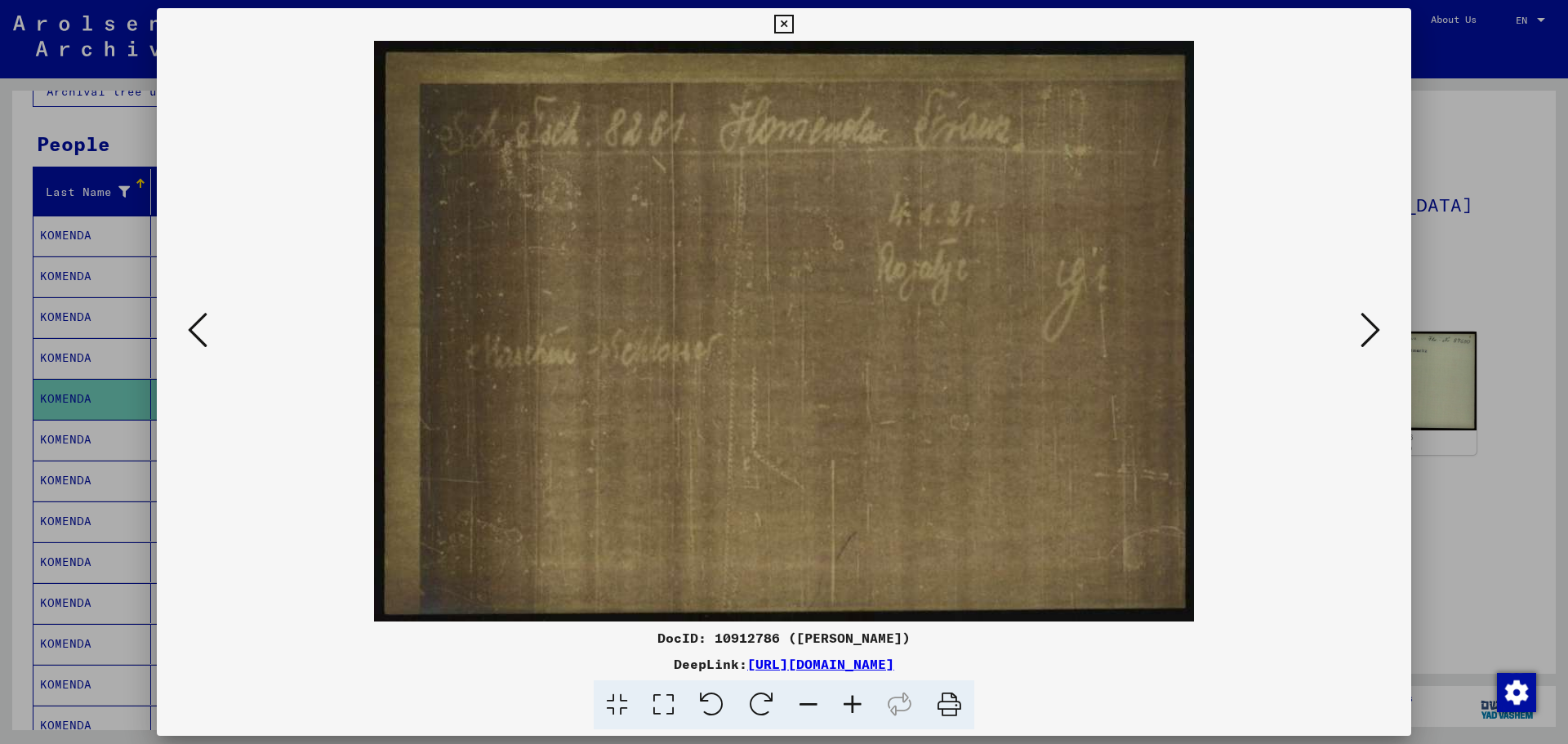
click at [1365, 332] on icon at bounding box center [1370, 330] width 19 height 39
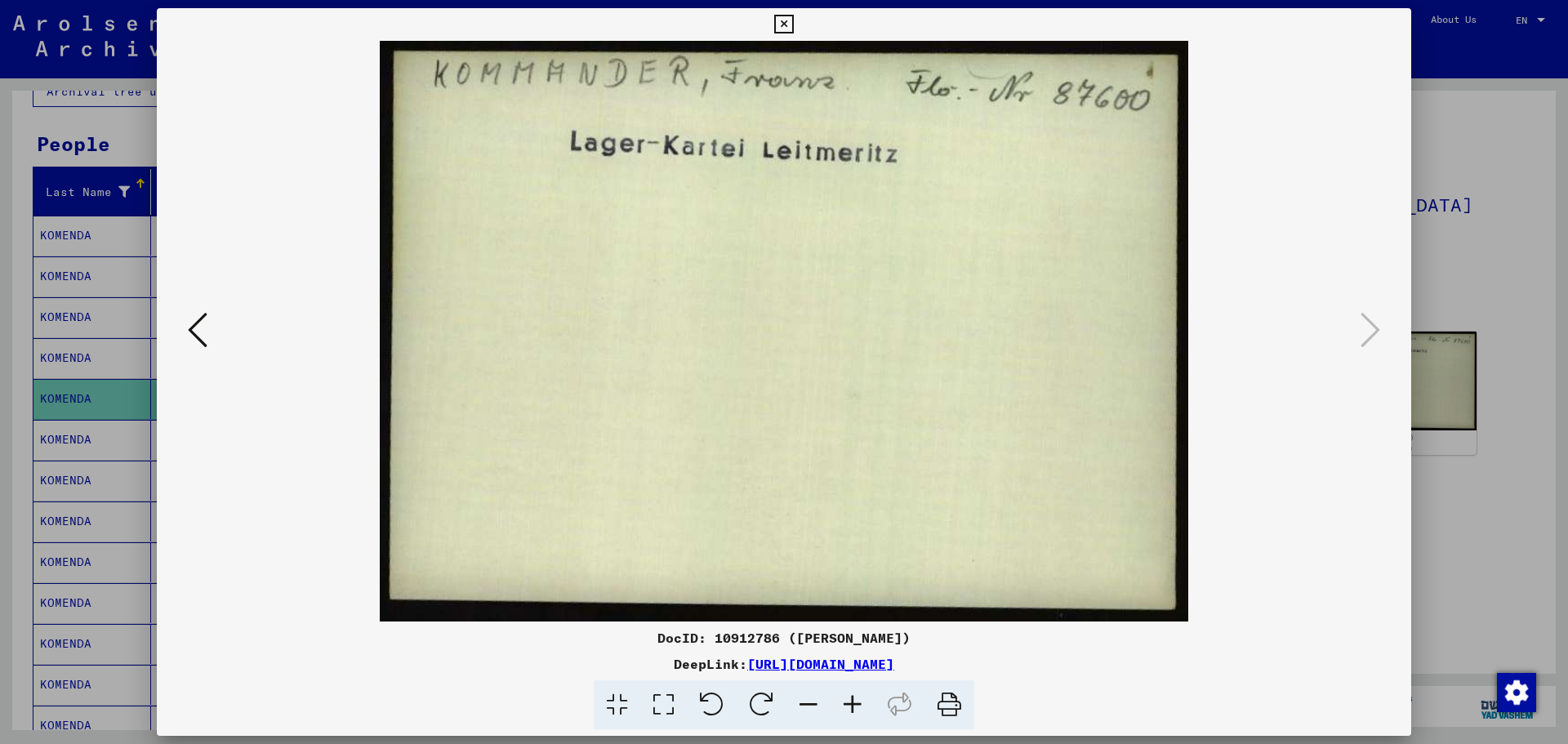
click at [1486, 239] on div at bounding box center [784, 372] width 1568 height 744
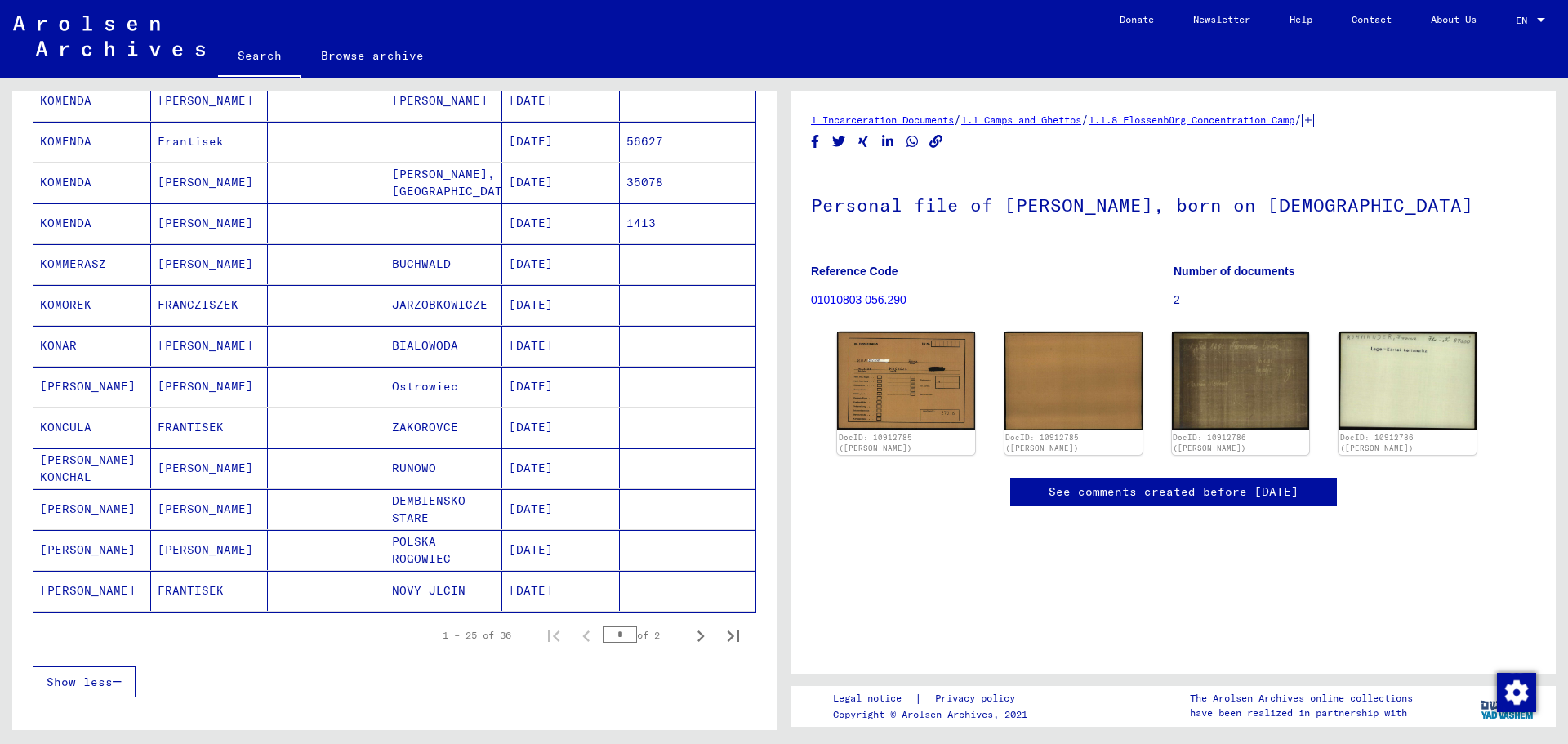
scroll to position [768, 0]
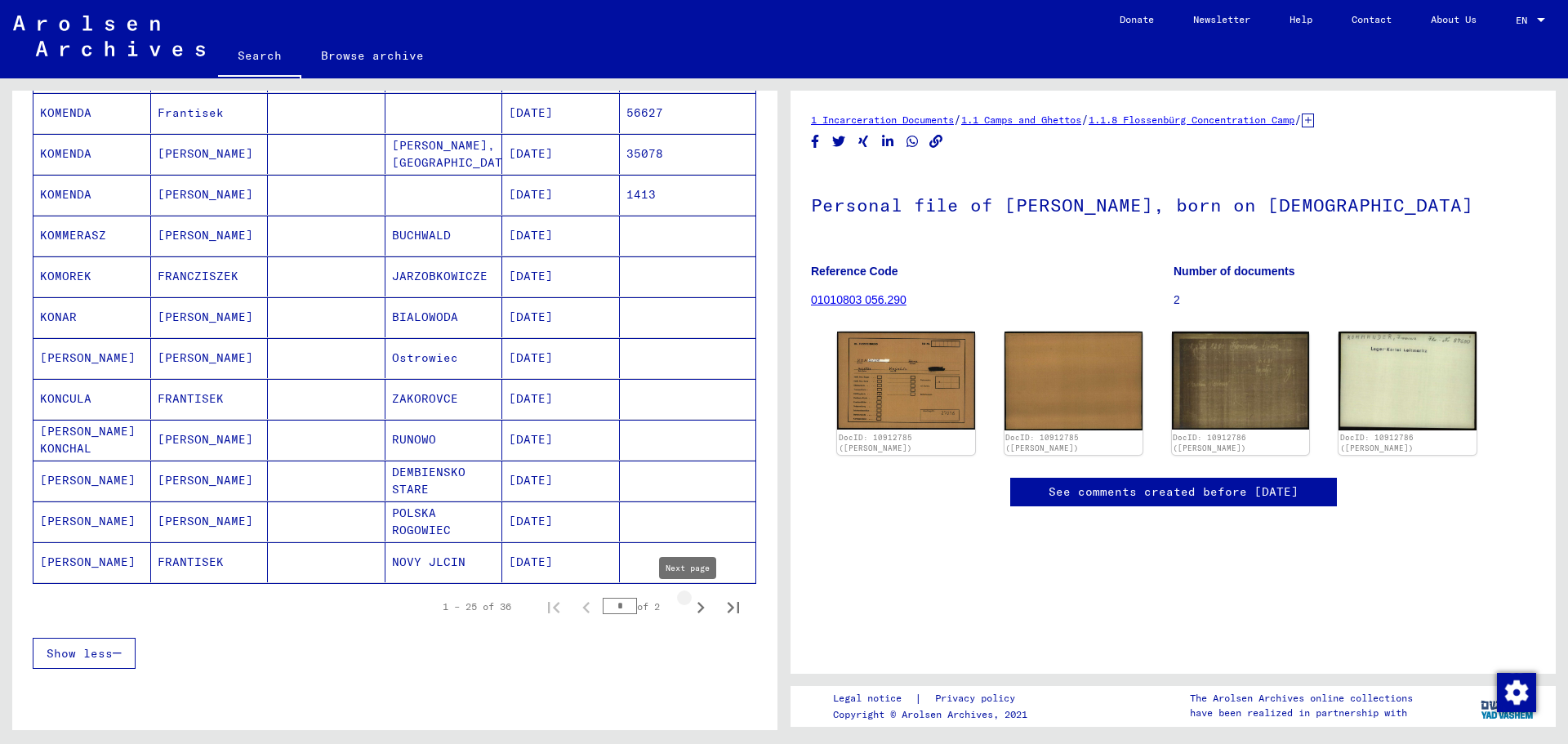
click at [690, 603] on icon "Next page" at bounding box center [701, 607] width 23 height 23
type input "*"
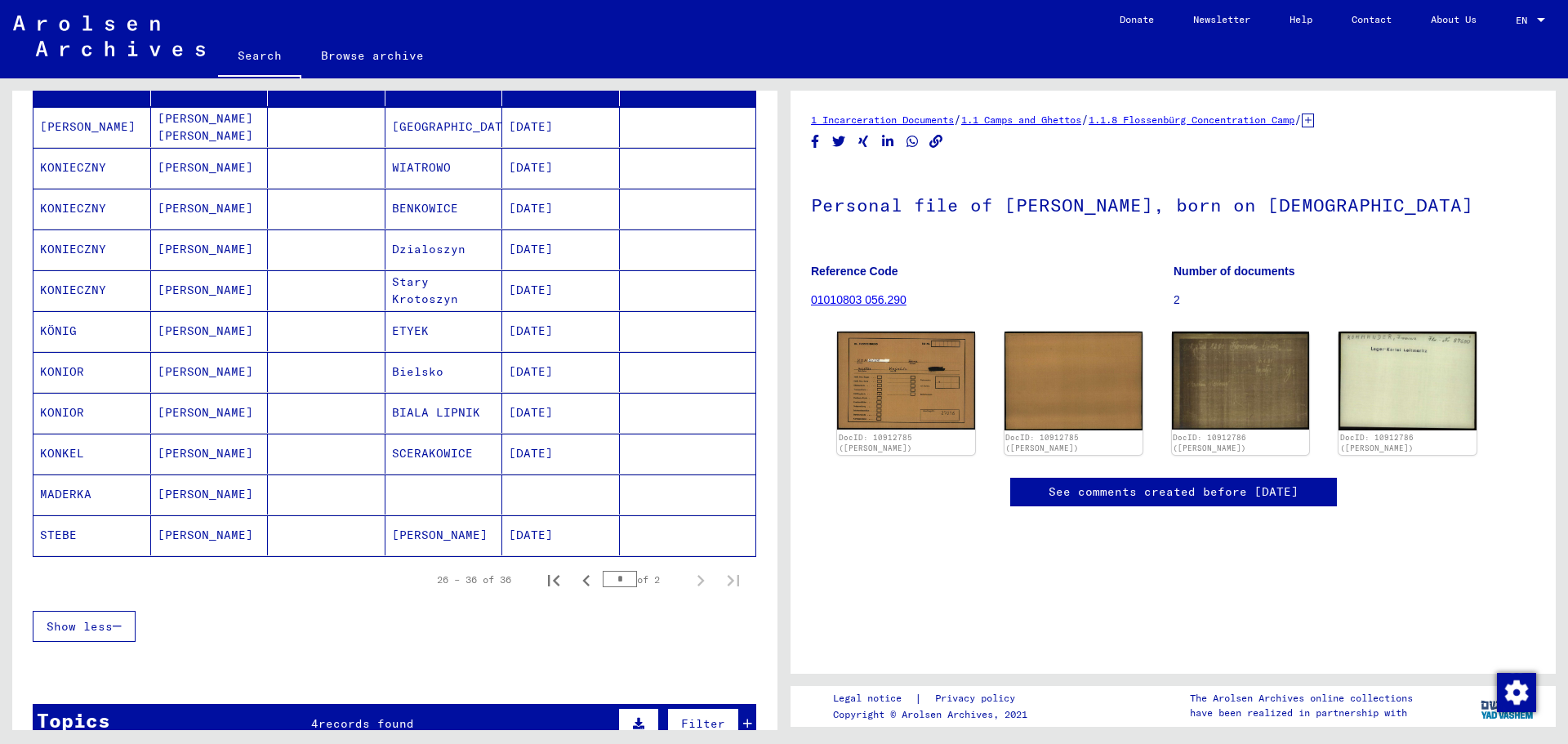
scroll to position [197, 0]
